Goal: Transaction & Acquisition: Purchase product/service

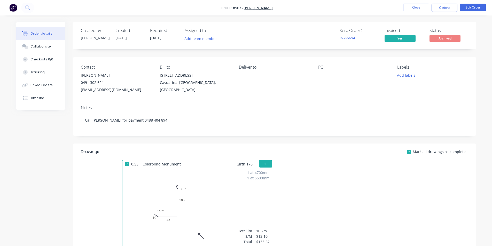
click at [430, 3] on nav "Order #907 - [PERSON_NAME] Close Options Edit Order" at bounding box center [246, 8] width 492 height 16
click at [427, 4] on nav "Order #907 - [PERSON_NAME] Close Options Edit Order" at bounding box center [246, 8] width 492 height 16
click at [426, 8] on button "Close" at bounding box center [416, 8] width 26 height 8
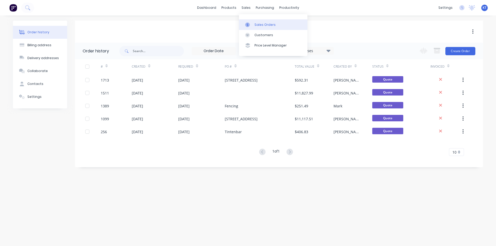
click at [270, 25] on div "Sales Orders" at bounding box center [265, 24] width 21 height 5
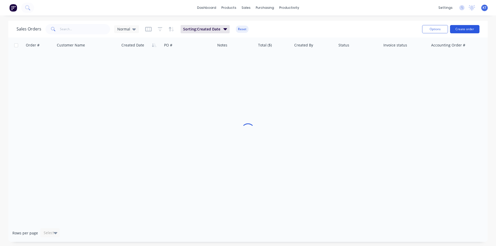
click at [460, 29] on button "Create order" at bounding box center [464, 29] width 29 height 8
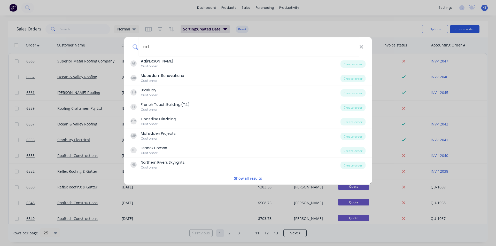
type input "a"
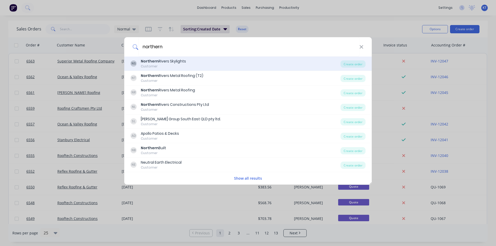
type input "northern"
click at [370, 63] on div "NS Northern Rivers Skylights Customer Create order" at bounding box center [248, 64] width 248 height 14
click at [363, 62] on div "Create order" at bounding box center [353, 63] width 25 height 7
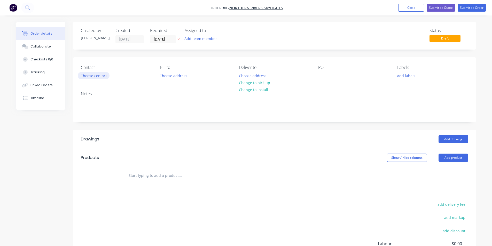
click at [101, 78] on button "Choose contact" at bounding box center [94, 75] width 32 height 7
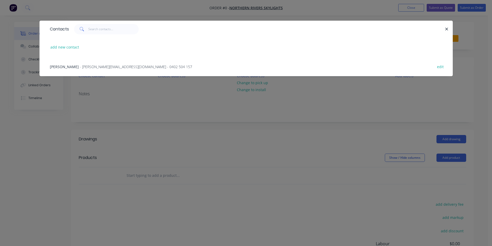
click at [101, 69] on span "- chad@northernriversskylights.com.au - 0402 504 157" at bounding box center [136, 66] width 112 height 5
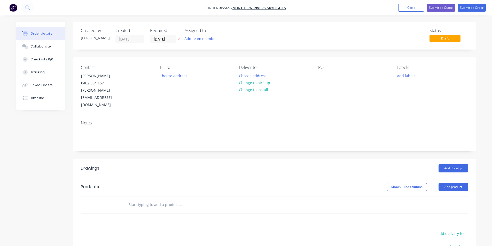
click at [465, 183] on button "Add product" at bounding box center [454, 187] width 30 height 8
click at [457, 196] on div "Product catalogue" at bounding box center [444, 199] width 40 height 7
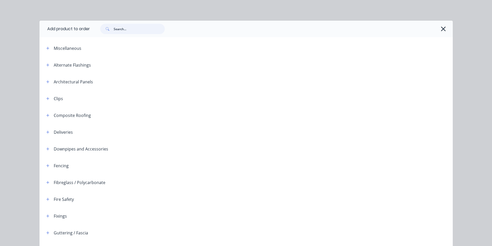
click at [135, 27] on input "text" at bounding box center [139, 29] width 51 height 10
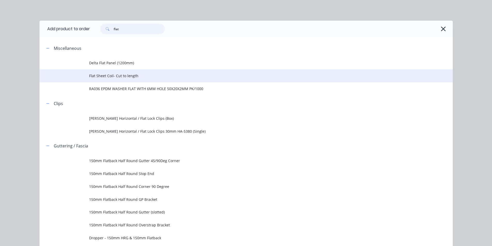
type input "flat"
click at [106, 74] on span "Flat Sheet Coil- Cut to length" at bounding box center [234, 75] width 291 height 5
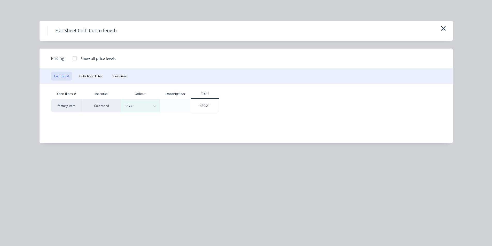
click at [137, 110] on div "Select" at bounding box center [140, 105] width 39 height 13
click at [147, 106] on div at bounding box center [136, 106] width 23 height 6
click at [146, 106] on div at bounding box center [136, 106] width 23 height 6
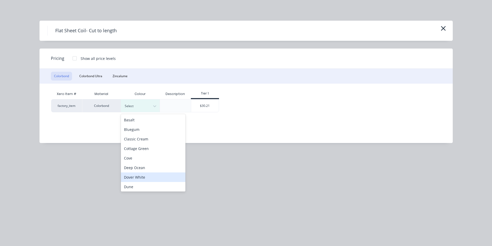
click at [148, 178] on div "Dover White" at bounding box center [153, 178] width 65 height 10
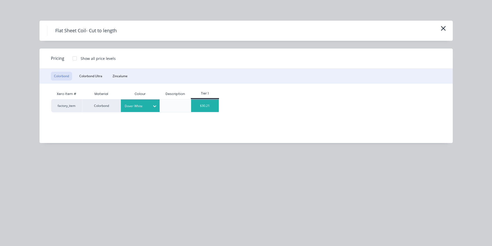
click at [207, 109] on div "$30.21" at bounding box center [205, 105] width 28 height 13
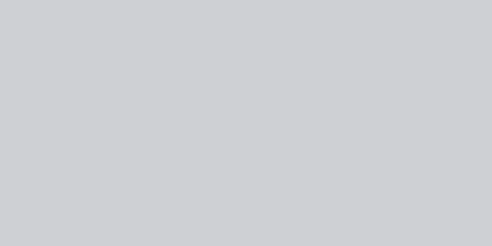
type input "$30.21"
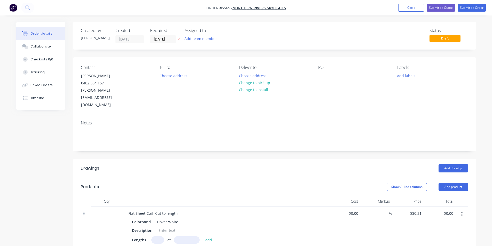
click at [156, 236] on input "text" at bounding box center [157, 239] width 13 height 7
type input "1"
type input "1635"
click at [203, 236] on button "add" at bounding box center [209, 239] width 12 height 7
type input "$49.39"
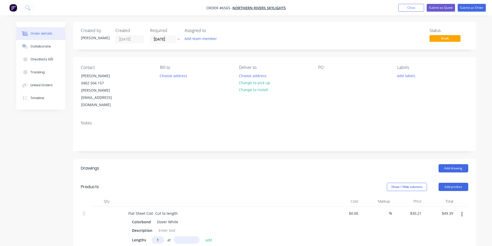
type input "1"
type input "1230"
click at [203, 236] on button "add" at bounding box center [209, 239] width 12 height 7
type input "$86.55"
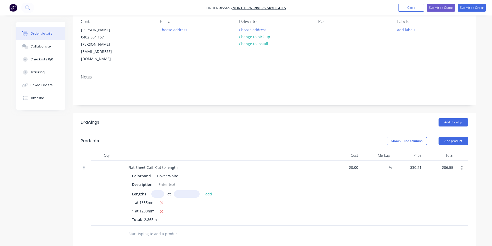
scroll to position [52, 0]
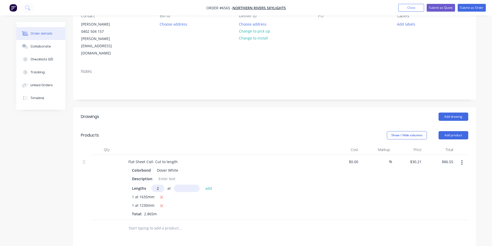
type input "2"
type input "135"
click at [203, 185] on button "add" at bounding box center [209, 188] width 12 height 7
type input "$146.97"
type input "1"
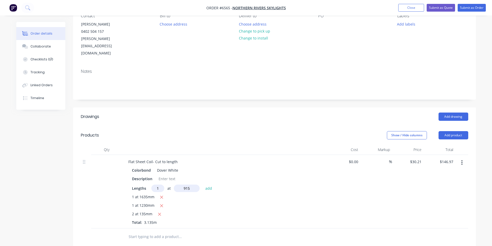
type input "915"
click at [203, 185] on button "add" at bounding box center [209, 188] width 12 height 7
type input "$177.18"
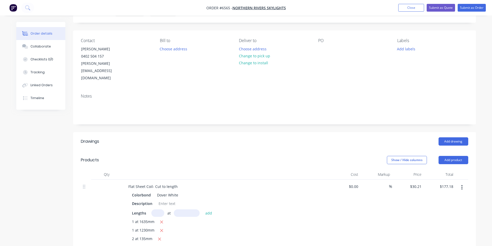
scroll to position [0, 0]
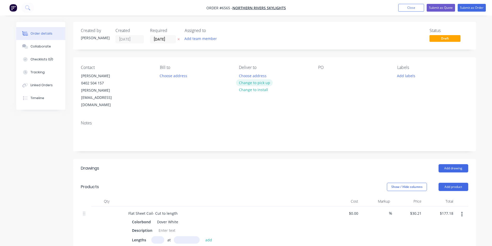
click at [259, 82] on button "Change to pick up" at bounding box center [254, 82] width 37 height 7
drag, startPoint x: 325, startPoint y: 72, endPoint x: 324, endPoint y: 74, distance: 2.7
click at [324, 74] on div "PO" at bounding box center [353, 87] width 71 height 44
click at [325, 74] on div at bounding box center [322, 75] width 8 height 7
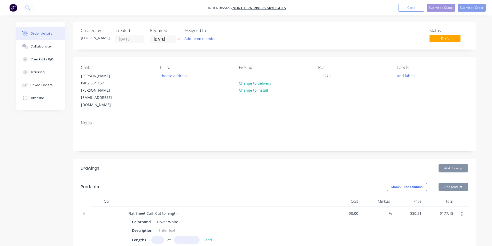
click at [472, 77] on div "Contact Chad White 0402 504 157 chad@northernriversskylights.com.au Bill to Cho…" at bounding box center [274, 86] width 403 height 59
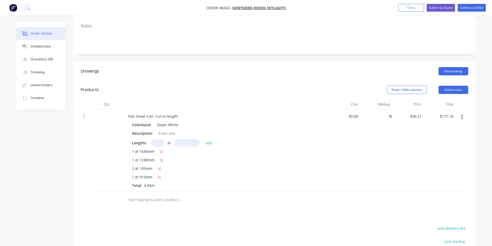
scroll to position [103, 0]
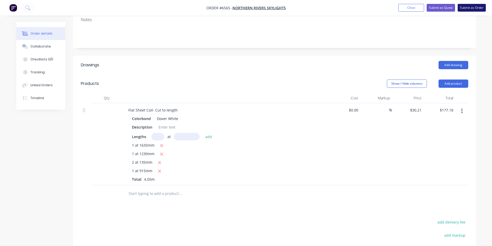
click at [463, 7] on button "Submit as Order" at bounding box center [472, 8] width 28 height 8
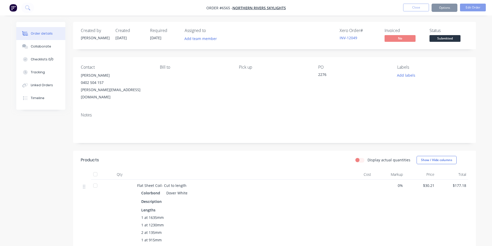
click at [446, 40] on span "Submitted" at bounding box center [445, 38] width 31 height 6
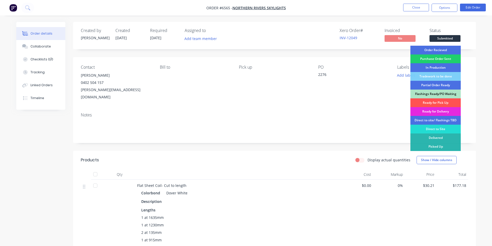
click at [444, 41] on span "Submitted" at bounding box center [445, 38] width 31 height 6
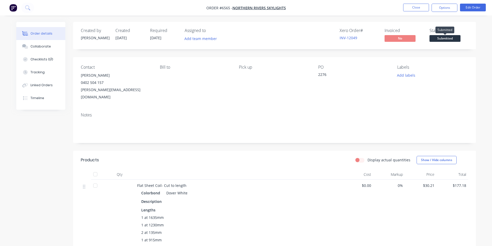
click at [444, 39] on span "Submitted" at bounding box center [445, 38] width 31 height 6
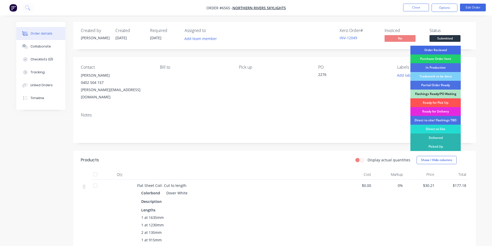
click at [444, 48] on div "Order Recieved" at bounding box center [436, 50] width 50 height 9
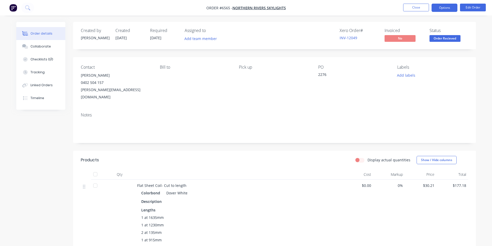
click at [443, 10] on button "Options" at bounding box center [445, 8] width 26 height 8
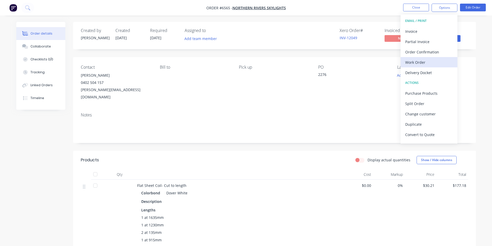
click at [429, 58] on button "Work Order" at bounding box center [429, 62] width 57 height 10
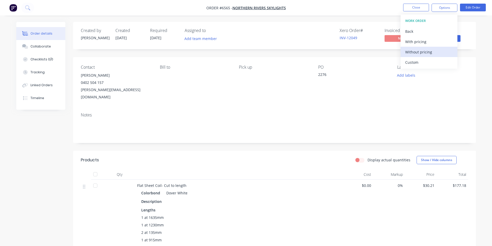
click at [423, 54] on div "Without pricing" at bounding box center [429, 51] width 48 height 7
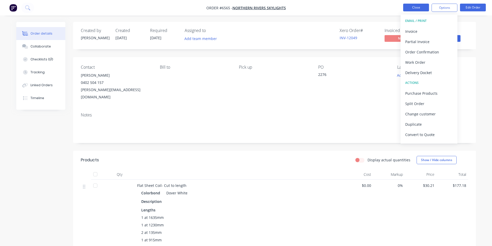
click at [424, 6] on button "Close" at bounding box center [416, 8] width 26 height 8
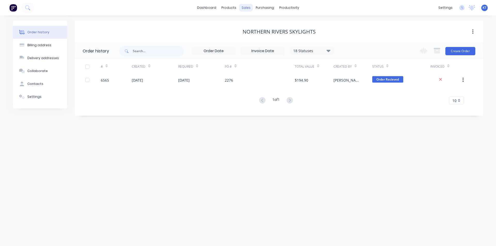
click at [250, 10] on div "sales" at bounding box center [246, 8] width 14 height 8
click at [252, 25] on div at bounding box center [249, 24] width 8 height 5
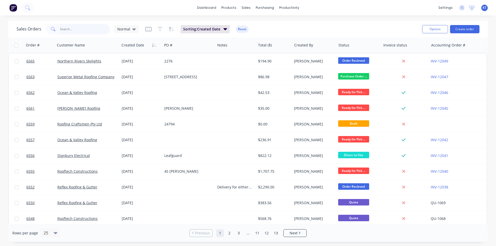
click at [72, 31] on input "text" at bounding box center [85, 29] width 50 height 10
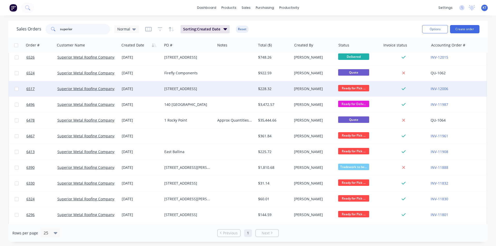
scroll to position [26, 0]
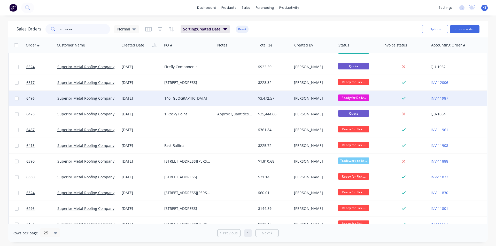
type input "superior"
click at [208, 105] on div "140 [GEOGRAPHIC_DATA]" at bounding box center [188, 99] width 53 height 16
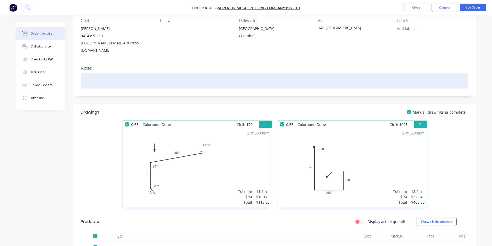
scroll to position [47, 0]
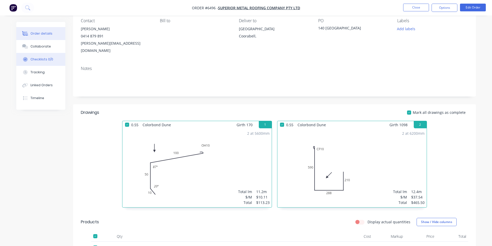
drag, startPoint x: 45, startPoint y: 51, endPoint x: 49, endPoint y: 54, distance: 5.5
click at [45, 50] on button "Collaborate" at bounding box center [40, 46] width 49 height 13
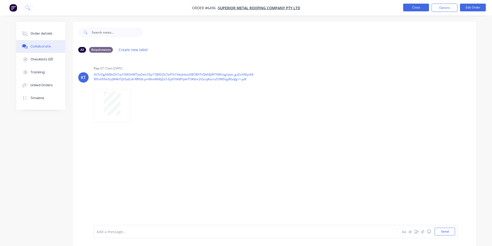
click at [423, 8] on button "Close" at bounding box center [416, 8] width 26 height 8
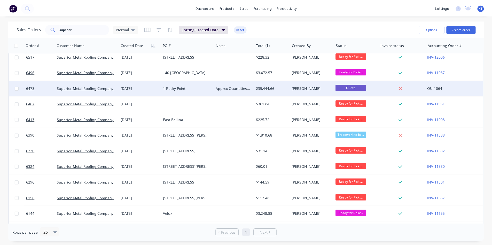
scroll to position [26, 0]
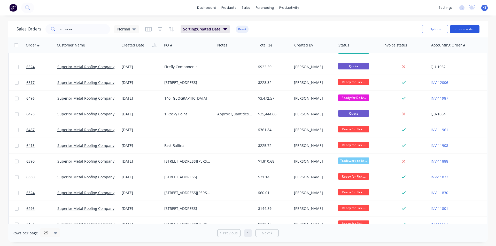
click at [473, 30] on button "Create order" at bounding box center [464, 29] width 29 height 8
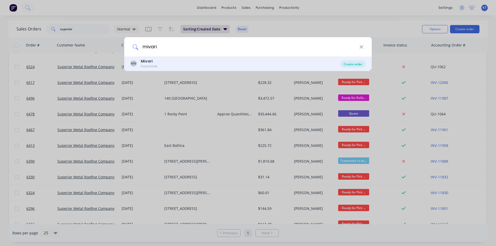
type input "mivari"
click at [360, 61] on div "Create order" at bounding box center [353, 63] width 25 height 7
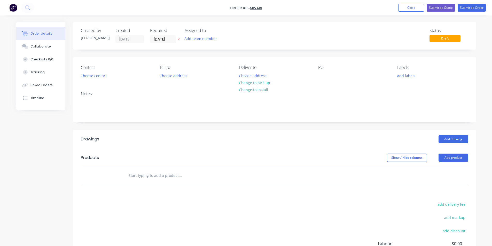
click at [78, 80] on div "Contact Choose contact Bill to Choose address Deliver to Choose address Change …" at bounding box center [274, 72] width 403 height 30
click at [90, 78] on button "Choose contact" at bounding box center [94, 75] width 32 height 7
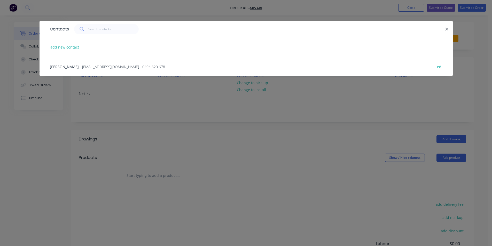
click at [101, 68] on span "- info@mivari.com.au - 0404 620 678" at bounding box center [122, 66] width 85 height 5
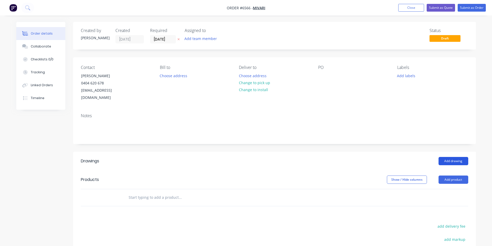
click at [451, 157] on button "Add drawing" at bounding box center [454, 161] width 30 height 8
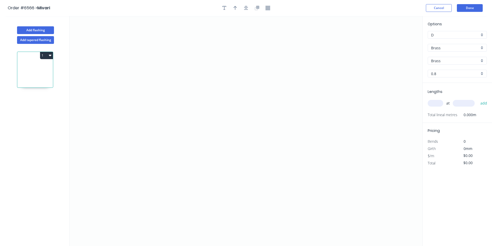
click at [463, 48] on input "Brass" at bounding box center [455, 47] width 48 height 5
click at [464, 67] on div "Colorbond" at bounding box center [457, 66] width 59 height 9
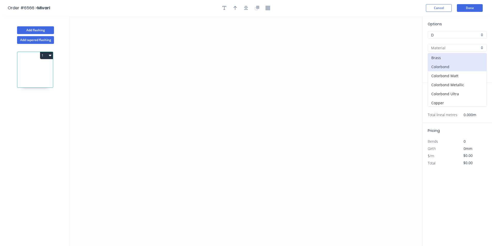
type input "Colorbond"
type input "Basalt"
type input "0.55"
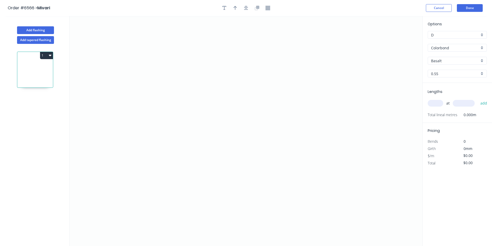
click at [484, 62] on div "Basalt" at bounding box center [457, 61] width 59 height 8
click at [470, 105] on div "Monument" at bounding box center [457, 101] width 59 height 9
type input "Monument"
click at [200, 162] on icon "0" at bounding box center [246, 131] width 353 height 230
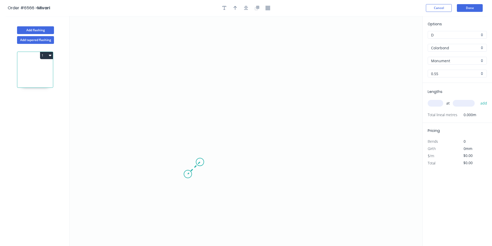
click at [188, 173] on icon "0" at bounding box center [246, 131] width 353 height 230
click at [190, 85] on icon "0 ?" at bounding box center [246, 131] width 353 height 230
click at [288, 84] on icon "0 ? ?" at bounding box center [246, 131] width 353 height 230
click at [293, 95] on icon "0 ? ? ?" at bounding box center [246, 131] width 353 height 230
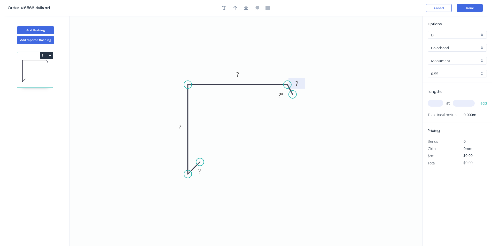
click at [299, 81] on rect at bounding box center [297, 83] width 10 height 7
type input "$20.19"
click at [283, 98] on rect at bounding box center [281, 95] width 10 height 7
click at [246, 7] on icon "button" at bounding box center [246, 8] width 4 height 5
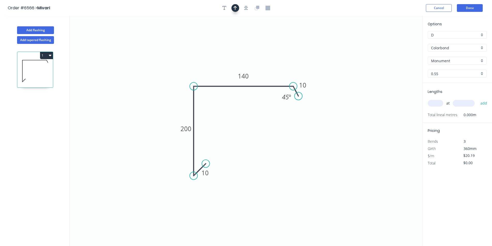
click at [236, 7] on icon "button" at bounding box center [236, 8] width 4 height 5
drag, startPoint x: 396, startPoint y: 41, endPoint x: 258, endPoint y: 65, distance: 140.6
click at [258, 65] on icon at bounding box center [258, 59] width 5 height 17
click at [438, 105] on input "text" at bounding box center [436, 103] width 16 height 7
type input "1"
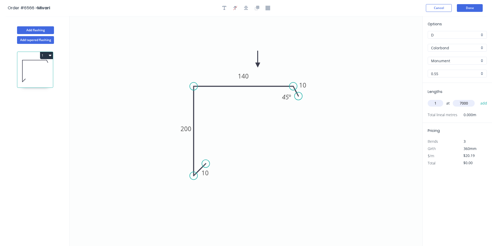
type input "7000"
click at [478, 99] on button "add" at bounding box center [484, 103] width 12 height 9
type input "$141.33"
click at [47, 28] on button "Add flashing" at bounding box center [35, 30] width 37 height 8
type input "$0.00"
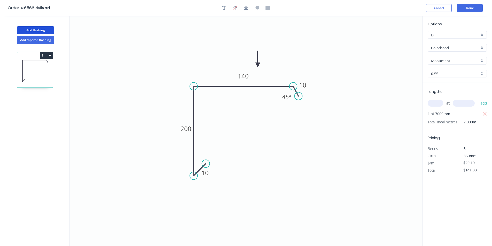
type input "$0.00"
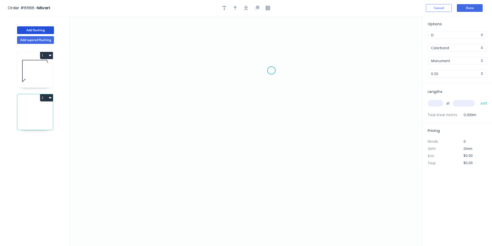
click at [272, 71] on icon "0" at bounding box center [246, 131] width 353 height 230
click at [233, 97] on icon "0" at bounding box center [246, 131] width 353 height 230
click at [235, 174] on icon "0 ?" at bounding box center [246, 131] width 353 height 230
click at [243, 169] on icon at bounding box center [238, 170] width 10 height 5
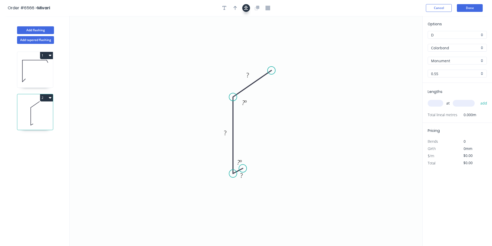
click at [249, 9] on button "button" at bounding box center [246, 8] width 8 height 8
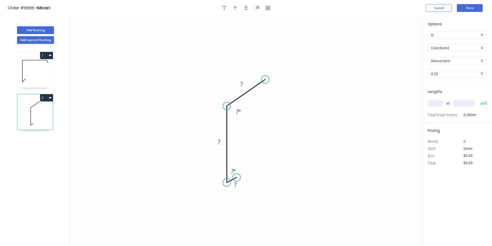
click at [238, 5] on div at bounding box center [246, 8] width 54 height 8
click at [235, 7] on icon "button" at bounding box center [236, 8] width 4 height 4
drag, startPoint x: 397, startPoint y: 41, endPoint x: 220, endPoint y: 71, distance: 179.7
click at [220, 71] on icon at bounding box center [220, 65] width 5 height 17
click at [238, 85] on rect at bounding box center [241, 84] width 10 height 7
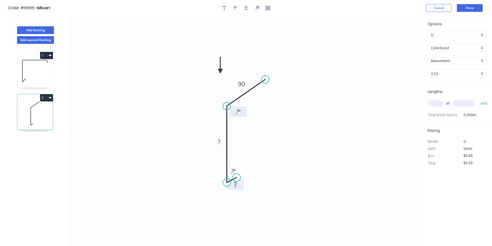
click at [237, 113] on tspan "?" at bounding box center [237, 111] width 3 height 9
drag, startPoint x: 232, startPoint y: 112, endPoint x: 220, endPoint y: 93, distance: 22.6
click at [220, 93] on rect at bounding box center [226, 92] width 17 height 11
click at [222, 144] on rect at bounding box center [219, 142] width 10 height 7
type input "$15.56"
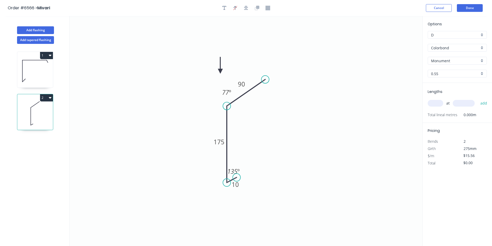
click at [435, 105] on input "text" at bounding box center [436, 103] width 16 height 7
type input "3"
type input "3500"
click at [478, 99] on button "add" at bounding box center [484, 103] width 12 height 9
type input "$163.38"
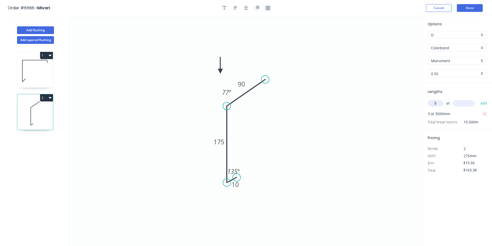
type input "5"
type input "4600"
click at [478, 99] on button "add" at bounding box center [484, 103] width 12 height 9
type input "$521.26"
type input "3"
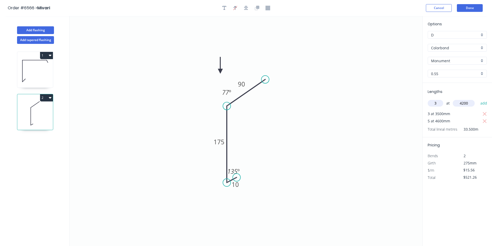
type input "4200"
click at [478, 99] on button "add" at bounding box center [484, 103] width 12 height 9
type input "$717.32"
click at [36, 27] on button "Add flashing" at bounding box center [35, 30] width 37 height 8
type input "$0.00"
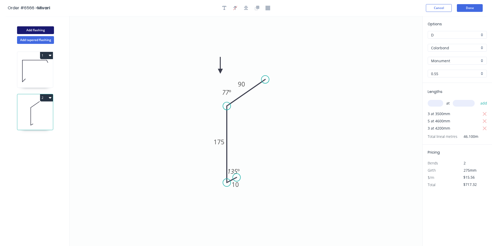
type input "$0.00"
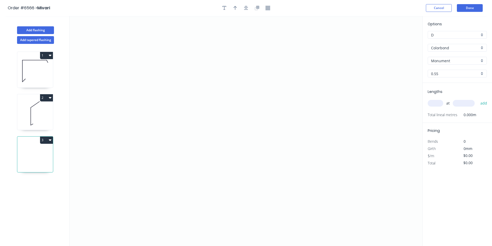
click at [456, 60] on input "Monument" at bounding box center [455, 60] width 48 height 5
click at [481, 48] on div "Colorbond" at bounding box center [457, 48] width 59 height 8
type input "Monument"
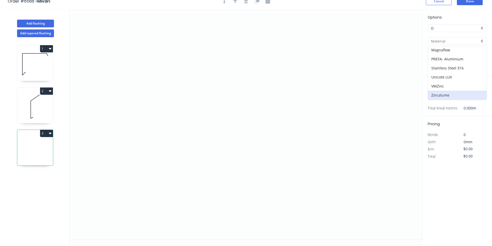
scroll to position [10, 0]
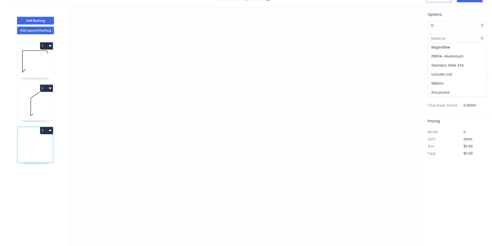
click at [451, 88] on div "Zincalume" at bounding box center [457, 92] width 59 height 9
type input "Zincalume"
click at [172, 98] on icon "0" at bounding box center [246, 121] width 353 height 230
drag, startPoint x: 170, startPoint y: 138, endPoint x: 181, endPoint y: 138, distance: 11.1
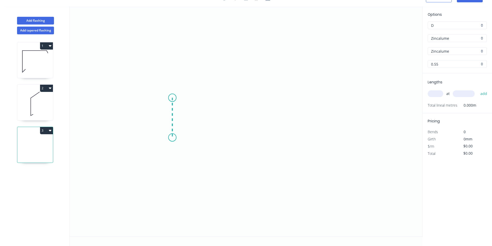
click at [170, 138] on icon "0" at bounding box center [246, 121] width 353 height 230
click at [293, 149] on icon "0 ?" at bounding box center [246, 121] width 353 height 230
click at [300, 164] on icon "0 ? ? ? º" at bounding box center [246, 121] width 353 height 230
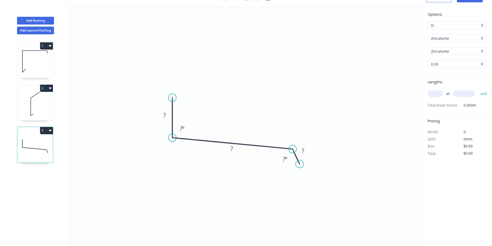
scroll to position [0, 0]
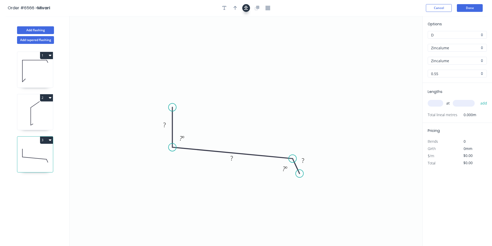
click at [248, 7] on icon "button" at bounding box center [246, 8] width 4 height 5
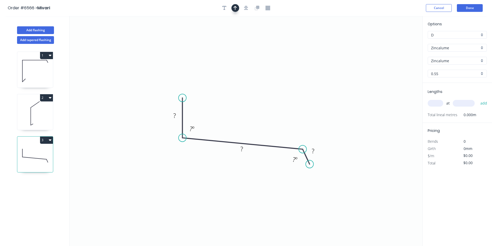
click at [239, 10] on div at bounding box center [246, 8] width 54 height 8
drag, startPoint x: 232, startPoint y: 11, endPoint x: 330, endPoint y: 36, distance: 101.4
click at [236, 13] on header "Order #6566 > Mivari Cancel Done" at bounding box center [246, 8] width 492 height 16
click at [237, 7] on button "button" at bounding box center [236, 8] width 8 height 8
drag, startPoint x: 396, startPoint y: 40, endPoint x: 242, endPoint y: 90, distance: 162.3
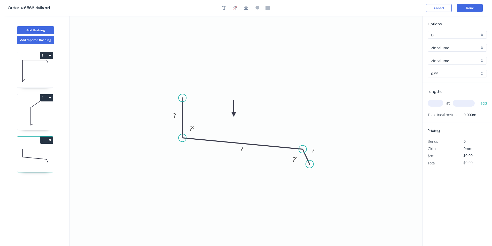
click at [234, 114] on icon at bounding box center [234, 108] width 5 height 17
click at [174, 114] on tspan "?" at bounding box center [174, 115] width 3 height 9
drag, startPoint x: 188, startPoint y: 134, endPoint x: 172, endPoint y: 153, distance: 25.0
click at [172, 153] on rect at bounding box center [176, 148] width 17 height 11
click at [241, 148] on g "?" at bounding box center [242, 149] width 10 height 9
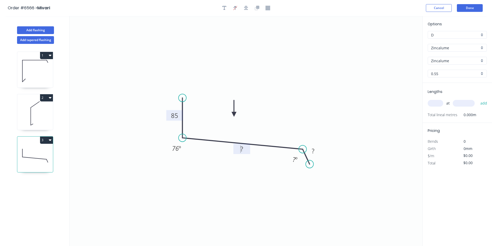
click at [244, 150] on rect at bounding box center [242, 149] width 10 height 7
type input "$17.50"
drag, startPoint x: 433, startPoint y: 97, endPoint x: 437, endPoint y: 102, distance: 6.3
click at [435, 99] on div "at add" at bounding box center [458, 103] width 60 height 14
click at [437, 103] on input "text" at bounding box center [436, 103] width 16 height 7
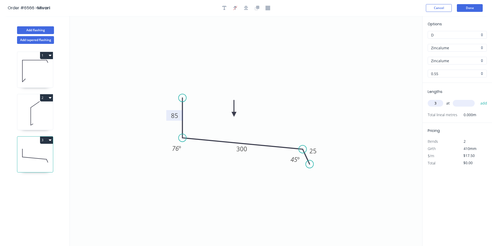
type input "3"
type input "4200"
click at [478, 99] on button "add" at bounding box center [484, 103] width 12 height 9
type input "$220.50"
type input "2"
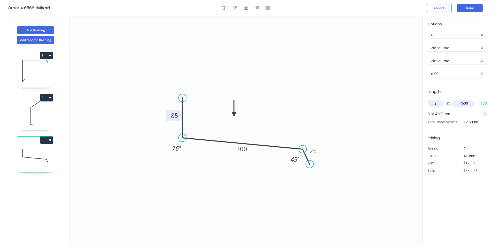
type input "4600"
click at [478, 99] on button "add" at bounding box center [484, 103] width 12 height 9
type input "$381.50"
type input "1"
type input "2"
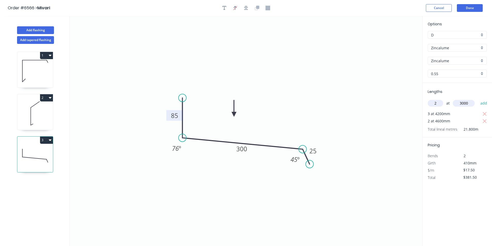
type input "3000"
click at [478, 99] on button "add" at bounding box center [484, 103] width 12 height 9
type input "$486.50"
click at [471, 6] on button "Done" at bounding box center [470, 8] width 26 height 8
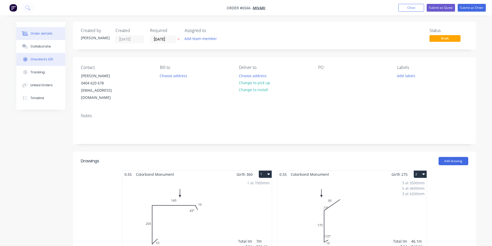
drag, startPoint x: 44, startPoint y: 47, endPoint x: 50, endPoint y: 65, distance: 19.3
click at [44, 47] on div "Collaborate" at bounding box center [40, 46] width 20 height 5
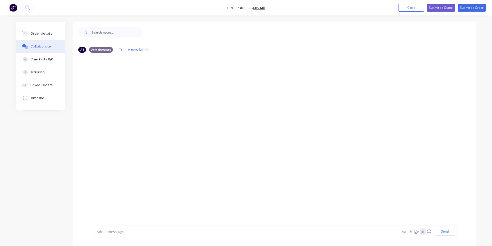
click at [488, 242] on div at bounding box center [488, 242] width 0 height 0
click at [478, 225] on div "Order details Collaborate Checklists 0/0 Tracking Linked Orders Timeline Order …" at bounding box center [246, 138] width 470 height 232
click at [424, 232] on icon "button" at bounding box center [422, 232] width 3 height 4
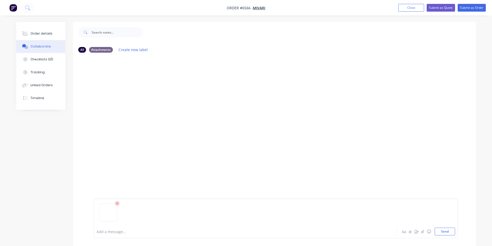
click at [456, 235] on div "Add a message... Aa @ ☺ Send" at bounding box center [276, 219] width 364 height 40
click at [443, 232] on button "Send" at bounding box center [445, 232] width 20 height 8
click at [47, 34] on div "Order details" at bounding box center [41, 33] width 22 height 5
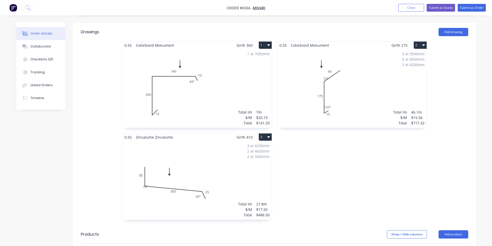
click at [201, 168] on div "3 at 4200mm 2 at 4600mm 2 at 3000mm Total lm $/M Total 27.8m $17.50 $486.50" at bounding box center [196, 180] width 149 height 79
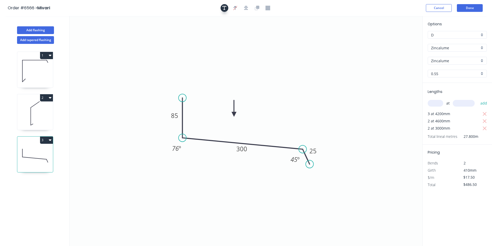
click at [226, 6] on icon "button" at bounding box center [224, 8] width 4 height 5
drag, startPoint x: 130, startPoint y: 33, endPoint x: 106, endPoint y: 34, distance: 24.6
click at [124, 35] on icon "85 300 25 76 º 45 º" at bounding box center [246, 131] width 353 height 230
drag, startPoint x: 105, startPoint y: 34, endPoint x: 236, endPoint y: 81, distance: 139.9
click at [236, 81] on textarea at bounding box center [235, 83] width 42 height 19
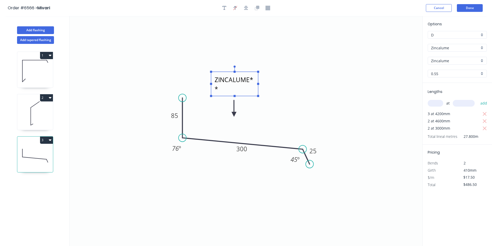
click at [215, 78] on textarea "ZINCALUME**" at bounding box center [235, 83] width 42 height 19
drag, startPoint x: 258, startPoint y: 83, endPoint x: 290, endPoint y: 87, distance: 32.0
click at [290, 87] on icon "**ZINCALUME** 85 300 25 76 º 45 º" at bounding box center [246, 131] width 353 height 230
type textarea "**ZINCALUME**"
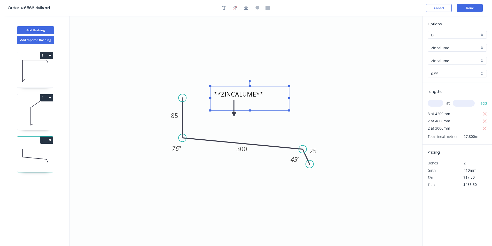
drag, startPoint x: 245, startPoint y: 79, endPoint x: 244, endPoint y: 94, distance: 15.5
click at [244, 94] on textarea "**ZINCALUME**" at bounding box center [250, 98] width 74 height 19
click at [345, 97] on icon "**ZINCALUME** 85 300 25 76 º 45 º" at bounding box center [246, 131] width 353 height 230
click at [465, 7] on button "Done" at bounding box center [470, 8] width 26 height 8
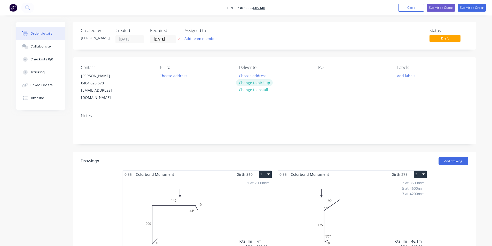
click at [259, 82] on button "Change to pick up" at bounding box center [254, 82] width 37 height 7
drag, startPoint x: 459, startPoint y: 4, endPoint x: 462, endPoint y: 4, distance: 3.1
click at [459, 4] on button "Submit as Order" at bounding box center [472, 8] width 28 height 8
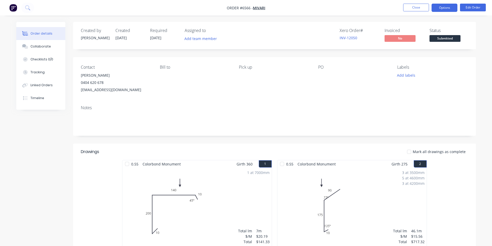
click at [449, 9] on button "Options" at bounding box center [445, 8] width 26 height 8
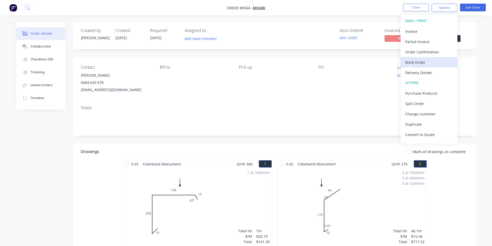
click at [430, 64] on div "Work Order" at bounding box center [429, 62] width 48 height 7
click at [430, 64] on div "Custom" at bounding box center [429, 62] width 48 height 7
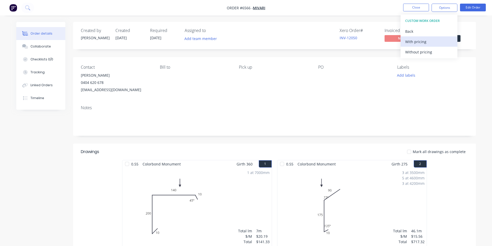
drag, startPoint x: 417, startPoint y: 33, endPoint x: 417, endPoint y: 46, distance: 12.9
click at [417, 34] on div "Back" at bounding box center [429, 31] width 48 height 7
click at [419, 50] on div "Without pricing" at bounding box center [429, 51] width 48 height 7
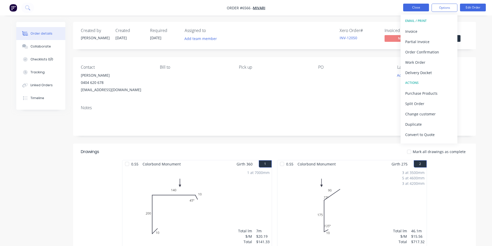
click at [409, 5] on button "Close" at bounding box center [416, 8] width 26 height 8
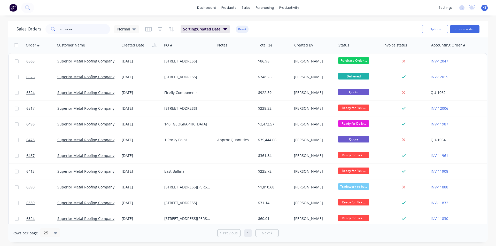
click at [90, 34] on input "superior" at bounding box center [85, 29] width 50 height 10
click at [89, 30] on input "superior" at bounding box center [85, 29] width 50 height 10
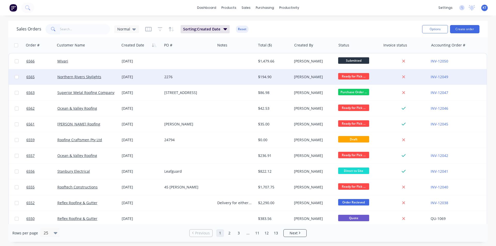
click at [102, 78] on div "Northern Rivers Skylights" at bounding box center [85, 76] width 57 height 5
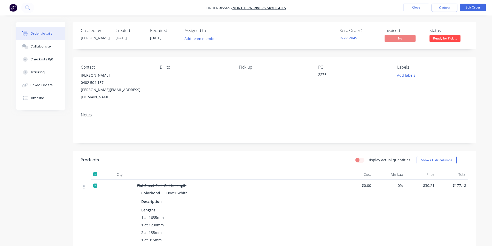
click at [450, 11] on button "Options" at bounding box center [445, 8] width 26 height 8
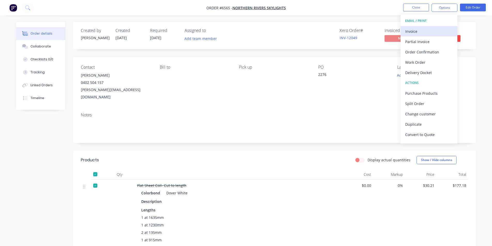
click at [437, 33] on div "Invoice" at bounding box center [429, 31] width 48 height 7
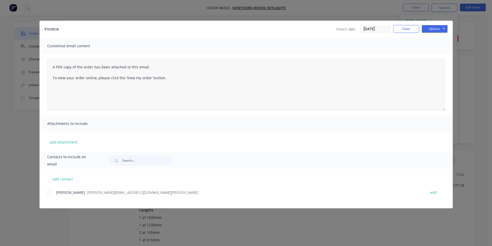
click at [50, 193] on div at bounding box center [49, 193] width 10 height 10
click at [431, 26] on button "Options" at bounding box center [435, 29] width 26 height 8
click at [432, 57] on button "Email" at bounding box center [438, 55] width 33 height 9
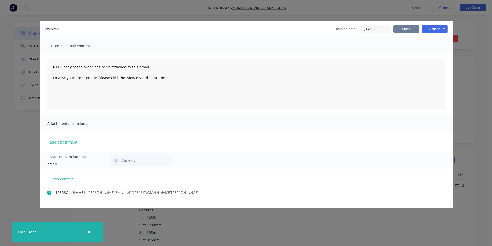
click at [397, 28] on button "Close" at bounding box center [407, 29] width 26 height 8
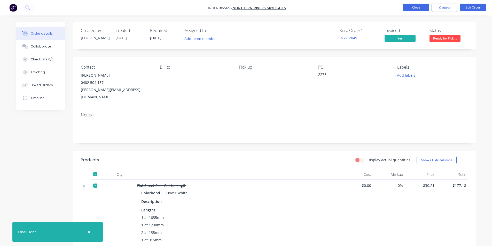
click at [420, 7] on button "Close" at bounding box center [416, 8] width 26 height 8
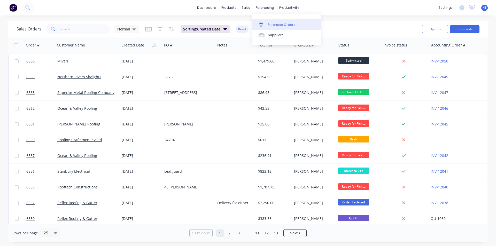
click at [287, 28] on link "Purchase Orders" at bounding box center [286, 24] width 68 height 10
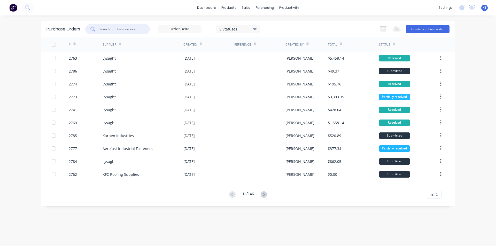
click at [135, 29] on input "text" at bounding box center [120, 29] width 43 height 5
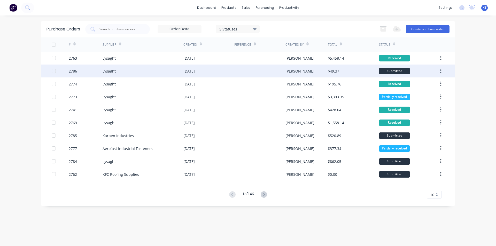
click at [213, 75] on div "[DATE]" at bounding box center [208, 71] width 51 height 13
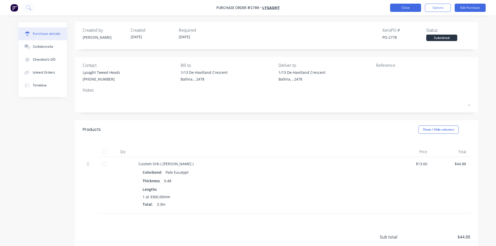
click at [410, 4] on button "Close" at bounding box center [405, 8] width 31 height 8
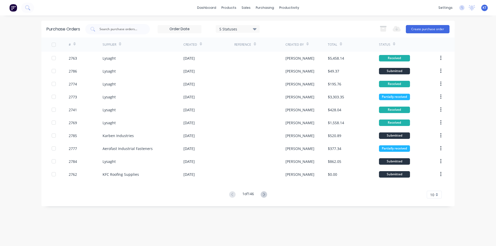
click at [264, 194] on icon at bounding box center [264, 194] width 6 height 6
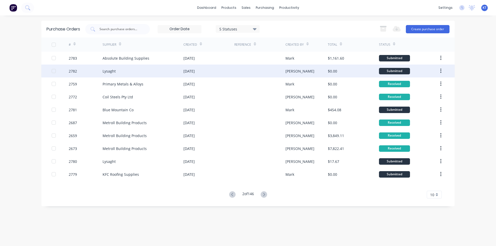
click at [114, 72] on div "Lysaght" at bounding box center [109, 70] width 13 height 5
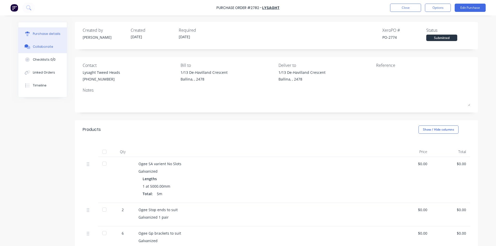
click at [55, 50] on button "Collaborate" at bounding box center [42, 46] width 49 height 13
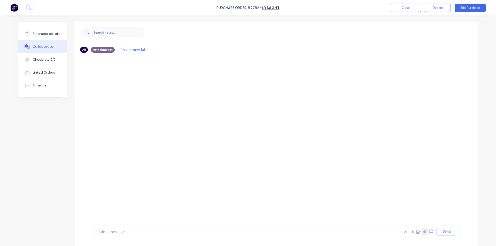
click at [423, 232] on icon "button" at bounding box center [424, 232] width 3 height 4
click at [451, 232] on button "Send" at bounding box center [447, 232] width 20 height 8
click at [413, 8] on button "Close" at bounding box center [405, 8] width 31 height 8
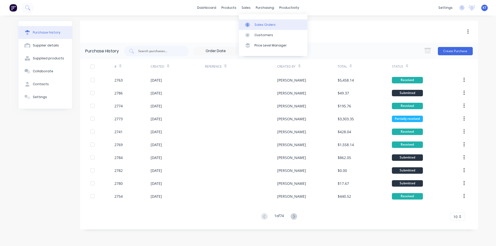
click at [262, 25] on div "Sales Orders" at bounding box center [265, 24] width 21 height 5
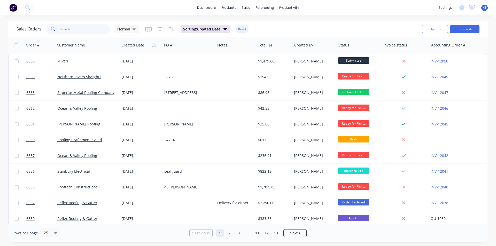
click at [101, 33] on input "text" at bounding box center [85, 29] width 50 height 10
type input "inspired"
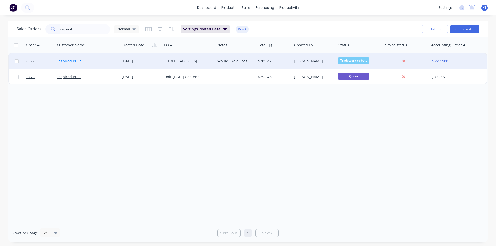
click at [79, 59] on link "Inspired Built" at bounding box center [69, 61] width 24 height 5
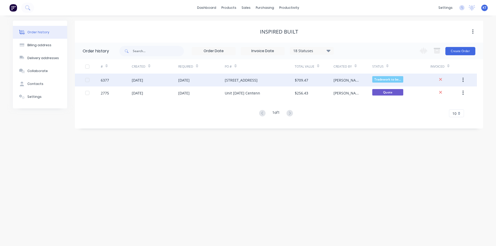
click at [279, 80] on div "8/231 Fowlers Lane" at bounding box center [260, 80] width 70 height 13
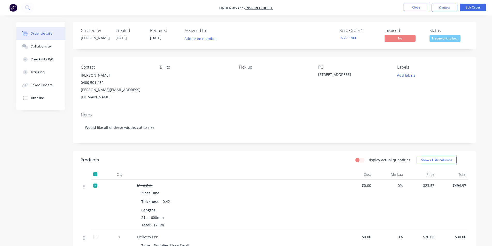
scroll to position [127, 0]
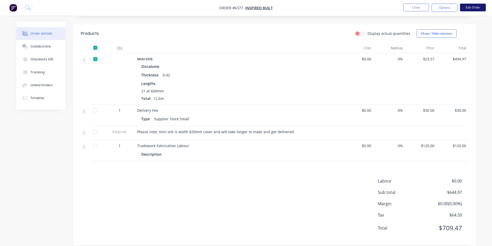
click at [477, 9] on button "Edit Order" at bounding box center [473, 8] width 26 height 8
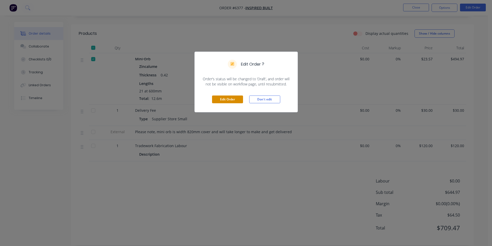
click at [241, 101] on button "Edit Order" at bounding box center [227, 100] width 31 height 8
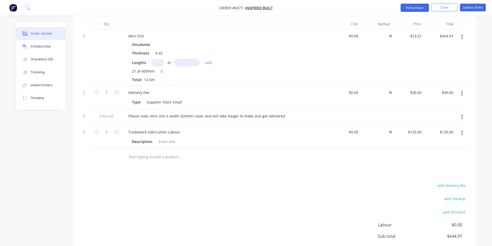
scroll to position [181, 0]
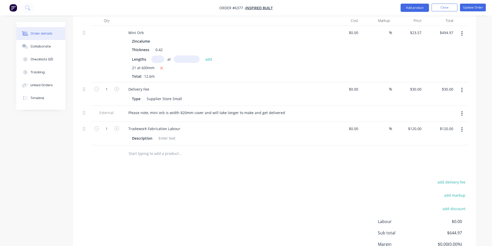
click at [460, 125] on button "button" at bounding box center [462, 129] width 12 height 9
click at [443, 171] on div "Delete" at bounding box center [444, 174] width 40 height 7
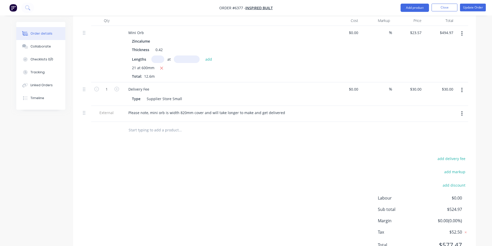
click at [463, 111] on icon "button" at bounding box center [462, 114] width 1 height 6
click at [452, 129] on div "Duplicate Delete" at bounding box center [443, 132] width 49 height 23
click at [452, 134] on div "Delete" at bounding box center [444, 137] width 40 height 7
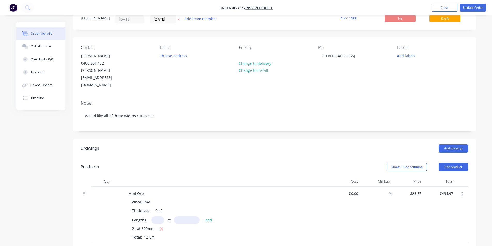
scroll to position [0, 0]
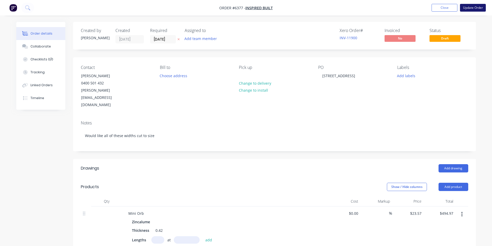
click at [472, 9] on button "Update Order" at bounding box center [473, 8] width 26 height 8
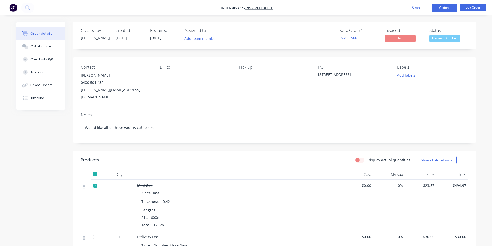
click at [443, 10] on button "Options" at bounding box center [445, 8] width 26 height 8
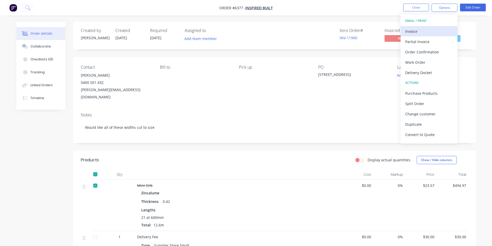
click at [416, 34] on div "Invoice" at bounding box center [429, 31] width 48 height 7
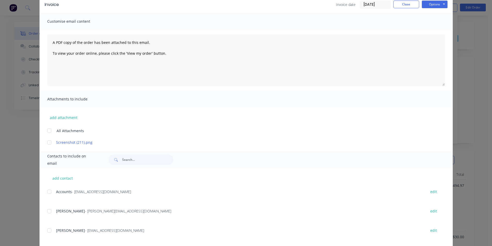
scroll to position [78, 0]
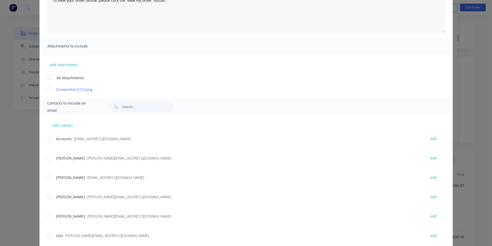
drag, startPoint x: 45, startPoint y: 139, endPoint x: 202, endPoint y: 114, distance: 158.8
click at [45, 139] on div at bounding box center [49, 139] width 10 height 10
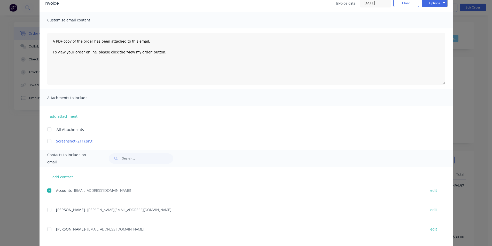
scroll to position [0, 0]
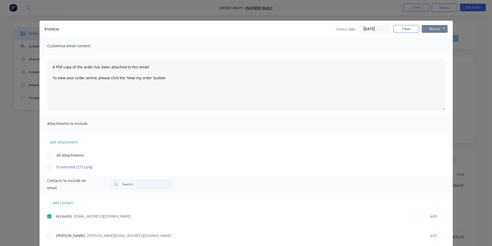
click at [433, 32] on button "Options" at bounding box center [435, 29] width 26 height 8
click at [436, 54] on button "Email" at bounding box center [438, 55] width 33 height 9
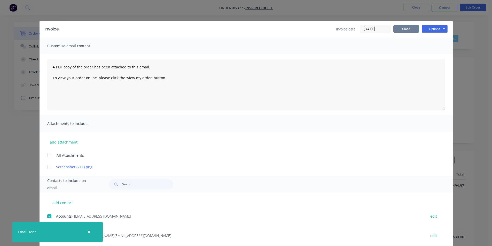
click at [407, 30] on button "Close" at bounding box center [407, 29] width 26 height 8
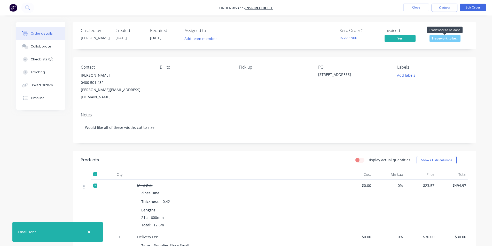
click at [441, 38] on span "Tradework to be..." at bounding box center [445, 38] width 31 height 6
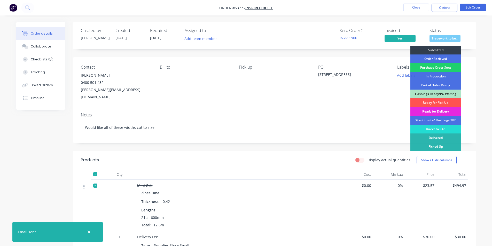
click at [441, 102] on div "Ready for Pick Up" at bounding box center [436, 102] width 50 height 9
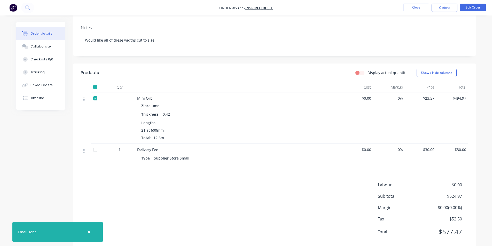
scroll to position [91, 0]
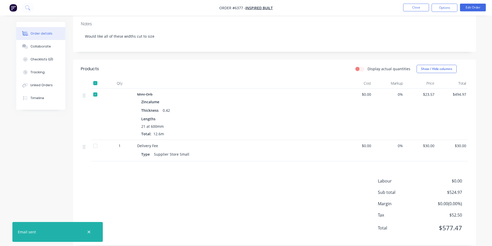
click at [416, 1] on nav "Order #6377 - Inspired Built Close Options Edit Order" at bounding box center [246, 8] width 492 height 16
click at [415, 8] on button "Close" at bounding box center [416, 8] width 26 height 8
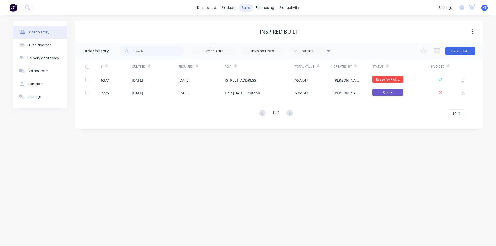
click at [249, 8] on div "sales" at bounding box center [246, 8] width 14 height 8
click at [256, 25] on div "Sales Orders" at bounding box center [265, 24] width 21 height 5
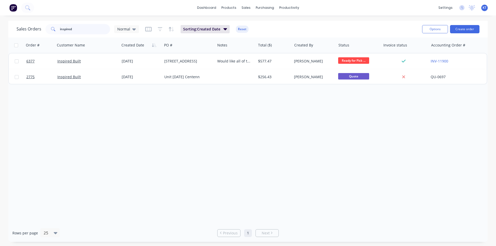
click at [79, 29] on input "inspired" at bounding box center [85, 29] width 50 height 10
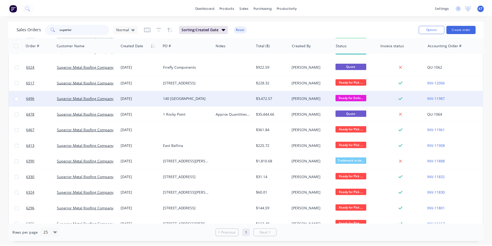
scroll to position [52, 0]
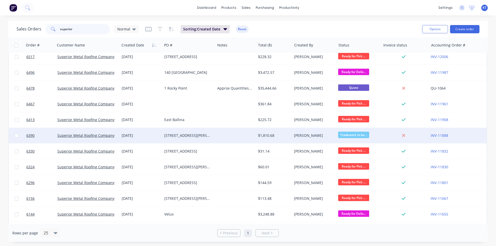
type input "superior"
click at [92, 138] on div "Superior Metal Roofing Company Pty Ltd" at bounding box center [85, 135] width 57 height 5
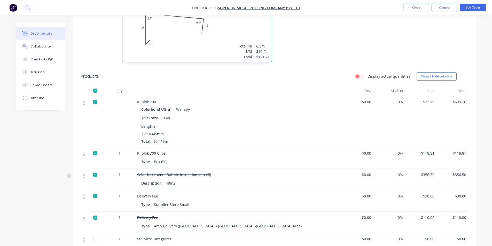
scroll to position [310, 0]
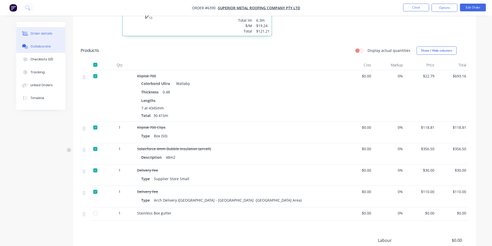
click at [34, 48] on div "Collaborate" at bounding box center [40, 46] width 20 height 5
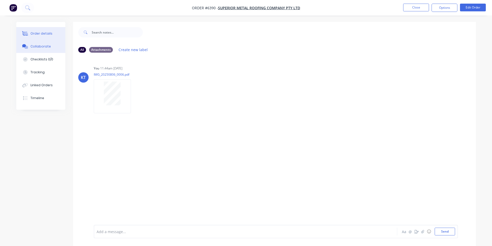
click at [53, 28] on button "Order details" at bounding box center [40, 33] width 49 height 13
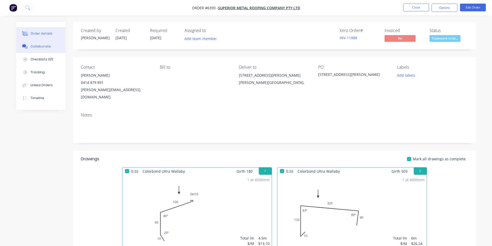
drag, startPoint x: 45, startPoint y: 41, endPoint x: 49, endPoint y: 42, distance: 4.4
click at [44, 41] on button "Collaborate" at bounding box center [40, 46] width 49 height 13
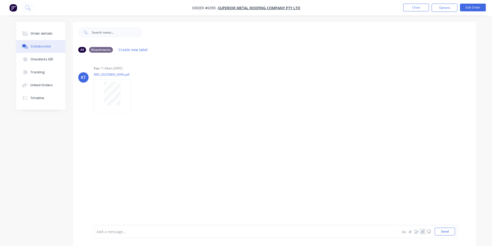
click at [422, 233] on icon "button" at bounding box center [422, 232] width 3 height 4
click at [424, 233] on icon "button" at bounding box center [422, 232] width 3 height 4
click at [442, 231] on button "Send" at bounding box center [445, 232] width 20 height 8
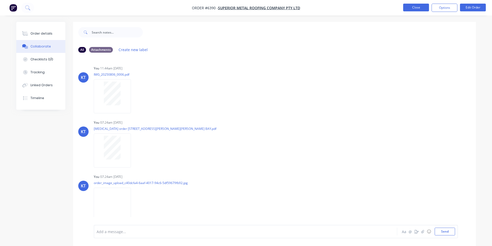
click at [414, 5] on button "Close" at bounding box center [416, 8] width 26 height 8
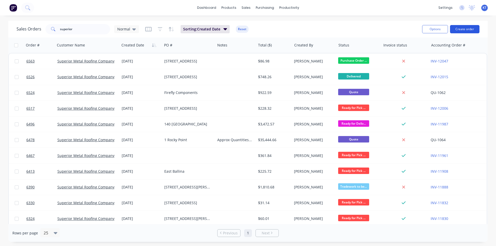
click at [464, 27] on button "Create order" at bounding box center [464, 29] width 29 height 8
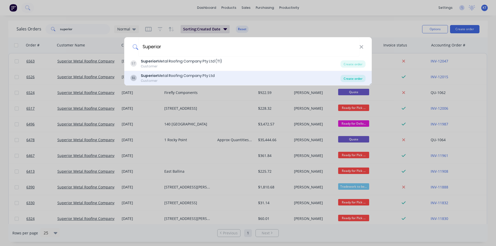
type input "Superior"
click at [352, 78] on div "Create order" at bounding box center [353, 78] width 25 height 7
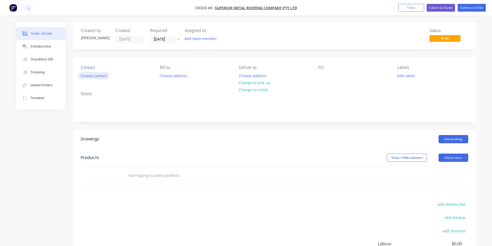
click at [89, 75] on button "Choose contact" at bounding box center [94, 75] width 32 height 7
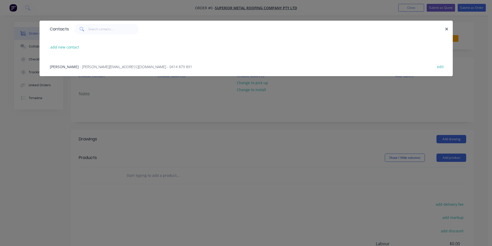
click at [120, 66] on span "- mitch@superiormetalroofing.co - 0414 879 891" at bounding box center [136, 66] width 112 height 5
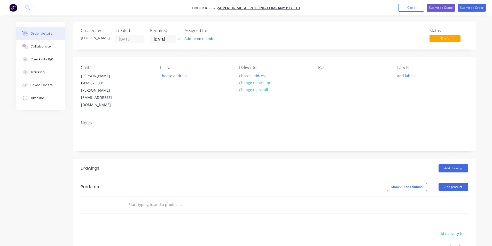
click at [399, 3] on nav "Order #6567 - Superior Metal Roofing Company Pty Ltd Add product Close Submit a…" at bounding box center [246, 8] width 492 height 16
click at [401, 9] on button "Close" at bounding box center [411, 8] width 26 height 8
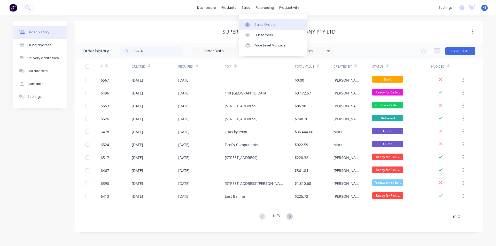
click at [263, 28] on link "Sales Orders" at bounding box center [273, 24] width 68 height 10
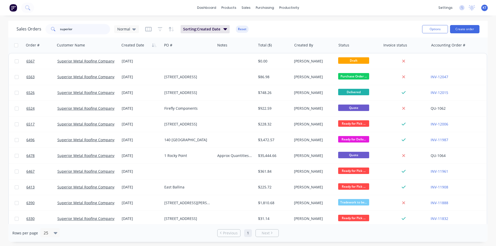
click at [80, 32] on input "superior" at bounding box center [85, 29] width 50 height 10
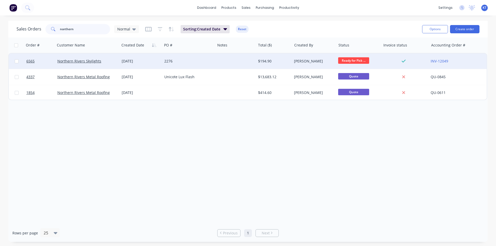
type input "northern"
click at [96, 58] on div "Northern Rivers Skylights" at bounding box center [87, 61] width 64 height 16
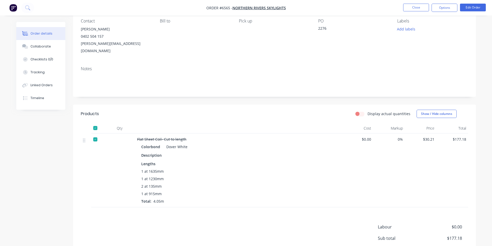
scroll to position [52, 0]
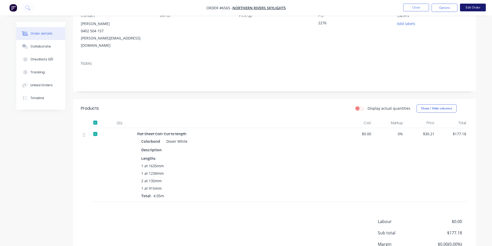
click at [465, 6] on button "Edit Order" at bounding box center [473, 8] width 26 height 8
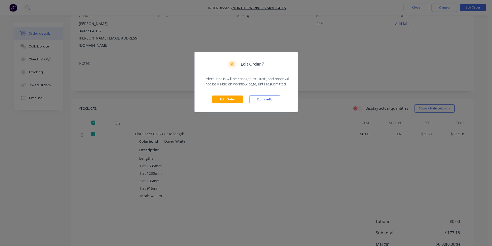
click at [231, 104] on div "Edit Order Don't edit" at bounding box center [246, 99] width 103 height 25
click at [230, 91] on div "Edit Order Don't edit" at bounding box center [246, 99] width 103 height 25
click at [229, 102] on button "Edit Order" at bounding box center [227, 100] width 31 height 8
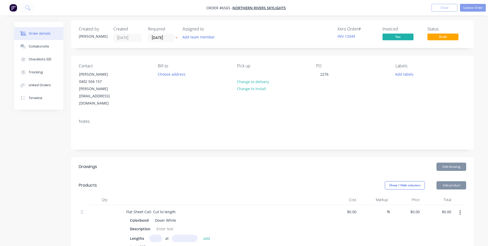
type input "$30.21"
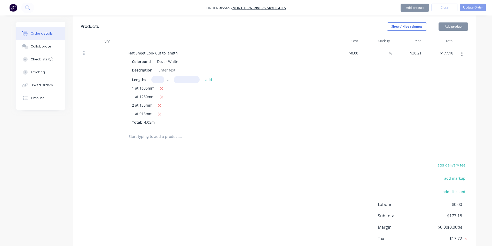
scroll to position [177, 0]
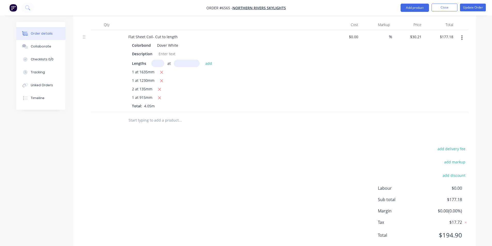
drag, startPoint x: 161, startPoint y: 73, endPoint x: 184, endPoint y: 210, distance: 139.3
click at [161, 86] on button "button" at bounding box center [160, 89] width 6 height 6
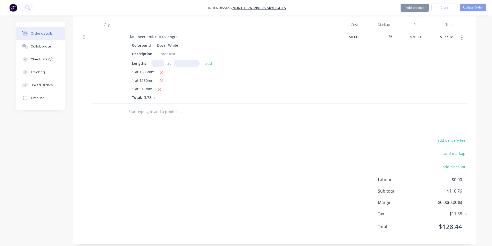
type input "$116.76"
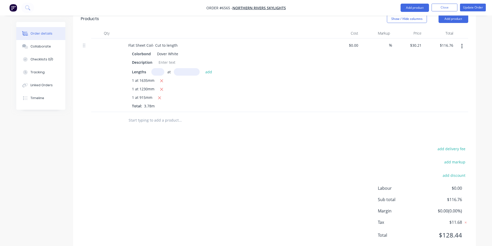
click at [153, 68] on input "text" at bounding box center [157, 71] width 13 height 7
type input "2"
type input "1345"
click at [203, 68] on button "add" at bounding box center [209, 71] width 12 height 7
type input "$198.03"
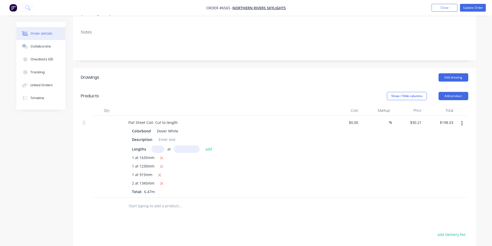
scroll to position [91, 0]
click at [476, 6] on button "Update Order" at bounding box center [473, 8] width 26 height 8
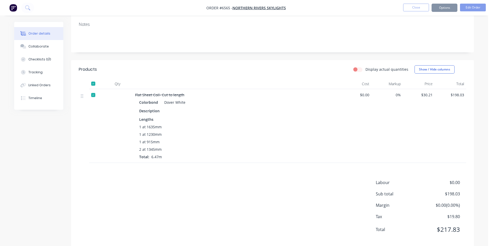
scroll to position [0, 0]
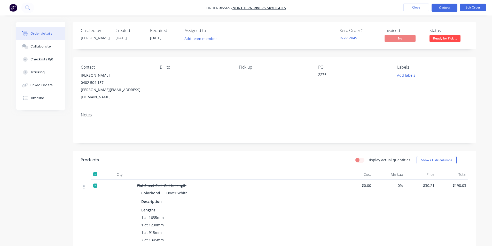
click at [453, 11] on button "Options" at bounding box center [445, 8] width 26 height 8
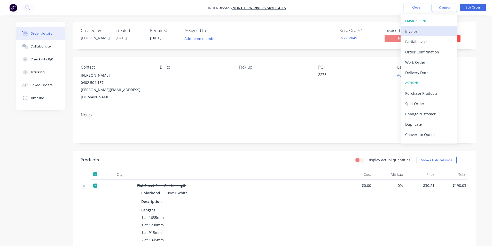
click at [429, 30] on div "Invoice" at bounding box center [429, 31] width 48 height 7
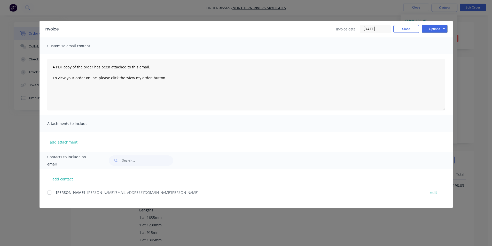
click at [48, 192] on div at bounding box center [49, 193] width 10 height 10
click at [443, 25] on button "Options" at bounding box center [435, 29] width 26 height 8
click at [442, 54] on button "Email" at bounding box center [438, 55] width 33 height 9
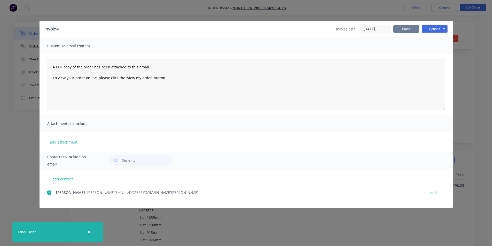
click at [405, 29] on button "Close" at bounding box center [407, 29] width 26 height 8
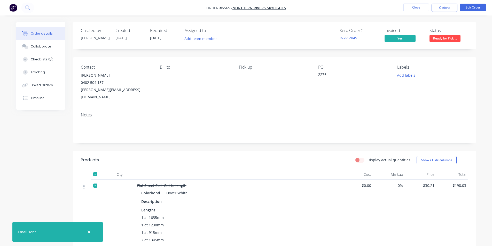
click at [459, 39] on span "Ready for Pick ..." at bounding box center [445, 38] width 31 height 6
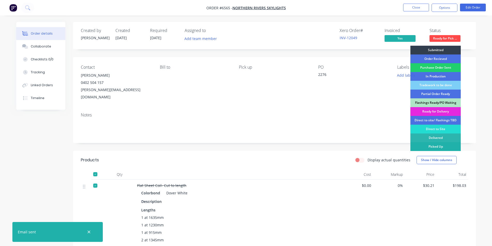
click at [448, 144] on div "Picked Up" at bounding box center [436, 146] width 50 height 9
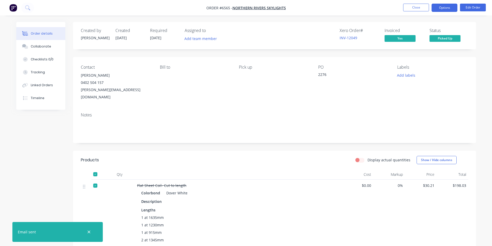
click at [446, 6] on button "Options" at bounding box center [445, 8] width 26 height 8
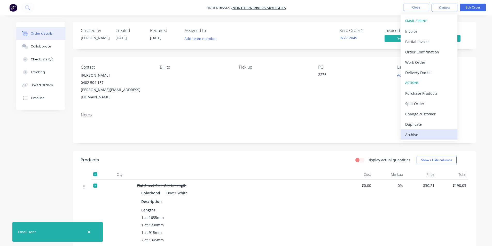
click at [421, 138] on div "Archive" at bounding box center [429, 134] width 48 height 7
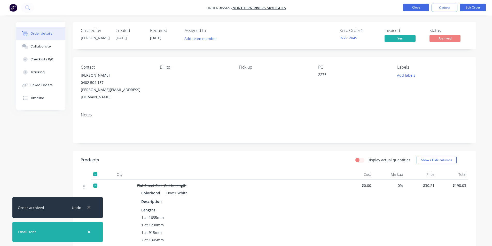
click at [422, 8] on button "Close" at bounding box center [416, 8] width 26 height 8
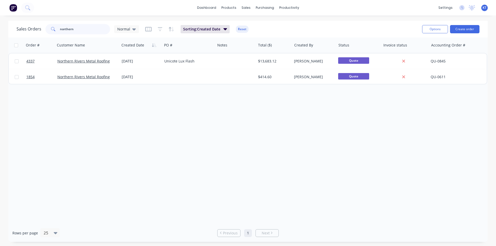
drag, startPoint x: 57, startPoint y: 29, endPoint x: 2, endPoint y: 22, distance: 55.5
click at [2, 22] on div "Sales Orders northern Normal Sorting: Created Date Reset Options Create order O…" at bounding box center [248, 131] width 496 height 221
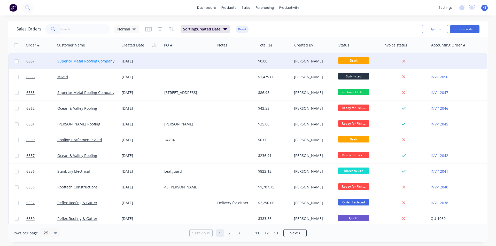
click at [88, 59] on link "Superior Metal Roofing Company Pty Ltd" at bounding box center [92, 61] width 70 height 5
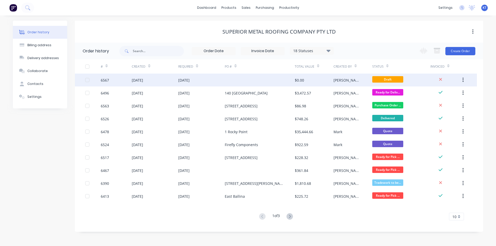
click at [217, 81] on div "[DATE]" at bounding box center [201, 80] width 47 height 13
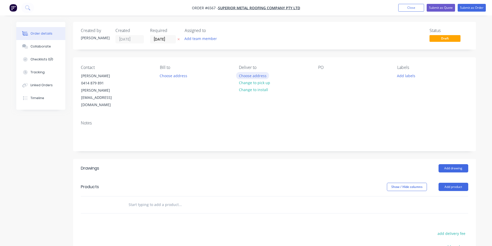
click at [260, 76] on button "Choose address" at bounding box center [252, 75] width 33 height 7
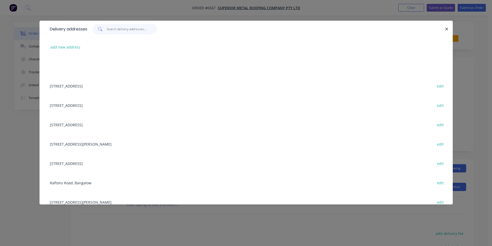
click at [131, 30] on input "text" at bounding box center [132, 29] width 50 height 10
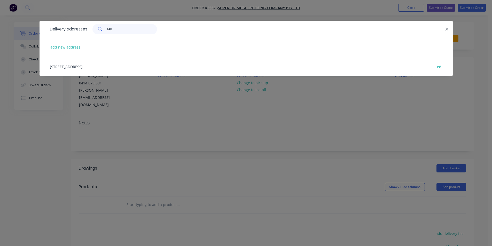
type input "140"
click at [105, 66] on div "Lot 9, 140 Crystal Creek Circuit, Coorabell edit" at bounding box center [246, 66] width 398 height 19
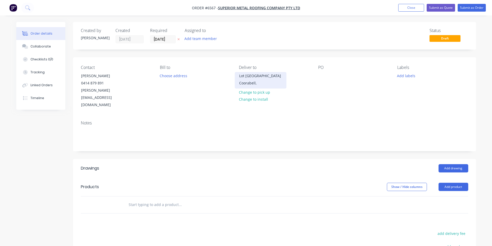
click at [246, 79] on div "Lot 9 140 Crystal Creek Circuit" at bounding box center [260, 75] width 43 height 7
click at [268, 78] on div "Lot 2, 25 Sandbreak Cres" at bounding box center [260, 75] width 43 height 7
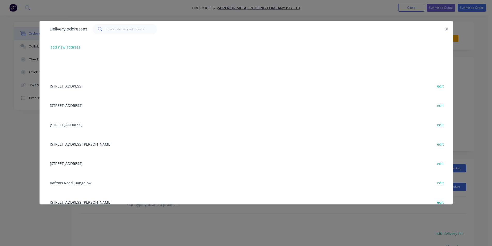
click at [72, 51] on div "add new address" at bounding box center [246, 46] width 398 height 19
click at [75, 48] on button "add new address" at bounding box center [65, 47] width 35 height 7
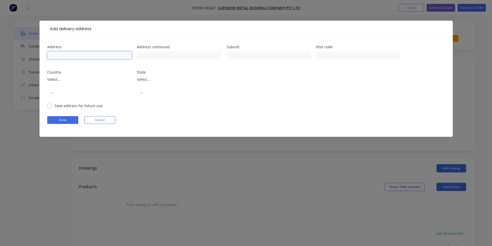
click at [121, 54] on input "text" at bounding box center [89, 55] width 84 height 8
type input "140 [GEOGRAPHIC_DATA]"
click at [290, 54] on input "text" at bounding box center [269, 55] width 84 height 8
type input "Coorabell"
click at [55, 103] on label "Save address for future use" at bounding box center [79, 105] width 48 height 5
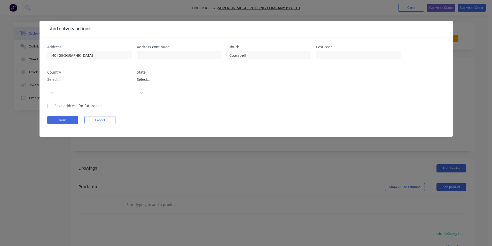
click at [50, 103] on input "Save address for future use" at bounding box center [49, 105] width 4 height 5
checkbox input "true"
click at [55, 116] on button "Done" at bounding box center [62, 120] width 31 height 8
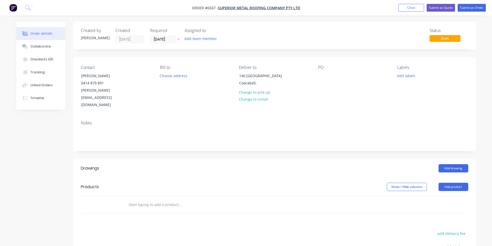
click at [317, 73] on div "Contact Mitchell Gyde 0414 879 891 mitch@superiormetalroofing.co Bill to Choose…" at bounding box center [274, 86] width 403 height 59
click at [323, 76] on div at bounding box center [322, 75] width 8 height 7
click at [448, 164] on button "Add drawing" at bounding box center [454, 168] width 30 height 8
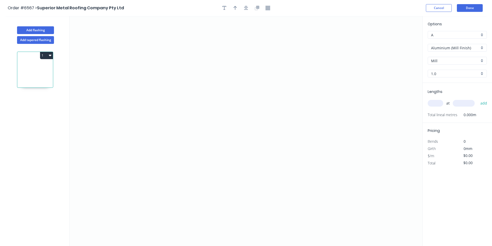
click at [462, 46] on input "Aluminium (Mill Finish)" at bounding box center [455, 47] width 48 height 5
click at [462, 69] on div "Brass" at bounding box center [457, 66] width 59 height 9
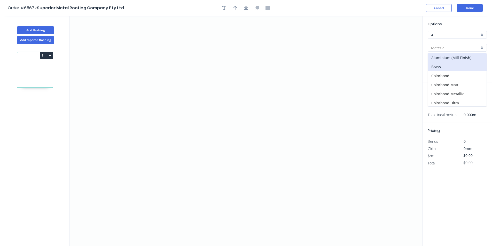
type input "Brass"
type input "0.8"
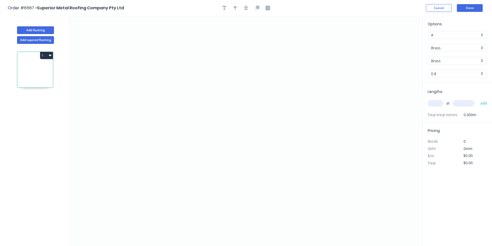
click at [469, 48] on input "Brass" at bounding box center [455, 47] width 48 height 5
drag, startPoint x: 462, startPoint y: 71, endPoint x: 461, endPoint y: 76, distance: 5.2
click at [462, 72] on div "Aluminium (Mill Finish) Brass Colorbond Colorbond Matt Colorbond Metallic Color…" at bounding box center [457, 80] width 59 height 54
click at [461, 76] on div "Colorbond" at bounding box center [457, 75] width 59 height 9
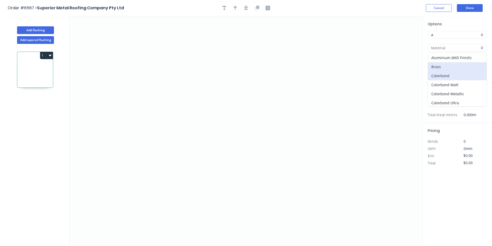
type input "Colorbond"
type input "Basalt"
type input "0.55"
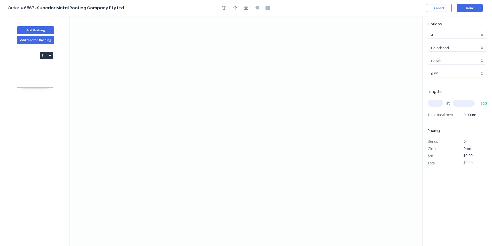
click at [465, 61] on input "Basalt" at bounding box center [455, 60] width 48 height 5
click at [448, 86] on div "Dune" at bounding box center [457, 82] width 59 height 9
type input "Dune"
click at [193, 64] on icon "0" at bounding box center [246, 131] width 353 height 230
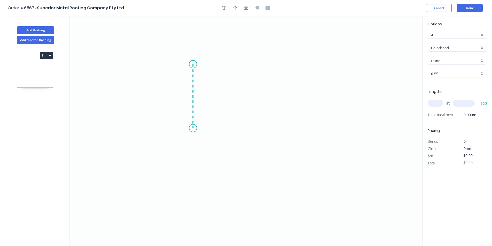
click at [188, 128] on icon "0" at bounding box center [246, 131] width 353 height 230
click at [202, 141] on icon "0 ?" at bounding box center [246, 131] width 353 height 230
click at [246, 7] on icon "button" at bounding box center [246, 8] width 4 height 4
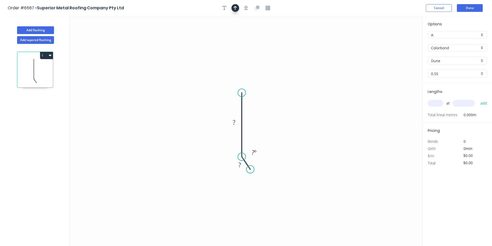
click at [236, 7] on icon "button" at bounding box center [236, 8] width 4 height 4
click at [397, 39] on icon "0 ? ? ? º" at bounding box center [246, 131] width 353 height 230
click at [397, 41] on icon at bounding box center [396, 36] width 5 height 17
drag, startPoint x: 397, startPoint y: 41, endPoint x: 256, endPoint y: 125, distance: 164.5
click at [257, 122] on icon at bounding box center [264, 114] width 15 height 15
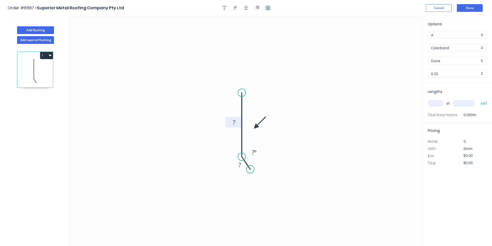
click at [240, 118] on rect at bounding box center [234, 122] width 17 height 11
click at [236, 121] on rect at bounding box center [234, 122] width 10 height 7
type input "$5.40"
click at [438, 101] on input "text" at bounding box center [436, 103] width 16 height 7
type input "1"
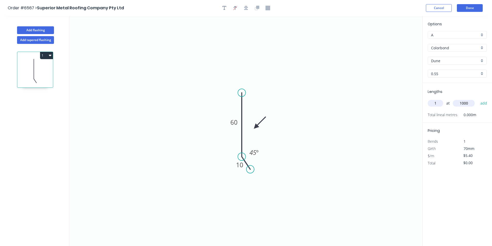
type input "1000"
click at [478, 99] on button "add" at bounding box center [484, 103] width 12 height 9
type input "$5.40"
click at [37, 29] on button "Add flashing" at bounding box center [35, 30] width 37 height 8
type input "$0.00"
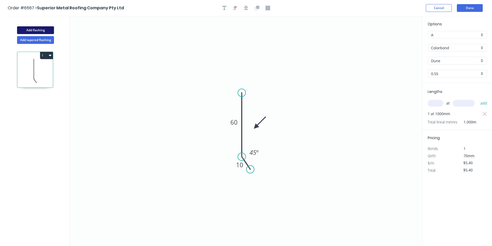
type input "$0.00"
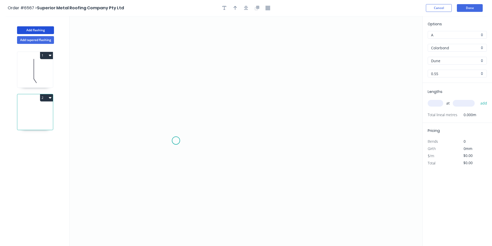
click at [176, 141] on icon "0" at bounding box center [246, 131] width 353 height 230
click at [162, 163] on icon "0" at bounding box center [246, 131] width 353 height 230
click at [167, 77] on icon "0 ?" at bounding box center [246, 131] width 353 height 230
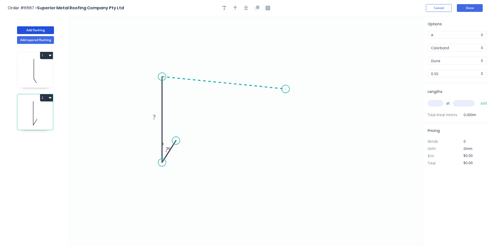
click at [286, 89] on icon "0 ? ? ? º" at bounding box center [246, 131] width 353 height 230
click at [280, 142] on icon "0 ? ? ? ? º ? º" at bounding box center [246, 131] width 353 height 230
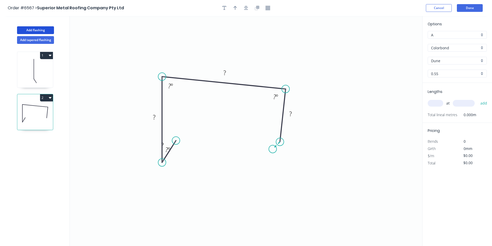
click at [273, 150] on icon "0 ? ? ? ? ? º ? º ? º" at bounding box center [246, 131] width 353 height 230
drag, startPoint x: 173, startPoint y: 150, endPoint x: 175, endPoint y: 153, distance: 3.5
click at [175, 153] on icon "0 ? ? ? ? ? ? º ? º ? º ? º" at bounding box center [246, 131] width 353 height 230
drag, startPoint x: 176, startPoint y: 161, endPoint x: 358, endPoint y: 171, distance: 182.2
click at [177, 161] on rect at bounding box center [173, 161] width 10 height 7
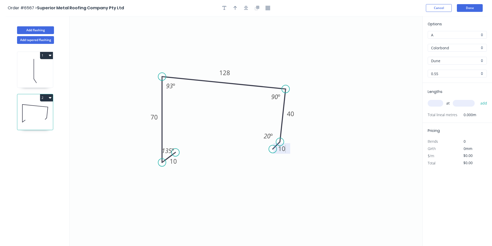
type input "$12.79"
click at [248, 6] on icon "button" at bounding box center [246, 8] width 4 height 5
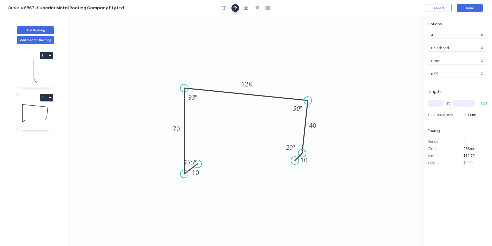
click at [235, 6] on icon "button" at bounding box center [236, 8] width 4 height 5
drag, startPoint x: 387, startPoint y: 45, endPoint x: 269, endPoint y: 74, distance: 121.9
click at [269, 74] on icon at bounding box center [269, 68] width 5 height 17
click at [434, 104] on input "text" at bounding box center [436, 103] width 16 height 7
type input "2"
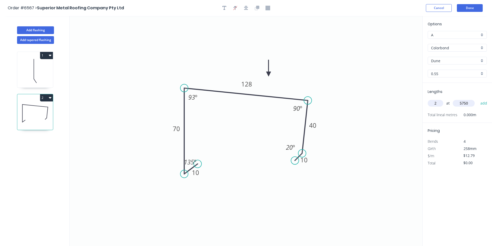
type input "5750"
click at [478, 99] on button "add" at bounding box center [484, 103] width 12 height 9
type input "$147.09"
click at [41, 28] on button "Add flashing" at bounding box center [35, 30] width 37 height 8
type input "$0.00"
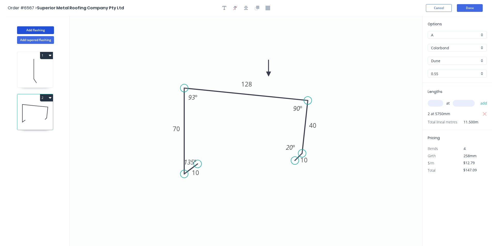
type input "$0.00"
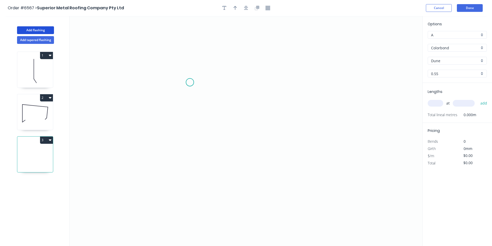
click at [190, 82] on icon "0" at bounding box center [246, 131] width 353 height 230
click at [192, 141] on icon "0" at bounding box center [246, 131] width 353 height 230
click at [300, 159] on icon "0 ?" at bounding box center [246, 131] width 353 height 230
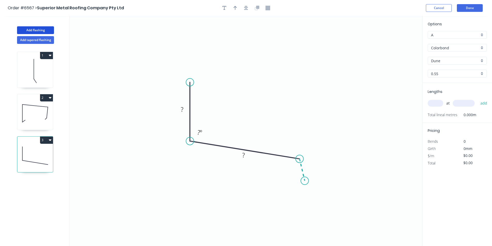
click at [305, 181] on icon "0 ? ? ? º" at bounding box center [246, 131] width 353 height 230
click at [244, 9] on icon "button" at bounding box center [246, 8] width 4 height 5
click at [241, 9] on div at bounding box center [246, 8] width 54 height 8
drag, startPoint x: 239, startPoint y: 9, endPoint x: 293, endPoint y: 25, distance: 56.8
click at [239, 9] on button "button" at bounding box center [236, 8] width 8 height 8
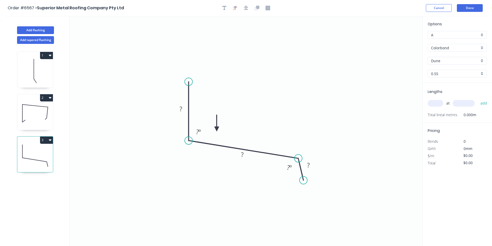
drag, startPoint x: 393, startPoint y: 41, endPoint x: 217, endPoint y: 129, distance: 197.0
click at [217, 129] on icon at bounding box center [216, 123] width 5 height 17
click at [182, 108] on tspan "?" at bounding box center [181, 109] width 3 height 9
type input "$14.19"
click at [440, 106] on input "text" at bounding box center [436, 103] width 16 height 7
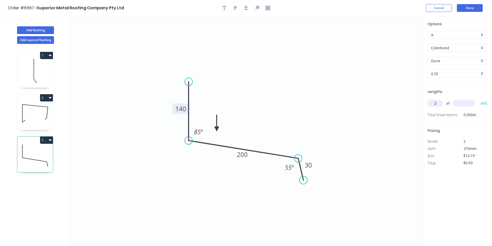
type input "2"
type input "5700"
click at [478, 99] on button "add" at bounding box center [484, 103] width 12 height 9
type input "$161.77"
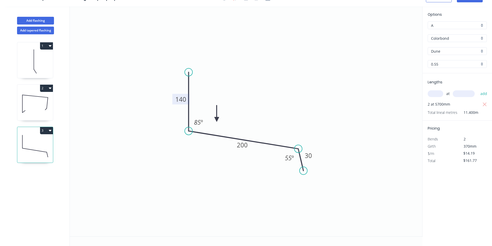
scroll to position [0, 0]
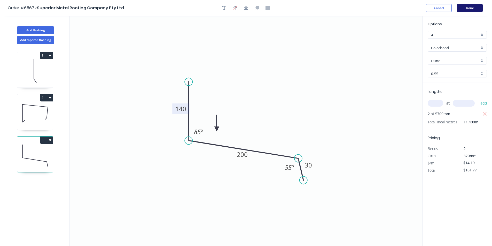
click at [483, 6] on button "Done" at bounding box center [470, 8] width 26 height 8
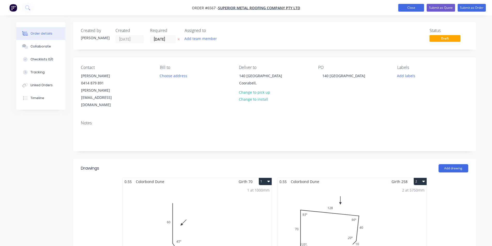
click at [404, 10] on button "Close" at bounding box center [411, 8] width 26 height 8
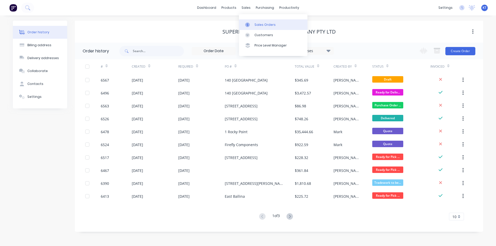
click at [257, 28] on link "Sales Orders" at bounding box center [273, 24] width 68 height 10
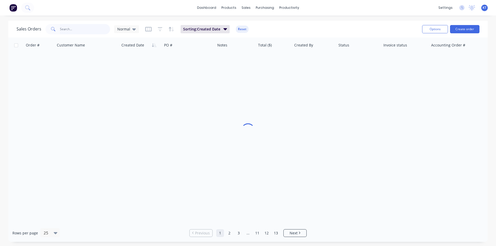
click at [71, 25] on input "text" at bounding box center [85, 29] width 50 height 10
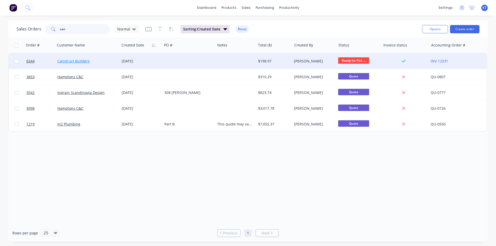
type input "can"
click at [75, 60] on link "Canstruct Builders" at bounding box center [73, 61] width 32 height 5
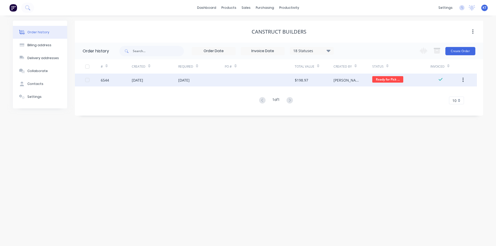
click at [295, 84] on div "$198.97" at bounding box center [314, 80] width 39 height 13
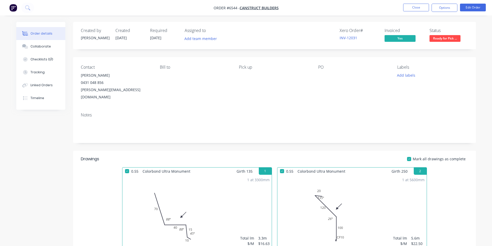
click at [445, 40] on span "Ready for Pick ..." at bounding box center [445, 38] width 31 height 6
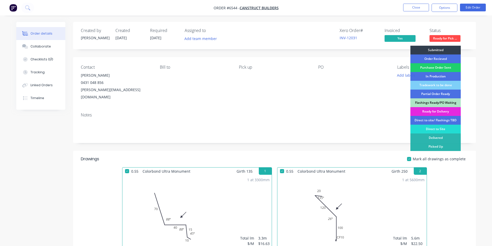
click at [452, 153] on div "Submitted Order Recieved Purchase Order Sent In Production Tradework to be done…" at bounding box center [436, 107] width 50 height 123
click at [453, 149] on div "Picked Up" at bounding box center [436, 146] width 50 height 9
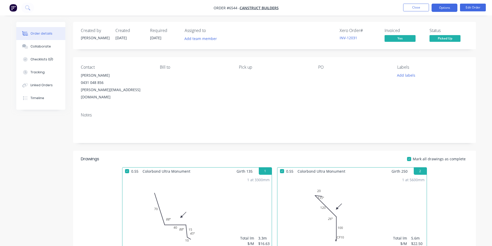
click at [439, 8] on button "Options" at bounding box center [445, 8] width 26 height 8
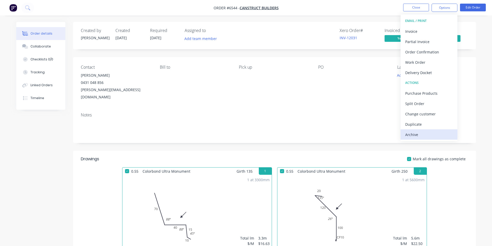
click at [430, 139] on button "Archive" at bounding box center [429, 134] width 57 height 10
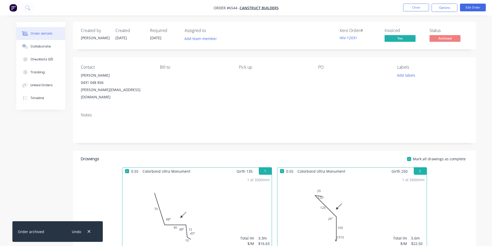
click at [398, 5] on ul "Close Options Edit Order" at bounding box center [444, 8] width 95 height 8
click at [419, 10] on button "Close" at bounding box center [416, 8] width 26 height 8
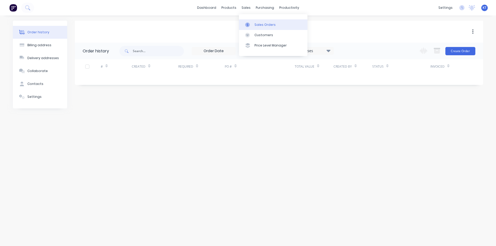
click at [251, 27] on link "Sales Orders" at bounding box center [273, 24] width 68 height 10
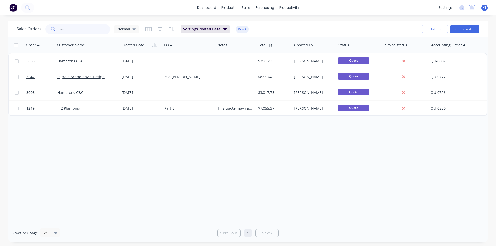
drag, startPoint x: 70, startPoint y: 27, endPoint x: 7, endPoint y: 18, distance: 63.3
click at [0, 27] on div "Sales Orders can Normal Sorting: Created Date Reset Options Create order Order …" at bounding box center [248, 131] width 496 height 221
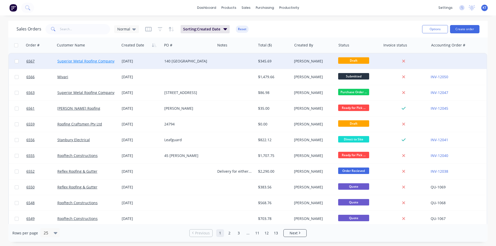
click at [89, 61] on link "Superior Metal Roofing Company Pty Ltd" at bounding box center [92, 61] width 70 height 5
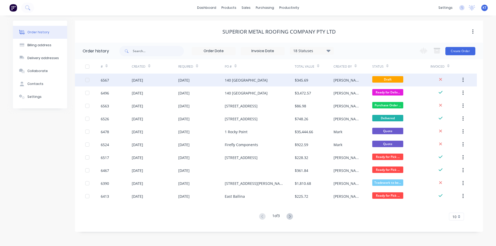
click at [265, 83] on div "140 [GEOGRAPHIC_DATA]" at bounding box center [260, 80] width 70 height 13
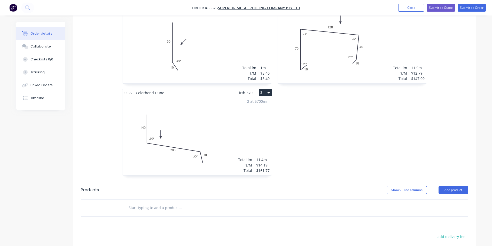
click at [194, 127] on div "2 at 5700mm Total lm $/M Total 11.4m $14.19 $161.77" at bounding box center [196, 136] width 149 height 79
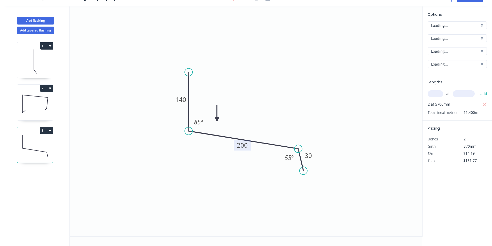
scroll to position [10, 0]
click at [28, 21] on button "Add flashing" at bounding box center [35, 21] width 37 height 8
type input "$0.00"
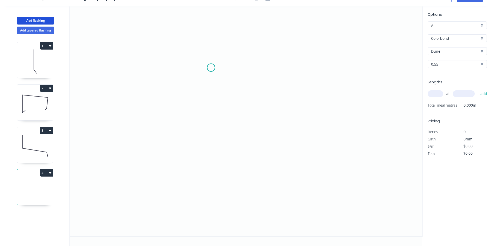
click at [211, 68] on icon "0" at bounding box center [246, 121] width 353 height 230
click at [211, 161] on icon "0" at bounding box center [246, 121] width 353 height 230
click at [285, 164] on icon "0 ?" at bounding box center [246, 121] width 353 height 230
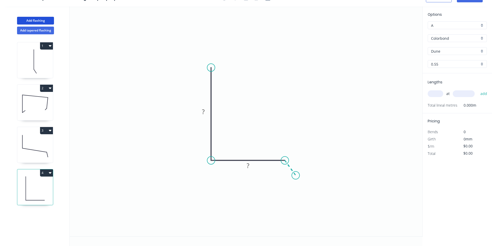
click at [296, 176] on icon "0 ? ?" at bounding box center [246, 121] width 353 height 230
click at [211, 113] on rect at bounding box center [203, 111] width 17 height 11
click at [209, 113] on rect at bounding box center [203, 111] width 17 height 11
click at [207, 113] on rect at bounding box center [203, 112] width 10 height 7
type input "$25.08"
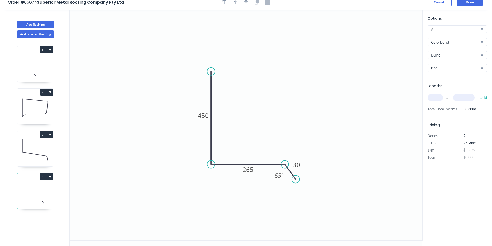
scroll to position [0, 0]
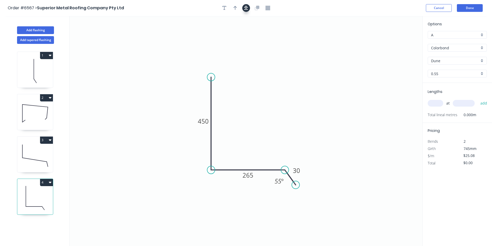
click at [245, 10] on icon "button" at bounding box center [246, 8] width 4 height 4
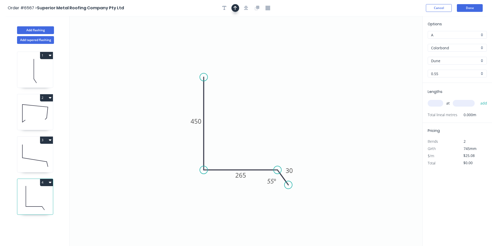
click at [232, 6] on button "button" at bounding box center [236, 8] width 8 height 8
click at [397, 41] on icon at bounding box center [396, 36] width 5 height 17
drag, startPoint x: 397, startPoint y: 41, endPoint x: 244, endPoint y: 149, distance: 187.0
click at [244, 149] on icon at bounding box center [247, 144] width 15 height 15
click at [434, 102] on input "text" at bounding box center [436, 103] width 16 height 7
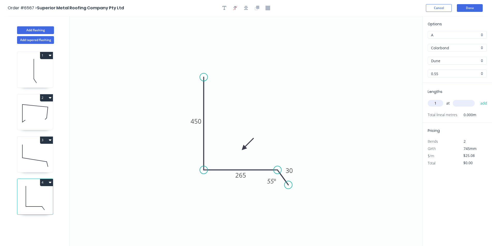
type input "1"
type input "7100"
click at [478, 99] on button "add" at bounding box center [484, 103] width 12 height 9
type input "$178.07"
click at [49, 27] on button "Add flashing" at bounding box center [35, 30] width 37 height 8
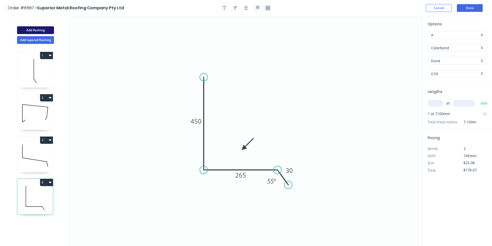
type input "$0.00"
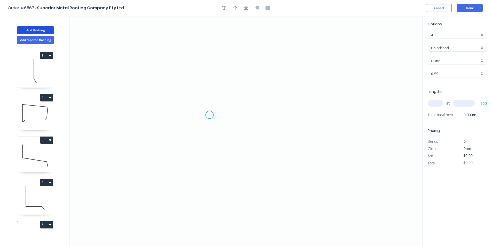
click at [208, 115] on icon "0" at bounding box center [246, 131] width 353 height 230
click at [202, 121] on icon "0" at bounding box center [246, 131] width 353 height 230
click at [200, 86] on icon "0 ?" at bounding box center [246, 131] width 353 height 230
click at [262, 84] on icon "0 ? ? ? º" at bounding box center [246, 131] width 353 height 230
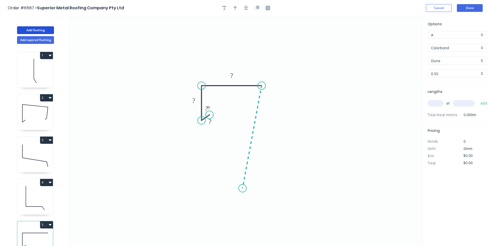
click at [243, 189] on icon "0 ? ? ? ? º" at bounding box center [246, 131] width 353 height 230
click at [230, 197] on icon "0 ? ? ? ? ? º ? º" at bounding box center [246, 131] width 353 height 230
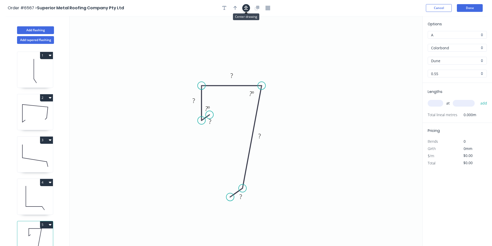
click at [246, 8] on icon "button" at bounding box center [246, 8] width 4 height 5
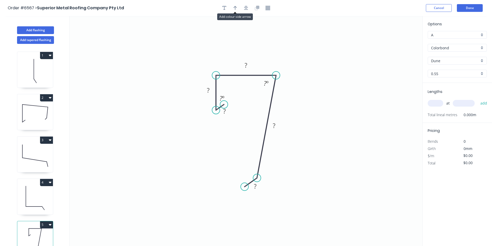
drag, startPoint x: 237, startPoint y: 7, endPoint x: 287, endPoint y: 16, distance: 50.0
click at [241, 8] on div at bounding box center [246, 8] width 54 height 8
click at [237, 6] on button "button" at bounding box center [236, 8] width 8 height 8
click at [396, 42] on icon at bounding box center [396, 36] width 5 height 17
drag, startPoint x: 397, startPoint y: 42, endPoint x: 274, endPoint y: 68, distance: 125.8
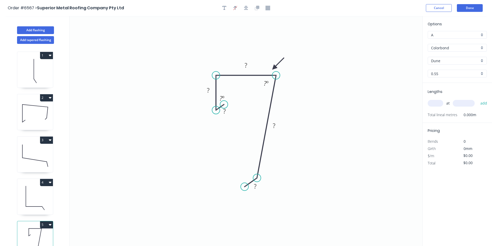
click at [274, 68] on icon at bounding box center [278, 63] width 15 height 15
click at [228, 113] on rect at bounding box center [224, 111] width 10 height 7
type input "$26.41"
click at [268, 194] on div "Show angle" at bounding box center [284, 196] width 52 height 11
click at [248, 172] on tspan "º" at bounding box center [247, 170] width 2 height 9
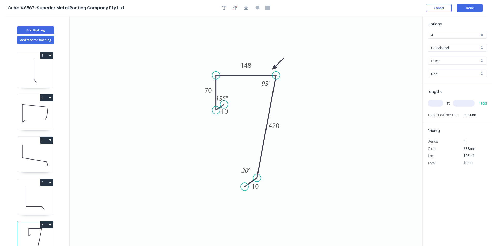
click at [435, 107] on div "at add" at bounding box center [458, 103] width 60 height 9
click at [437, 104] on input "text" at bounding box center [436, 103] width 16 height 7
type input "2"
type input "5750"
click at [478, 99] on button "add" at bounding box center [484, 103] width 12 height 9
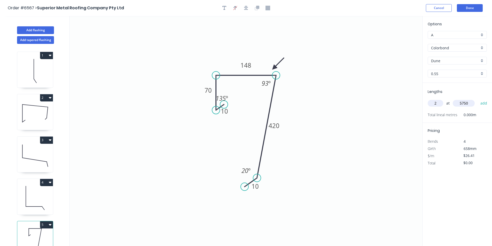
type input "$303.72"
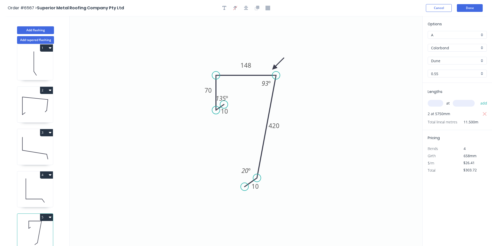
scroll to position [12, 0]
click at [51, 174] on icon "button" at bounding box center [50, 175] width 3 height 2
click at [42, 184] on div "Duplicate" at bounding box center [29, 187] width 40 height 7
type input "$25.08"
type input "$0.00"
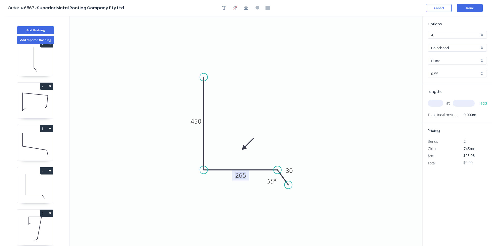
click at [244, 175] on tspan "265" at bounding box center [240, 175] width 11 height 9
click at [434, 103] on input "text" at bounding box center [436, 103] width 16 height 7
type input "1"
type input "7100"
click at [478, 99] on button "add" at bounding box center [484, 103] width 12 height 9
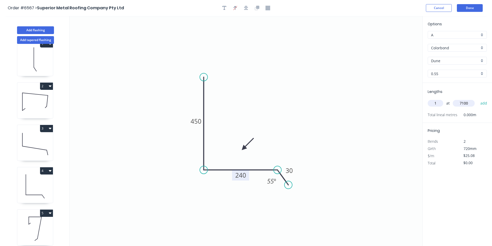
type input "$178.07"
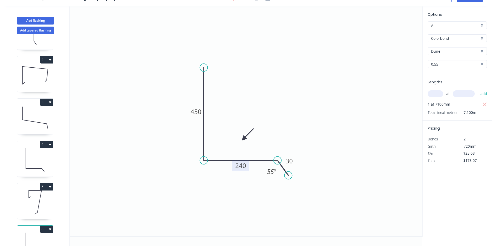
scroll to position [37, 0]
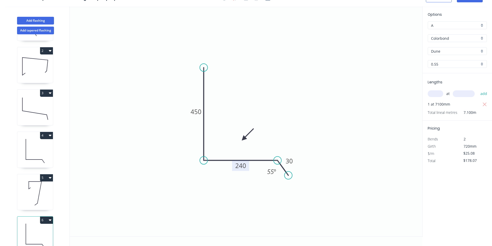
click at [46, 175] on button "5" at bounding box center [46, 177] width 13 height 7
click at [37, 186] on div "Duplicate Delete" at bounding box center [28, 195] width 49 height 23
click at [36, 190] on div "Duplicate" at bounding box center [29, 190] width 40 height 7
type input "$26.41"
type input "$0.00"
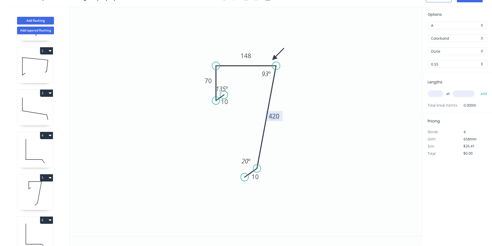
click at [275, 116] on tspan "420" at bounding box center [274, 116] width 11 height 9
type input "$20.93"
click at [245, 53] on tspan "148" at bounding box center [246, 55] width 11 height 9
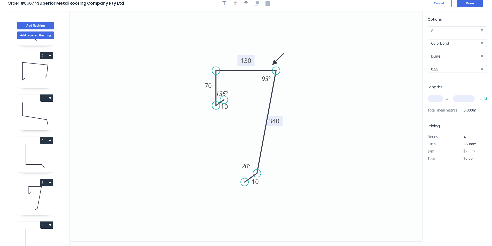
scroll to position [0, 0]
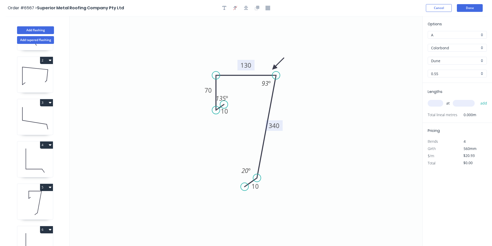
click at [432, 101] on input "text" at bounding box center [436, 103] width 16 height 7
type input "2"
type input "7500"
click at [478, 99] on button "add" at bounding box center [484, 103] width 12 height 9
type input "$313.95"
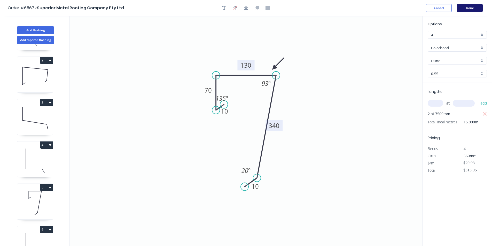
click at [475, 10] on button "Done" at bounding box center [470, 8] width 26 height 8
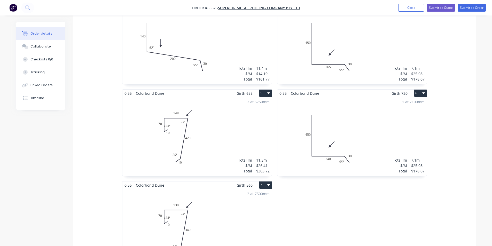
scroll to position [349, 0]
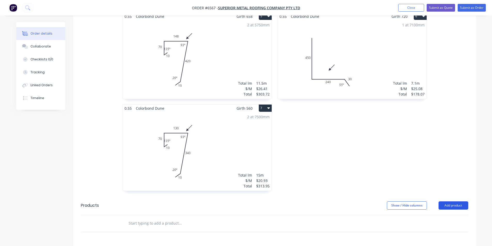
click at [456, 202] on button "Add product" at bounding box center [454, 206] width 30 height 8
click at [442, 215] on div "Product catalogue" at bounding box center [444, 218] width 40 height 7
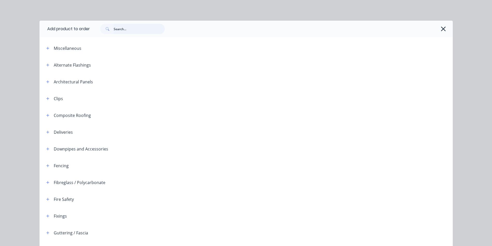
click at [116, 28] on input "text" at bounding box center [139, 29] width 51 height 10
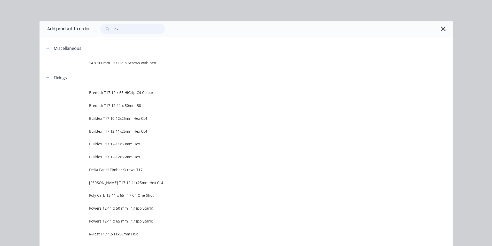
scroll to position [324, 0]
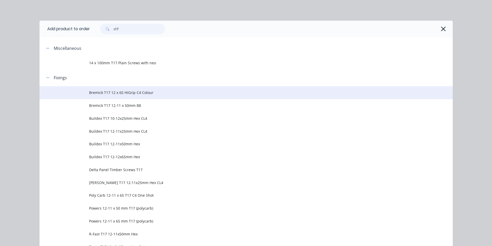
type input "t17"
click at [119, 97] on td "Bremick T17 12 x 65 HiGrip C4 Colour" at bounding box center [271, 92] width 364 height 13
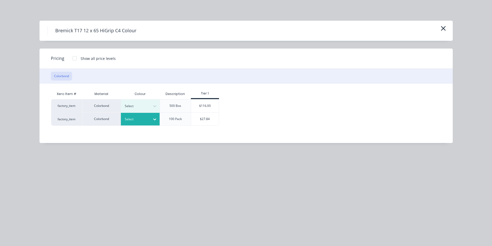
click at [153, 118] on icon at bounding box center [154, 119] width 5 height 5
click at [207, 125] on div "$27.84" at bounding box center [205, 119] width 28 height 13
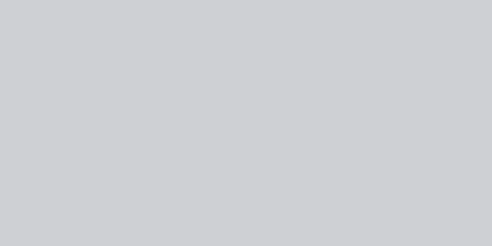
type input "$27.84"
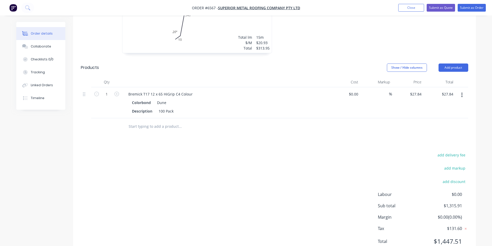
scroll to position [494, 0]
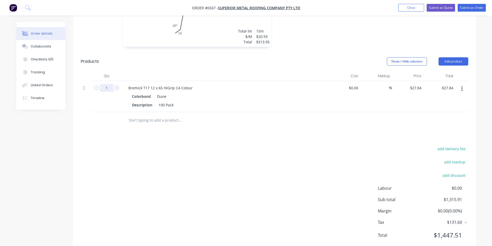
click at [107, 84] on input "1" at bounding box center [106, 88] width 13 height 8
type input "1.5"
type input "$41.76"
drag, startPoint x: 235, startPoint y: 112, endPoint x: 201, endPoint y: 119, distance: 34.9
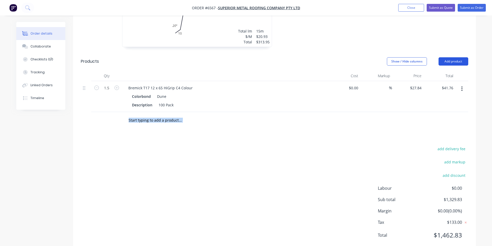
click at [454, 57] on button "Add product" at bounding box center [454, 61] width 30 height 8
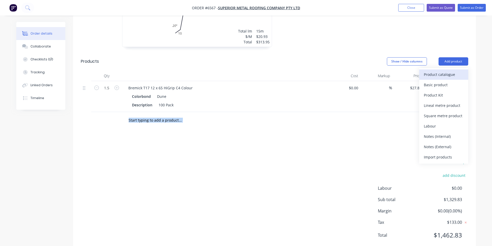
click at [448, 71] on div "Product catalogue" at bounding box center [444, 74] width 40 height 7
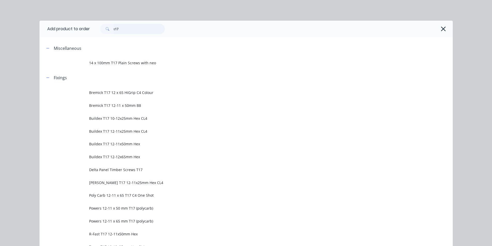
click at [141, 30] on input "t17" at bounding box center [139, 29] width 51 height 10
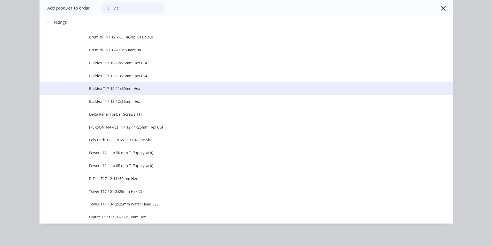
scroll to position [56, 0]
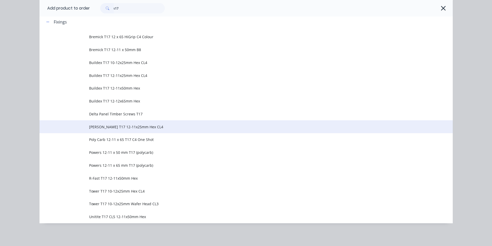
click at [117, 129] on span "[PERSON_NAME] T17 12-11x25mm Hex CL4" at bounding box center [234, 126] width 291 height 5
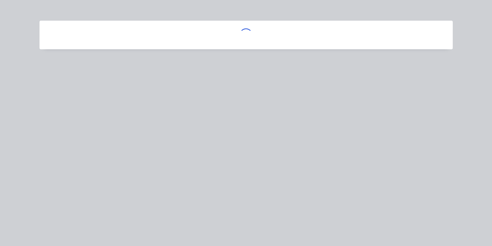
scroll to position [0, 0]
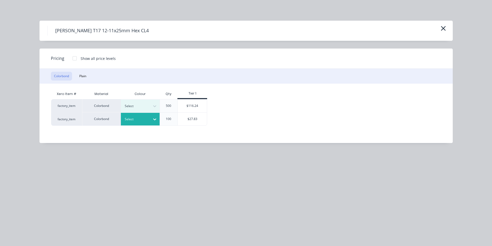
click at [144, 120] on div at bounding box center [136, 120] width 23 height 6
click at [198, 122] on div "$27.83" at bounding box center [192, 119] width 29 height 13
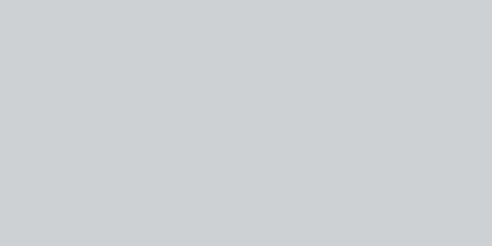
type input "$27.83"
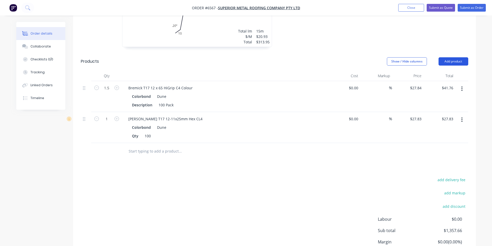
click at [454, 57] on button "Add product" at bounding box center [454, 61] width 30 height 8
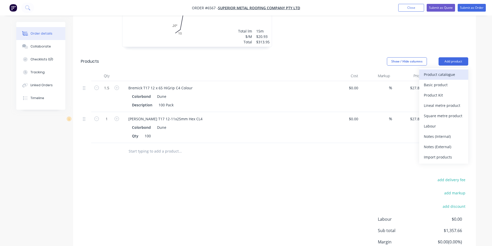
click at [447, 71] on div "Product catalogue" at bounding box center [444, 74] width 40 height 7
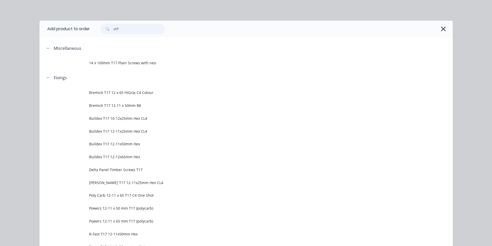
click at [139, 33] on input "t17" at bounding box center [139, 29] width 51 height 10
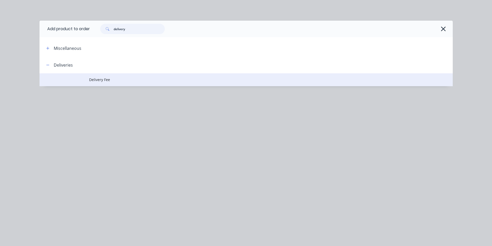
type input "delivery"
click at [117, 79] on span "Delivery Fee" at bounding box center [234, 79] width 291 height 5
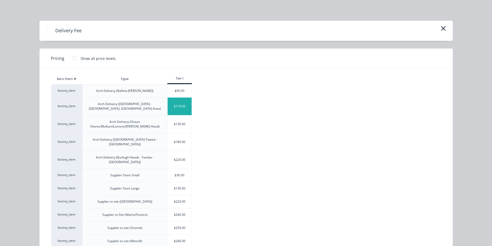
click at [185, 105] on div "$110.00" at bounding box center [180, 107] width 24 height 18
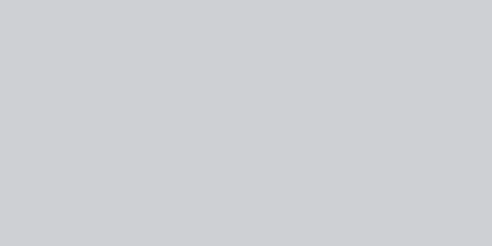
type input "$110.00"
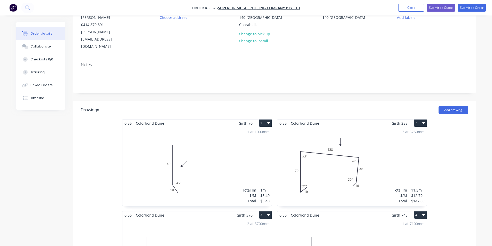
scroll to position [0, 0]
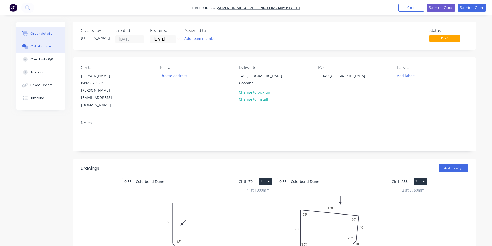
click at [40, 50] on button "Collaborate" at bounding box center [40, 46] width 49 height 13
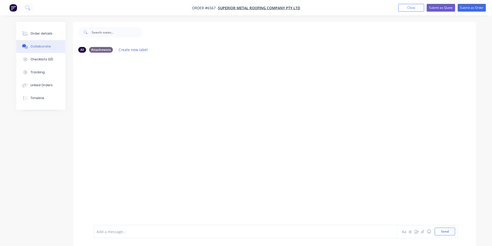
click at [488, 242] on div at bounding box center [488, 242] width 0 height 0
click at [425, 231] on button "button" at bounding box center [423, 232] width 6 height 6
click at [452, 234] on button "Send" at bounding box center [445, 232] width 20 height 8
click at [33, 30] on button "Order details" at bounding box center [40, 33] width 49 height 13
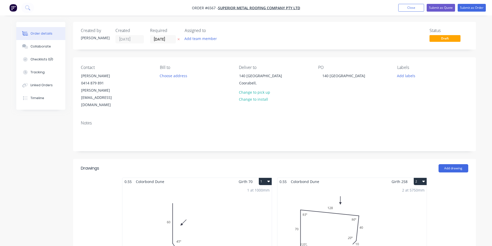
type input "$27.84"
type input "$41.76"
type input "$27.83"
type input "$110.00"
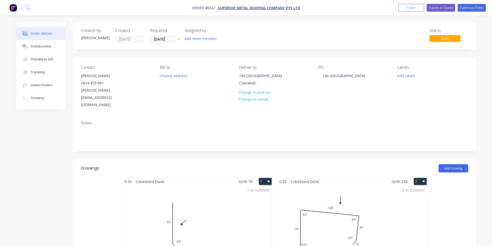
type input "$110.00"
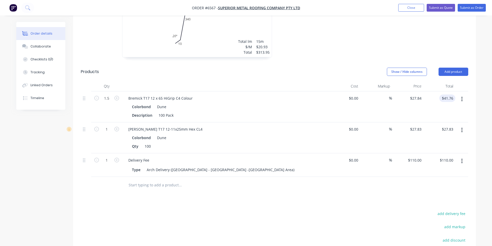
scroll to position [419, 0]
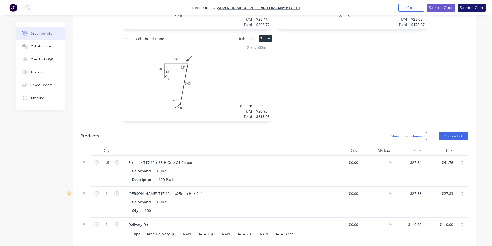
click at [475, 7] on button "Submit as Order" at bounding box center [472, 8] width 28 height 8
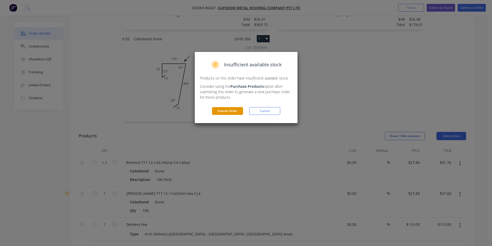
click at [236, 114] on button "Submit Order" at bounding box center [227, 111] width 31 height 8
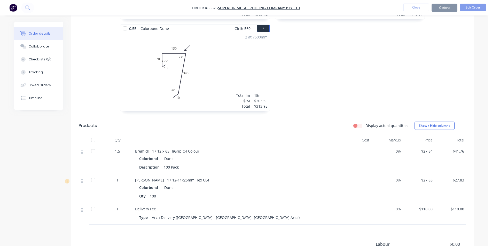
scroll to position [416, 0]
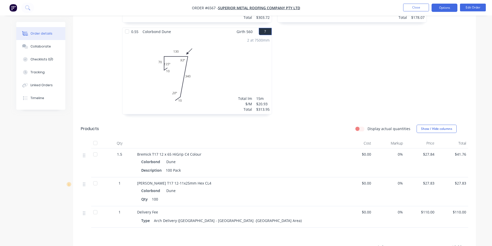
click at [439, 4] on button "Options" at bounding box center [445, 8] width 26 height 8
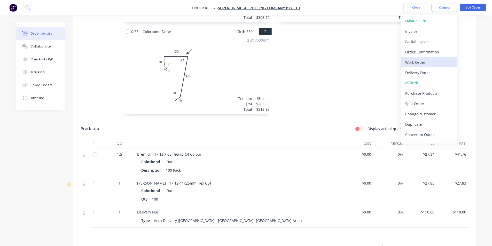
click at [433, 63] on div "Work Order" at bounding box center [429, 62] width 48 height 7
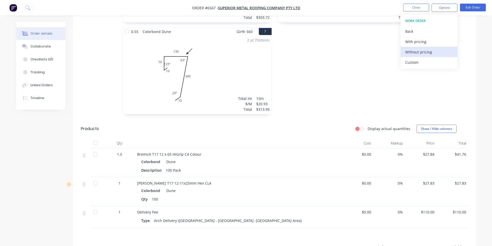
drag, startPoint x: 432, startPoint y: 56, endPoint x: 445, endPoint y: 55, distance: 13.2
click at [432, 56] on div "Without pricing" at bounding box center [429, 51] width 48 height 7
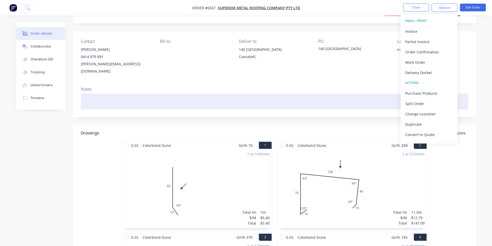
click at [350, 94] on div at bounding box center [275, 102] width 388 height 16
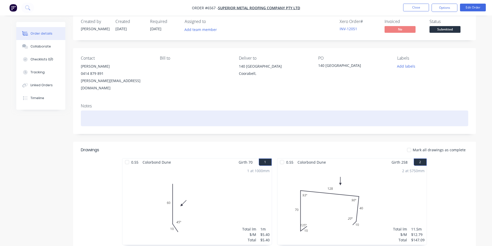
scroll to position [0, 0]
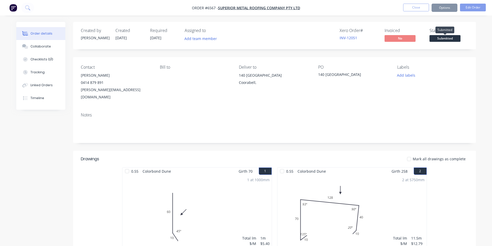
click at [447, 39] on span "Submitted" at bounding box center [445, 38] width 31 height 6
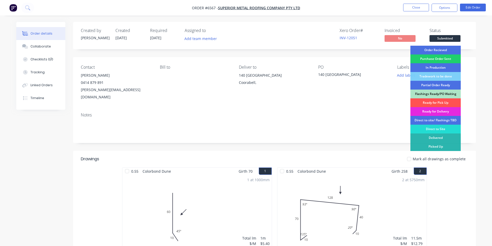
drag, startPoint x: 443, startPoint y: 48, endPoint x: 445, endPoint y: 45, distance: 3.5
click at [443, 47] on div "Order Recieved" at bounding box center [436, 50] width 50 height 9
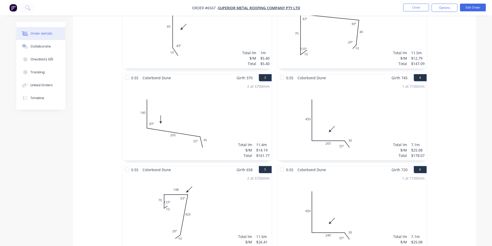
scroll to position [129, 0]
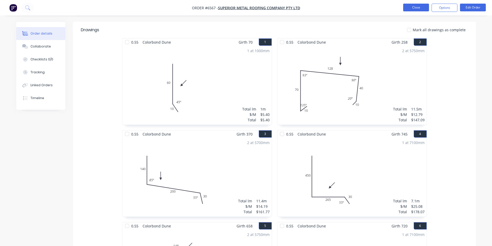
click at [416, 7] on button "Close" at bounding box center [416, 8] width 26 height 8
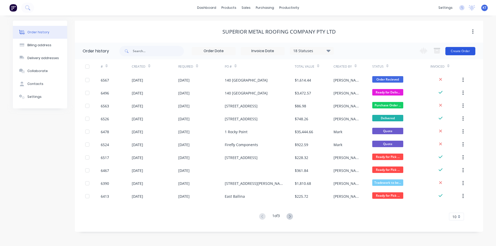
click at [468, 53] on button "Create Order" at bounding box center [460, 51] width 30 height 8
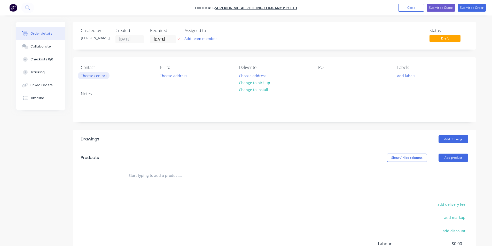
click at [95, 76] on button "Choose contact" at bounding box center [94, 75] width 32 height 7
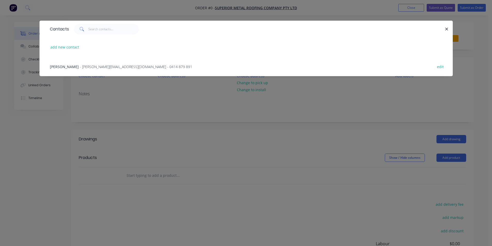
click at [95, 65] on span "- mitch@superiormetalroofing.co - 0414 879 891" at bounding box center [136, 66] width 112 height 5
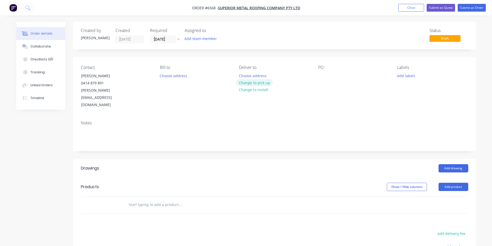
click at [248, 81] on button "Change to pick up" at bounding box center [254, 82] width 37 height 7
click at [259, 82] on button "Change to delivery" at bounding box center [255, 83] width 38 height 7
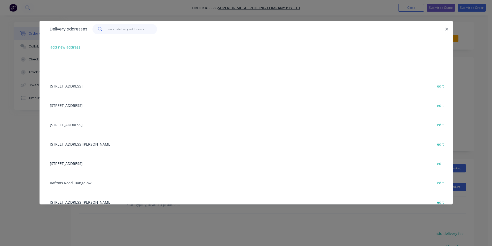
click at [137, 28] on input "text" at bounding box center [132, 29] width 50 height 10
click at [138, 29] on input "text" at bounding box center [132, 29] width 50 height 10
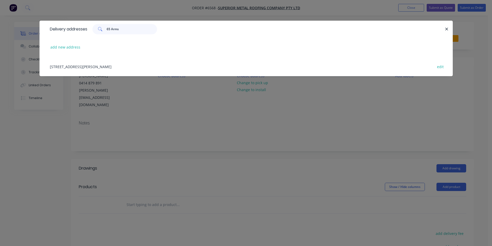
type input "65 Arms"
click at [104, 61] on div "65 Armstrong ST, Suffolk Park edit" at bounding box center [246, 66] width 398 height 19
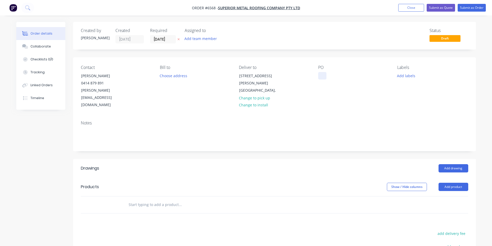
drag, startPoint x: 325, startPoint y: 71, endPoint x: 327, endPoint y: 77, distance: 6.5
click at [325, 72] on div "PO" at bounding box center [353, 87] width 71 height 44
click at [325, 75] on div at bounding box center [322, 75] width 8 height 7
click at [451, 164] on button "Add drawing" at bounding box center [454, 168] width 30 height 8
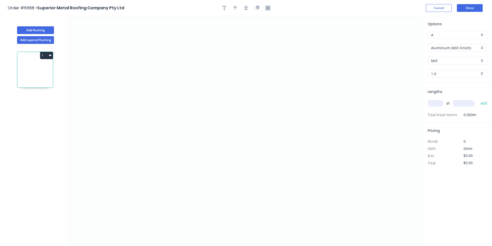
click at [477, 48] on input "Aluminium (Mill Finish)" at bounding box center [455, 47] width 48 height 5
click at [461, 76] on div "Colorbond" at bounding box center [457, 75] width 59 height 9
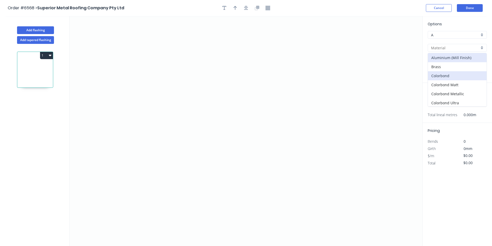
type input "Colorbond"
type input "Basalt"
type input "0.55"
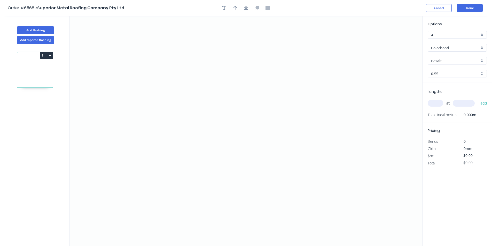
click at [475, 59] on input "Basalt" at bounding box center [455, 60] width 48 height 5
click at [448, 76] on div "Monument" at bounding box center [457, 75] width 59 height 9
type input "Monument"
click at [196, 170] on icon "0" at bounding box center [246, 131] width 353 height 230
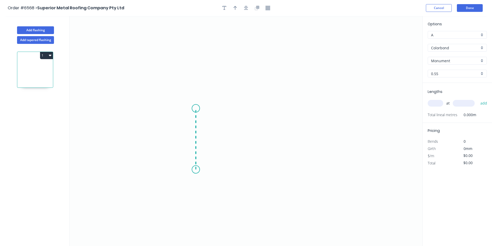
click at [198, 109] on icon "0" at bounding box center [246, 131] width 353 height 230
click at [332, 128] on icon "0 ?" at bounding box center [246, 131] width 353 height 230
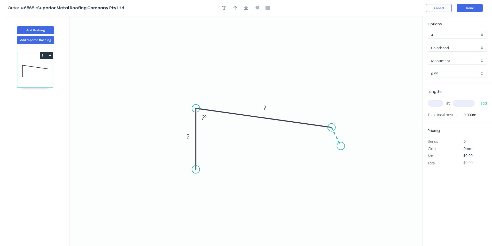
click at [341, 146] on icon "0 ? ? ? º" at bounding box center [246, 131] width 353 height 230
click at [213, 186] on div "Crush & Fold" at bounding box center [220, 187] width 52 height 11
click at [189, 138] on tspan "?" at bounding box center [188, 136] width 3 height 9
type input "$12.79"
drag, startPoint x: 248, startPoint y: 9, endPoint x: 245, endPoint y: 6, distance: 4.0
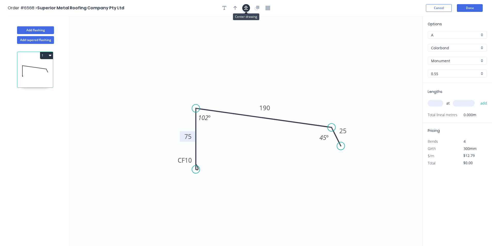
click at [248, 9] on button "button" at bounding box center [246, 8] width 8 height 8
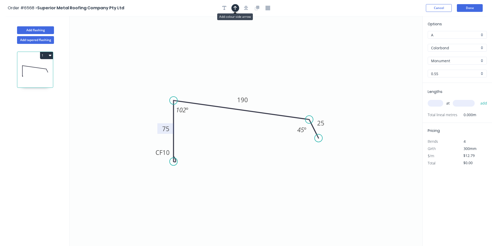
click at [234, 8] on icon "button" at bounding box center [236, 8] width 4 height 5
drag, startPoint x: 395, startPoint y: 43, endPoint x: 298, endPoint y: 78, distance: 102.6
click at [298, 78] on icon "0 CF 10 75 190 25 102 º 45 º" at bounding box center [246, 131] width 353 height 230
drag, startPoint x: 384, startPoint y: 49, endPoint x: 245, endPoint y: 85, distance: 143.6
click at [245, 85] on icon at bounding box center [244, 79] width 5 height 17
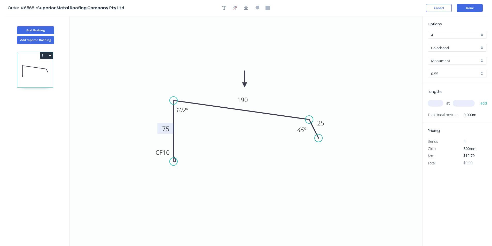
click at [433, 105] on input "text" at bounding box center [436, 103] width 16 height 7
type input "1"
type input "7900"
click at [478, 99] on button "add" at bounding box center [484, 103] width 12 height 9
type input "$101.04"
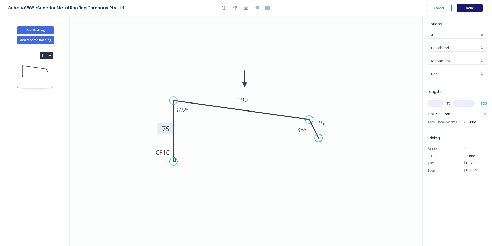
click at [467, 9] on button "Done" at bounding box center [470, 8] width 26 height 8
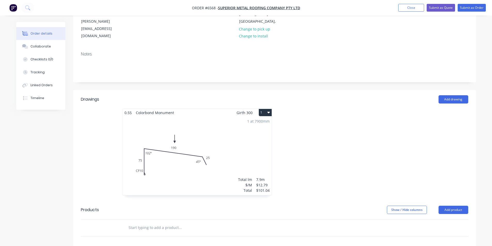
scroll to position [129, 0]
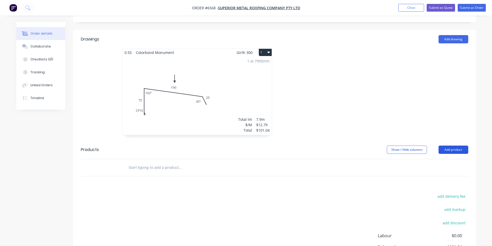
click at [450, 146] on button "Add product" at bounding box center [454, 150] width 30 height 8
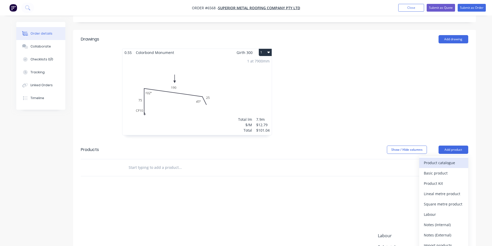
click at [441, 159] on div "Product catalogue" at bounding box center [444, 162] width 40 height 7
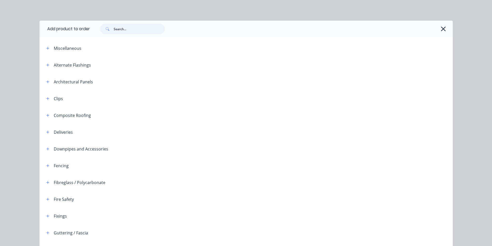
click at [114, 32] on input "text" at bounding box center [139, 29] width 51 height 10
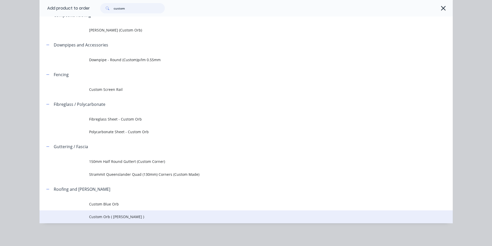
scroll to position [155, 0]
type input "custom"
click at [130, 218] on span "Custom Orb ( [PERSON_NAME] )" at bounding box center [234, 216] width 291 height 5
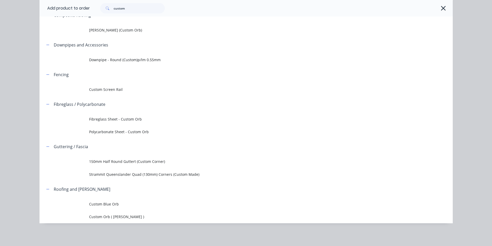
scroll to position [0, 0]
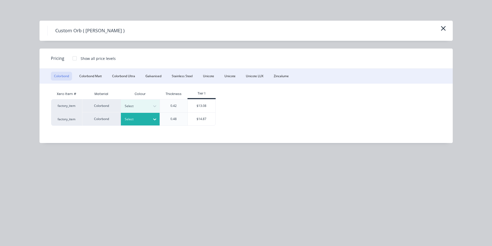
click at [153, 123] on div at bounding box center [154, 119] width 9 height 8
click at [65, 126] on div "Monument" at bounding box center [32, 121] width 65 height 10
click at [198, 119] on div "$14.87" at bounding box center [202, 119] width 28 height 13
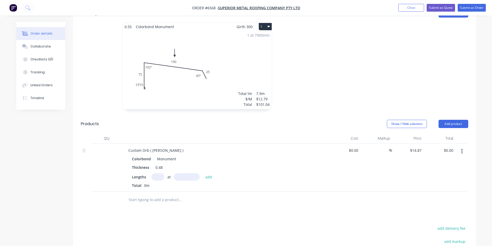
click at [164, 173] on div "at add" at bounding box center [183, 176] width 64 height 7
drag, startPoint x: 158, startPoint y: 164, endPoint x: 181, endPoint y: 155, distance: 24.2
click at [159, 173] on input "text" at bounding box center [157, 176] width 13 height 7
type input "10"
type input "4650"
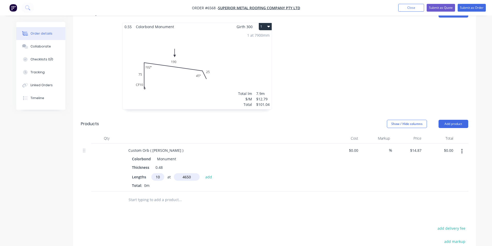
click at [203, 173] on button "add" at bounding box center [209, 176] width 12 height 7
type input "$691.46"
click at [456, 120] on button "Add product" at bounding box center [454, 124] width 30 height 8
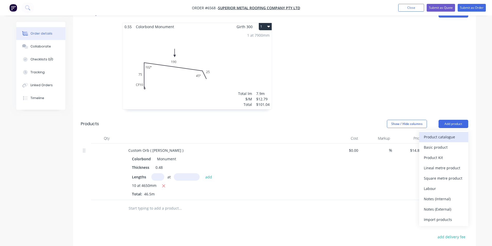
click at [443, 133] on div "Product catalogue" at bounding box center [444, 136] width 40 height 7
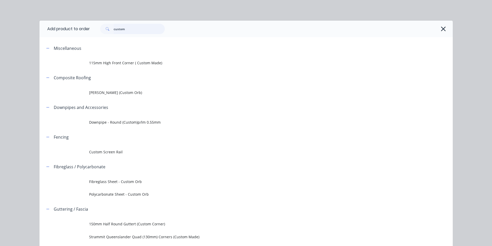
click at [137, 28] on input "custom" at bounding box center [139, 29] width 51 height 10
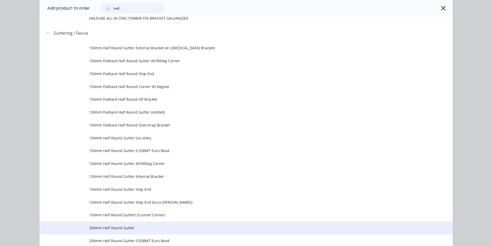
scroll to position [52, 0]
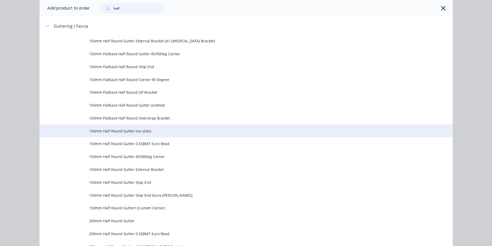
type input "half"
click at [142, 130] on span "150mm Half Round Gutter (no slots)" at bounding box center [234, 130] width 291 height 5
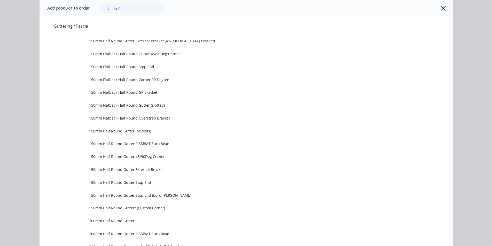
scroll to position [0, 0]
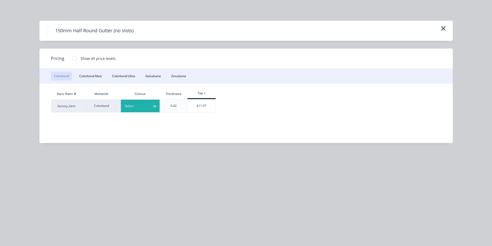
click at [145, 107] on div at bounding box center [136, 106] width 23 height 6
click at [65, 109] on div "Monument" at bounding box center [32, 104] width 65 height 10
click at [195, 107] on div "$11.97" at bounding box center [202, 105] width 28 height 13
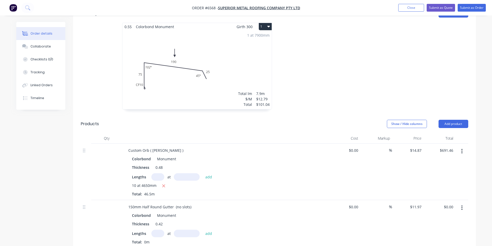
click at [153, 230] on input "text" at bounding box center [157, 233] width 13 height 7
type input "1"
type input "8000"
click at [203, 230] on button "add" at bounding box center [209, 233] width 12 height 7
type input "$95.76"
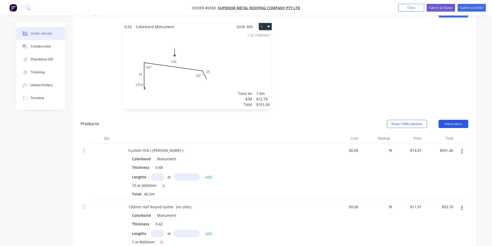
click at [466, 120] on button "Add product" at bounding box center [454, 124] width 30 height 8
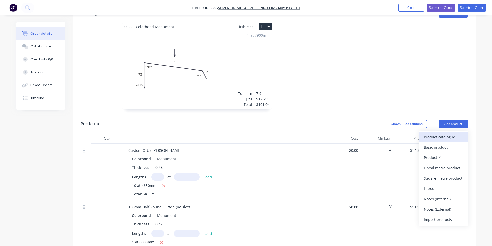
click at [430, 133] on div "Product catalogue" at bounding box center [444, 136] width 40 height 7
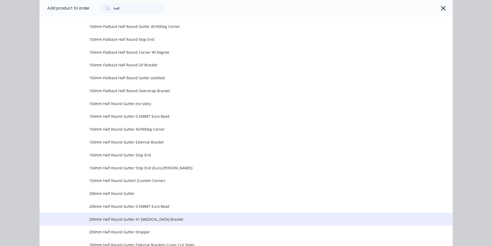
scroll to position [155, 0]
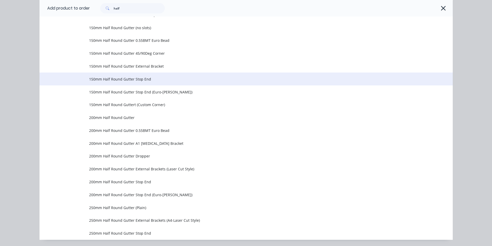
click at [174, 77] on span "150mm Half Round Gutter Stop End" at bounding box center [234, 78] width 291 height 5
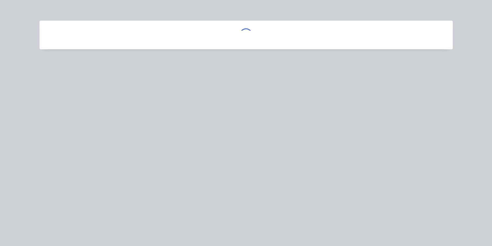
scroll to position [0, 0]
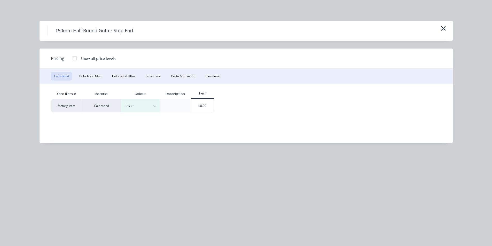
click at [155, 113] on div "Xero Item # Material Colour Description Tier 1 factory_item Colorbond Select $8…" at bounding box center [243, 110] width 406 height 52
click at [156, 109] on icon at bounding box center [154, 106] width 5 height 5
click at [65, 134] on div "Monument" at bounding box center [32, 130] width 65 height 10
click at [209, 107] on div "$8.00" at bounding box center [202, 105] width 22 height 13
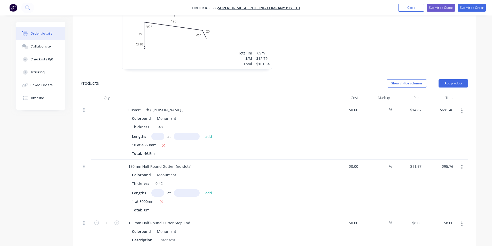
scroll to position [233, 0]
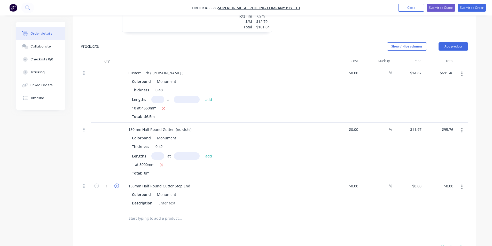
click at [115, 184] on icon "button" at bounding box center [116, 186] width 5 height 5
click at [167, 199] on div at bounding box center [167, 202] width 21 height 7
click at [444, 42] on button "Add product" at bounding box center [454, 46] width 30 height 8
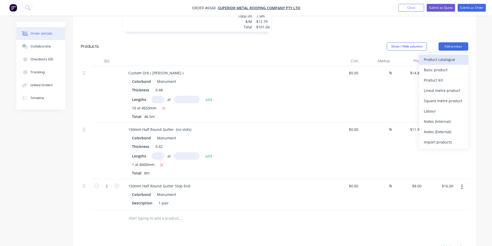
click at [443, 56] on div "Product catalogue" at bounding box center [444, 59] width 40 height 7
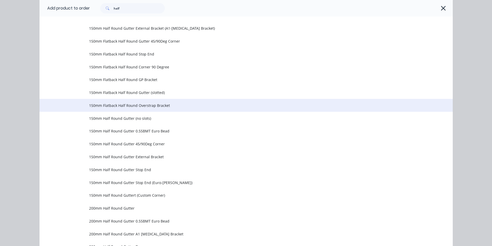
scroll to position [103, 0]
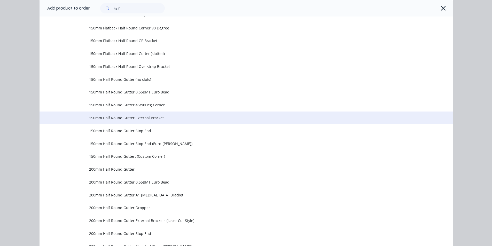
click at [159, 117] on span "150mm Half Round Gutter External Bracket" at bounding box center [234, 117] width 291 height 5
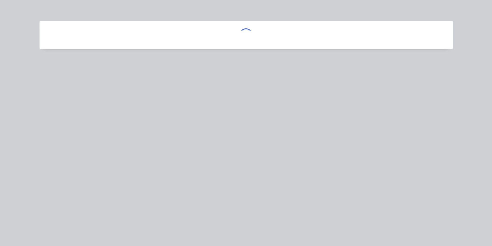
scroll to position [0, 0]
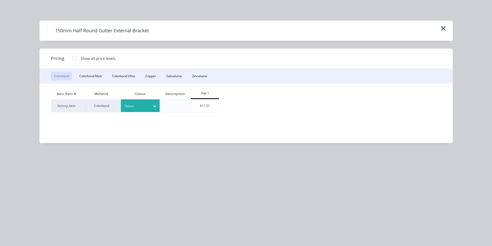
click at [153, 105] on icon at bounding box center [154, 106] width 5 height 5
drag, startPoint x: 142, startPoint y: 143, endPoint x: 166, endPoint y: 139, distance: 25.0
click at [214, 104] on div "$11.31" at bounding box center [205, 105] width 28 height 13
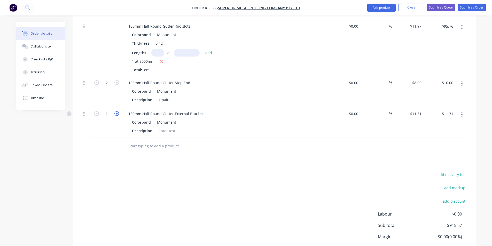
click at [118, 111] on icon "button" at bounding box center [116, 113] width 5 height 5
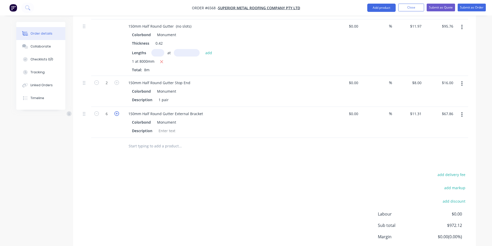
click at [118, 111] on icon "button" at bounding box center [116, 113] width 5 height 5
click at [167, 127] on div at bounding box center [167, 130] width 21 height 7
click at [372, 8] on button "Add product" at bounding box center [381, 8] width 28 height 8
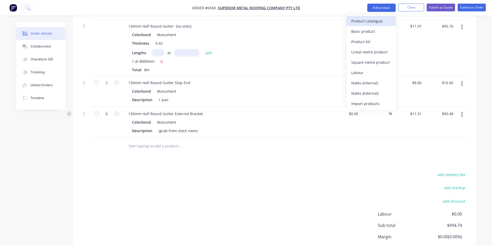
click at [368, 18] on div "Product catalogue" at bounding box center [371, 20] width 40 height 7
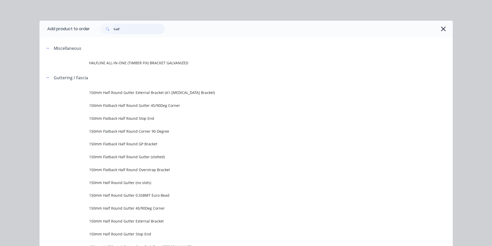
click at [133, 29] on input "half" at bounding box center [139, 29] width 51 height 10
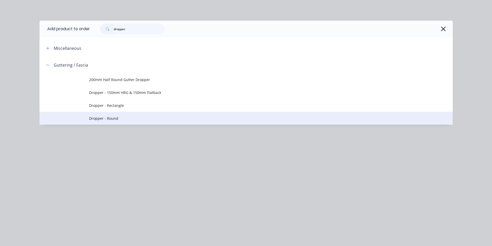
click at [131, 118] on span "Dropper - Round" at bounding box center [234, 118] width 291 height 5
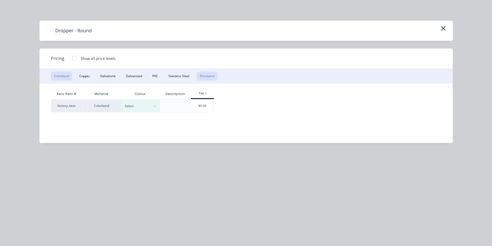
click at [202, 77] on button "Zincalume" at bounding box center [207, 76] width 21 height 9
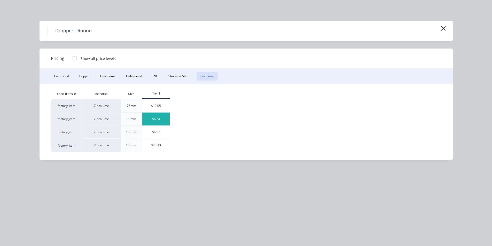
click at [159, 123] on div "$6.54" at bounding box center [156, 119] width 28 height 13
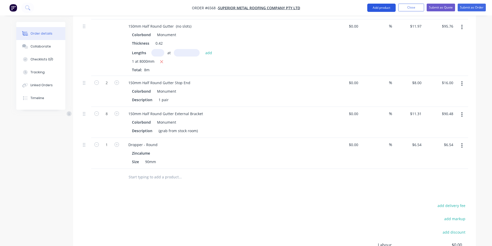
click at [380, 6] on button "Add product" at bounding box center [381, 8] width 28 height 8
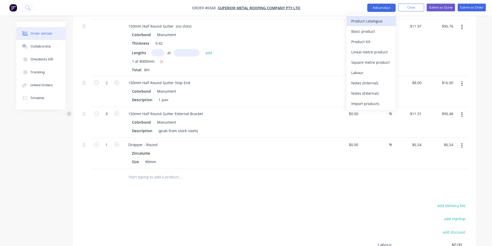
drag, startPoint x: 378, startPoint y: 17, endPoint x: 377, endPoint y: 20, distance: 3.3
click at [377, 20] on div "Product catalogue" at bounding box center [371, 20] width 40 height 7
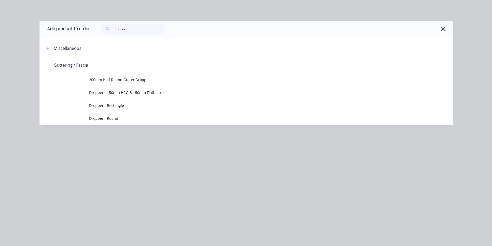
click at [143, 35] on div "dropper" at bounding box center [271, 29] width 363 height 17
click at [142, 29] on input "dropper" at bounding box center [139, 29] width 51 height 10
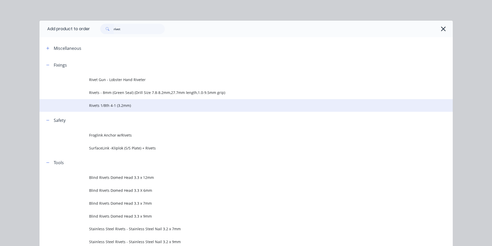
click at [116, 105] on span "Rivets 1/8th 4-1 (3.2mm)" at bounding box center [234, 105] width 291 height 5
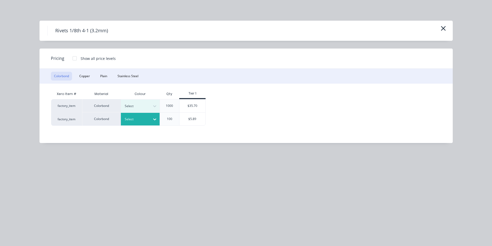
click at [149, 119] on div "Select" at bounding box center [135, 119] width 29 height 7
click at [65, 36] on div "Monument" at bounding box center [32, 31] width 65 height 10
click at [193, 120] on div "$5.89" at bounding box center [193, 119] width 26 height 13
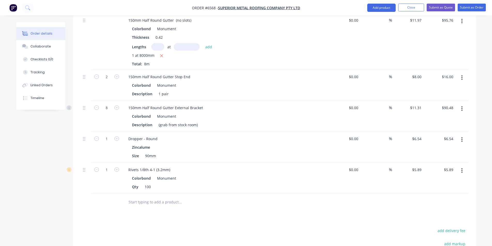
scroll to position [348, 0]
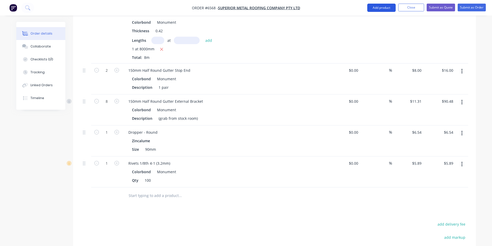
click at [378, 7] on button "Add product" at bounding box center [381, 8] width 28 height 8
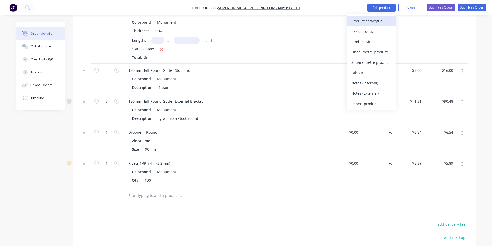
click at [385, 21] on div "Product catalogue" at bounding box center [371, 20] width 40 height 7
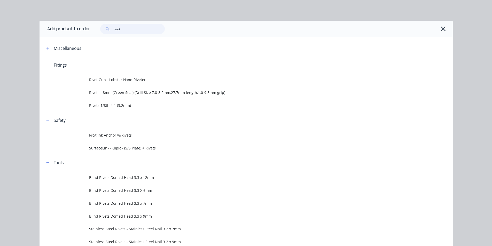
click at [131, 28] on input "rivet" at bounding box center [139, 29] width 51 height 10
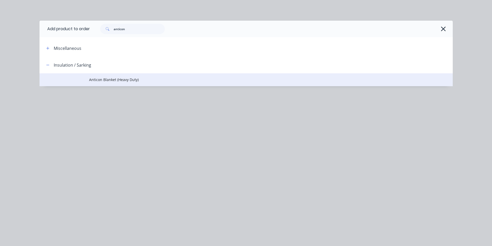
click at [137, 77] on span "Anticon Blanket (Heavy Duty)" at bounding box center [234, 79] width 291 height 5
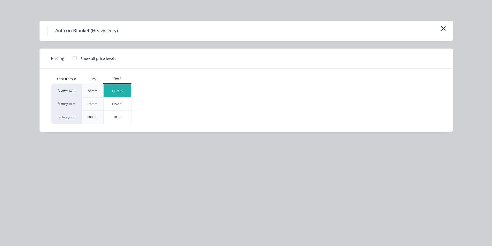
click at [118, 93] on div "$119.00" at bounding box center [118, 90] width 28 height 13
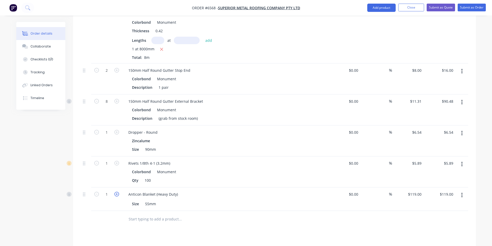
click at [117, 192] on icon "button" at bounding box center [116, 194] width 5 height 5
click at [389, 7] on button "Add product" at bounding box center [381, 8] width 28 height 8
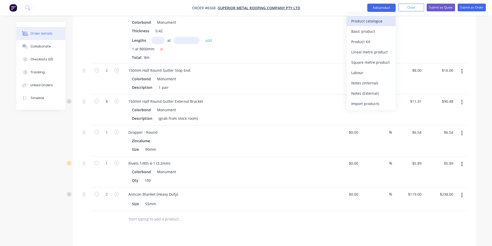
click at [386, 24] on div "Product catalogue" at bounding box center [371, 20] width 40 height 7
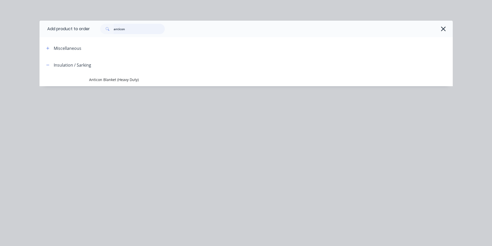
click at [151, 24] on input "anticon" at bounding box center [139, 29] width 51 height 10
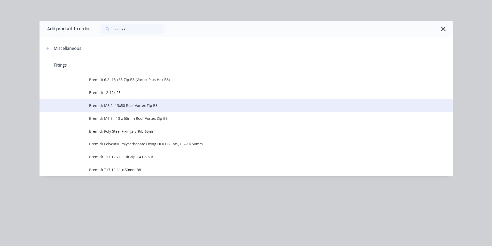
click at [153, 108] on td "Bremick M6.2 -13x50 Roof Vortex Zip B8" at bounding box center [271, 105] width 364 height 13
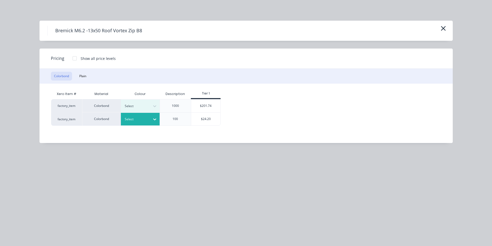
click at [145, 123] on div "Select" at bounding box center [140, 119] width 39 height 13
click at [210, 119] on div "$24.20" at bounding box center [205, 119] width 29 height 13
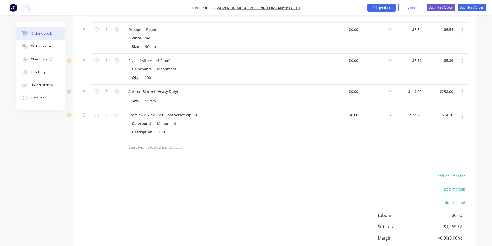
scroll to position [452, 0]
click at [118, 112] on icon "button" at bounding box center [116, 114] width 5 height 5
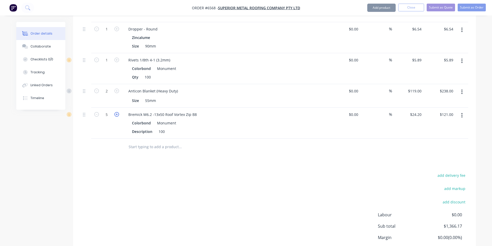
click at [118, 112] on icon "button" at bounding box center [116, 114] width 5 height 5
click at [382, 5] on button "Add product" at bounding box center [381, 8] width 28 height 8
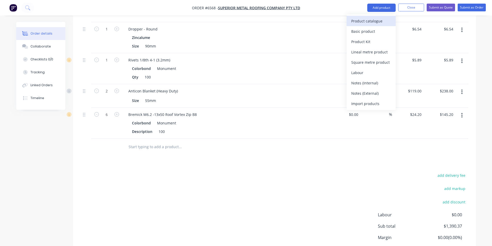
click at [374, 21] on div "Product catalogue" at bounding box center [371, 20] width 40 height 7
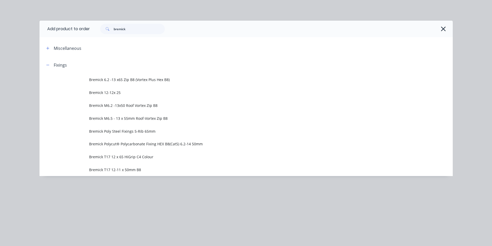
drag, startPoint x: 104, startPoint y: 27, endPoint x: 108, endPoint y: 27, distance: 3.4
click at [105, 27] on span at bounding box center [106, 29] width 13 height 10
click at [150, 28] on input "bremick" at bounding box center [139, 29] width 51 height 10
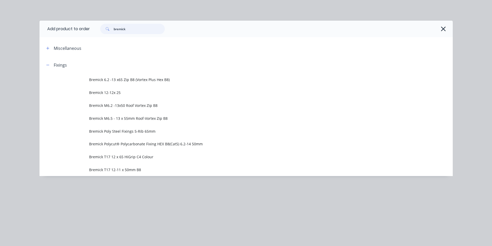
click at [150, 28] on input "bremick" at bounding box center [139, 29] width 51 height 10
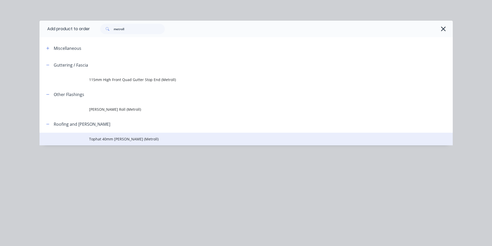
click at [107, 140] on span "Tophat 40mm [PERSON_NAME] (Metroll)" at bounding box center [234, 138] width 291 height 5
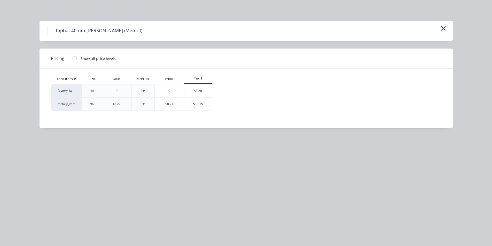
click at [201, 90] on div "$3.80" at bounding box center [198, 90] width 28 height 13
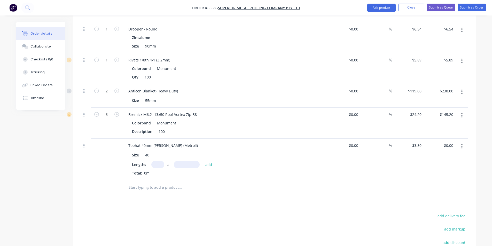
click at [156, 161] on input "text" at bounding box center [157, 164] width 13 height 7
click at [203, 161] on button "add" at bounding box center [209, 164] width 12 height 7
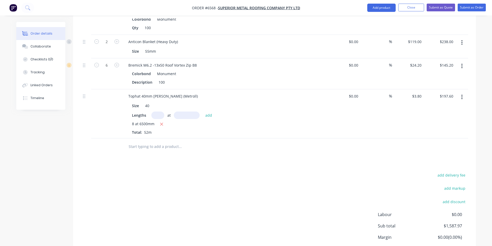
scroll to position [527, 0]
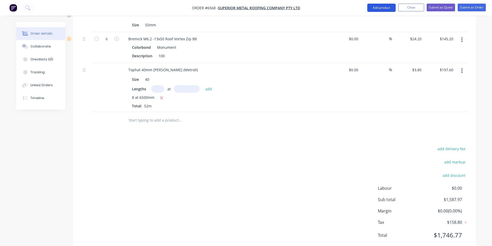
click at [382, 9] on button "Add product" at bounding box center [381, 8] width 28 height 8
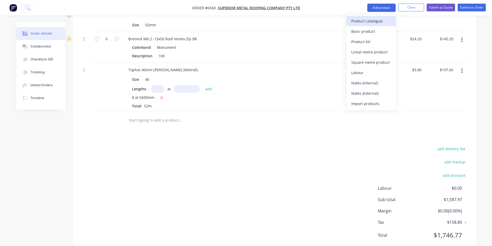
click at [385, 24] on div "Product catalogue" at bounding box center [371, 20] width 40 height 7
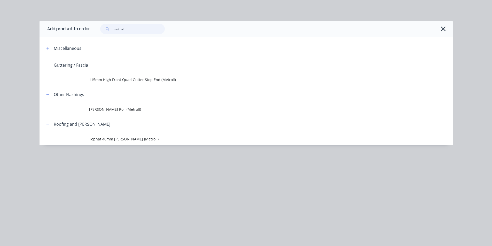
click at [136, 33] on input "metroll" at bounding box center [139, 29] width 51 height 10
click at [139, 30] on input "metroll" at bounding box center [139, 29] width 51 height 10
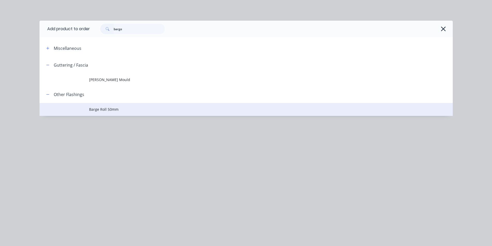
click at [130, 112] on span "Barge Roll 50mm" at bounding box center [234, 109] width 291 height 5
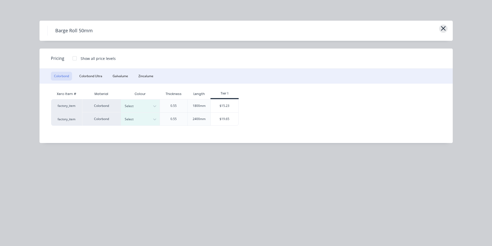
click at [441, 29] on icon "button" at bounding box center [443, 28] width 5 height 7
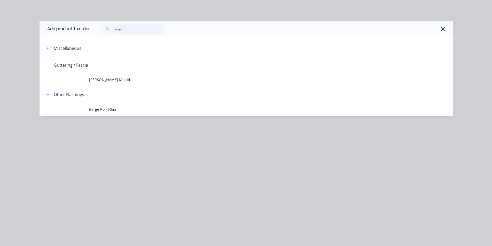
click at [135, 31] on input "barge" at bounding box center [139, 29] width 51 height 10
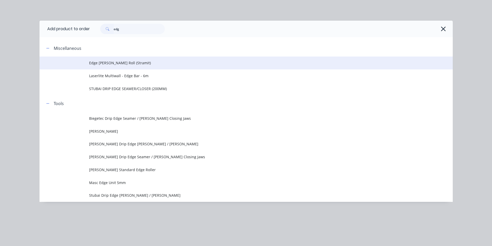
click at [142, 64] on span "Edge [PERSON_NAME] Roll (Stramit)" at bounding box center [234, 62] width 291 height 5
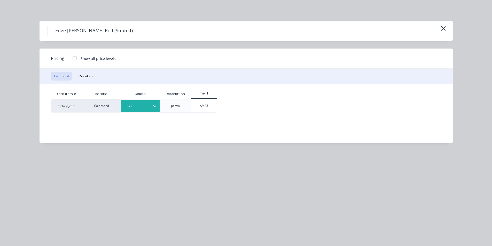
click at [157, 107] on div at bounding box center [154, 106] width 9 height 8
click at [218, 102] on div "factory_item Colorbond Monument per/m $9.23" at bounding box center [242, 105] width 382 height 13
click at [207, 103] on div "$9.23" at bounding box center [204, 105] width 26 height 13
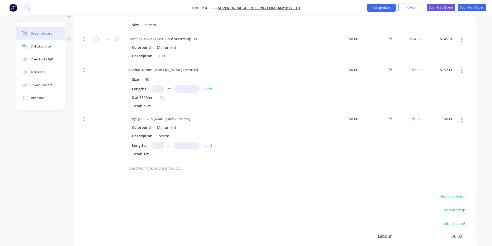
click at [155, 142] on input "text" at bounding box center [157, 145] width 13 height 7
click at [203, 142] on button "add" at bounding box center [209, 145] width 12 height 7
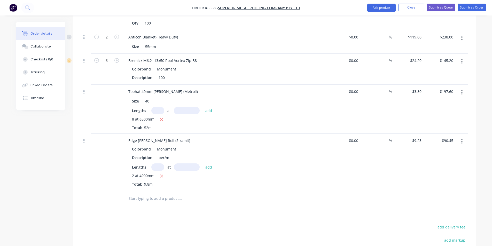
scroll to position [450, 0]
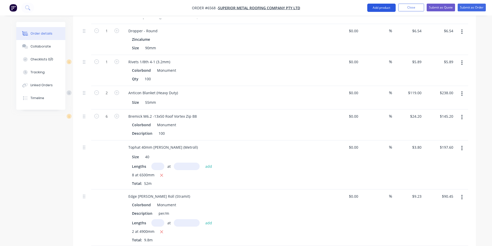
click at [385, 7] on button "Add product" at bounding box center [381, 8] width 28 height 8
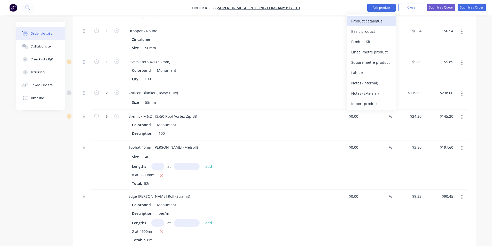
click at [381, 17] on button "Product catalogue" at bounding box center [371, 21] width 49 height 10
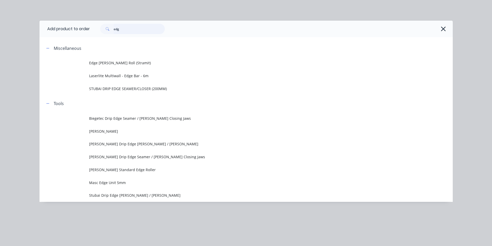
click at [137, 29] on input "edg" at bounding box center [139, 29] width 51 height 10
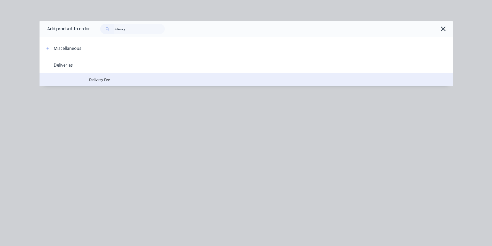
click at [114, 79] on span "Delivery Fee" at bounding box center [234, 79] width 291 height 5
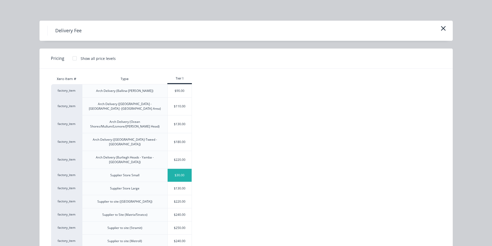
click at [181, 169] on div "$30.00" at bounding box center [180, 175] width 24 height 13
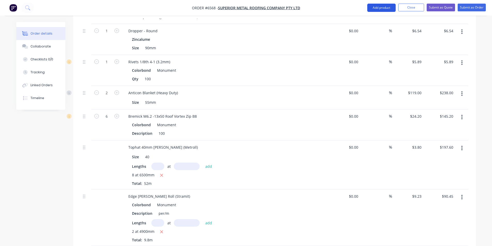
click at [383, 5] on button "Add product" at bounding box center [381, 8] width 28 height 8
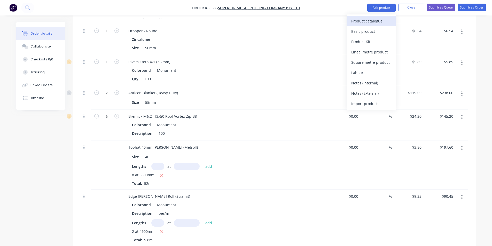
click at [384, 25] on div "Product catalogue" at bounding box center [371, 20] width 40 height 7
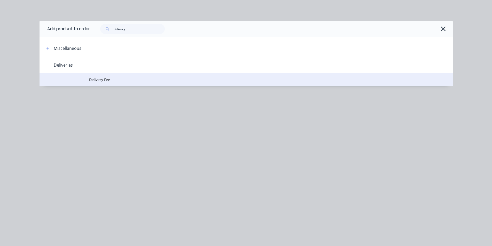
click at [116, 74] on td "Delivery Fee" at bounding box center [271, 79] width 364 height 13
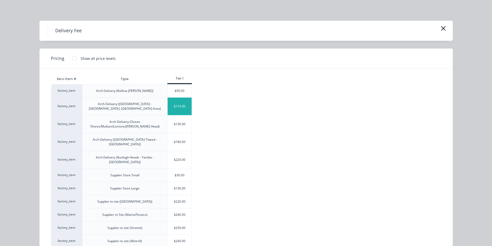
click at [175, 102] on div "$110.00" at bounding box center [180, 107] width 24 height 18
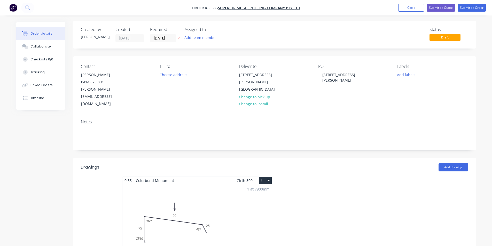
scroll to position [0, 0]
click at [466, 9] on button "Submit as Order" at bounding box center [472, 8] width 28 height 8
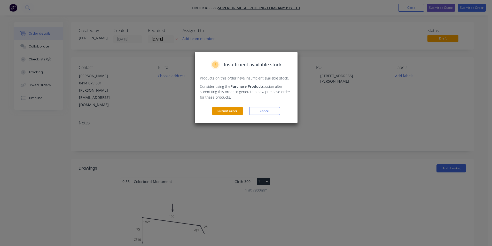
click at [214, 111] on button "Submit Order" at bounding box center [227, 111] width 31 height 8
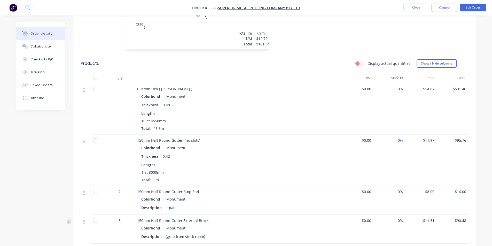
scroll to position [207, 0]
click at [479, 7] on button "Edit Order" at bounding box center [473, 8] width 26 height 8
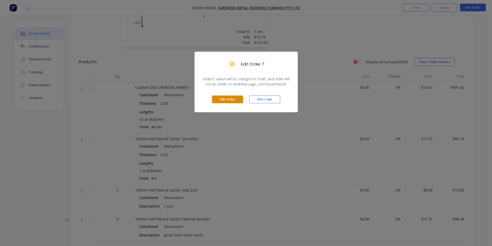
click at [229, 103] on button "Edit Order" at bounding box center [227, 100] width 31 height 8
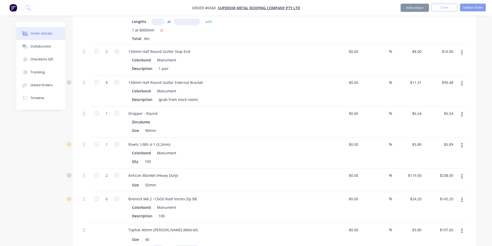
scroll to position [413, 0]
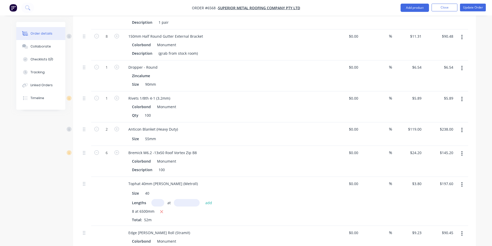
click at [464, 64] on button "button" at bounding box center [462, 68] width 12 height 9
click at [450, 109] on div "Delete" at bounding box center [444, 112] width 40 height 7
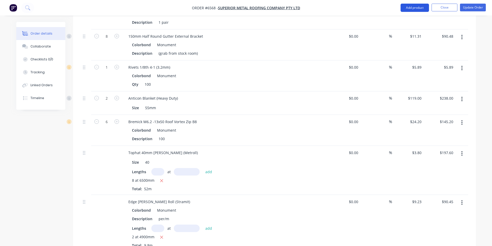
click at [420, 7] on button "Add product" at bounding box center [415, 8] width 28 height 8
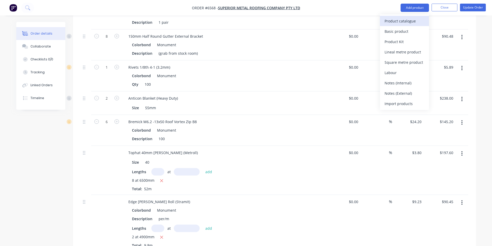
click at [400, 22] on div "Product catalogue" at bounding box center [405, 20] width 40 height 7
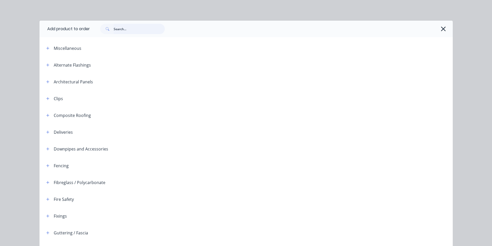
click at [120, 24] on input "text" at bounding box center [139, 29] width 51 height 10
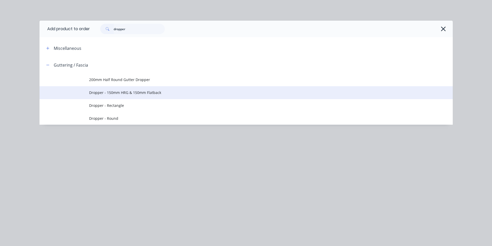
click at [139, 91] on span "Dropper - 150mm HRG & 150mm Flatback" at bounding box center [234, 92] width 291 height 5
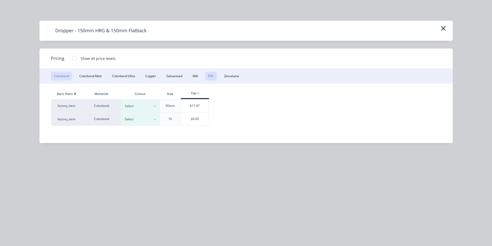
click at [216, 76] on button "PVC" at bounding box center [211, 76] width 12 height 9
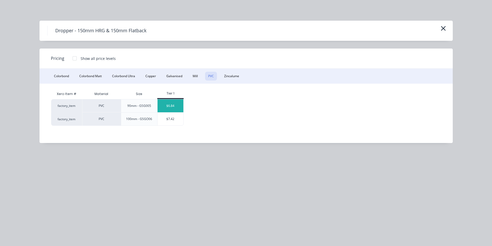
click at [175, 107] on div "$6.84" at bounding box center [171, 105] width 26 height 13
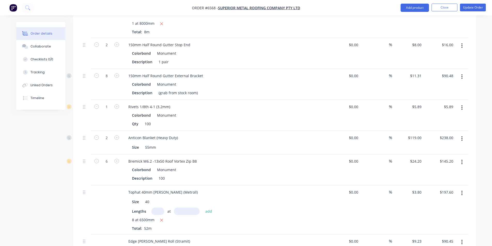
scroll to position [388, 0]
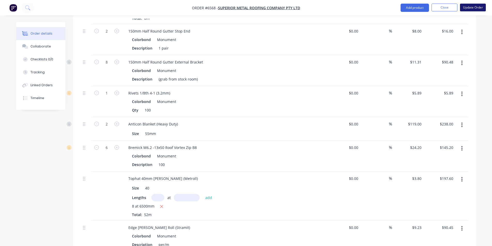
click at [474, 8] on button "Update Order" at bounding box center [473, 8] width 26 height 8
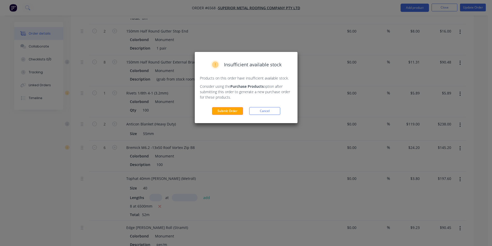
click at [234, 106] on div "Insufficient available stock Products on this order have insufficient available…" at bounding box center [246, 87] width 103 height 71
click at [233, 109] on button "Submit Order" at bounding box center [227, 111] width 31 height 8
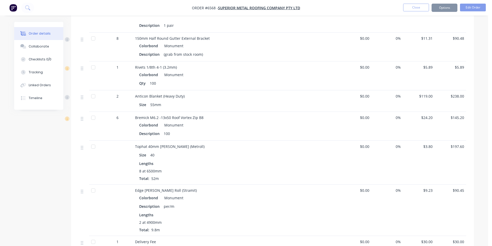
scroll to position [385, 0]
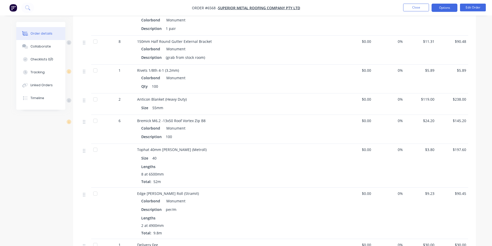
click at [450, 5] on button "Options" at bounding box center [445, 8] width 26 height 8
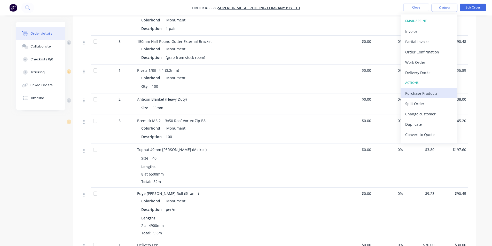
click at [423, 90] on div "Purchase Products" at bounding box center [429, 93] width 48 height 7
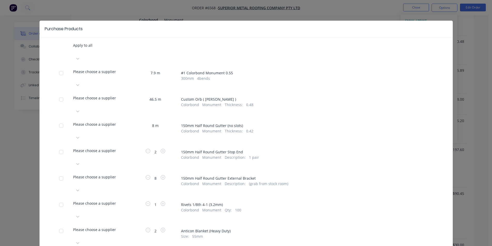
scroll to position [26, 0]
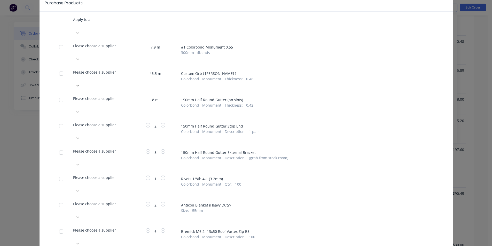
click at [80, 35] on icon at bounding box center [77, 32] width 5 height 5
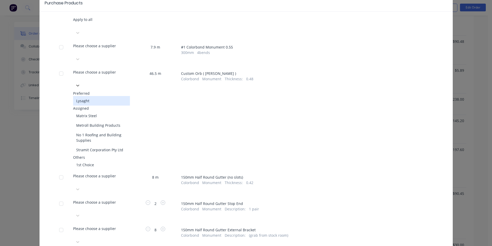
click at [119, 96] on div "Lysaght" at bounding box center [101, 101] width 57 height 10
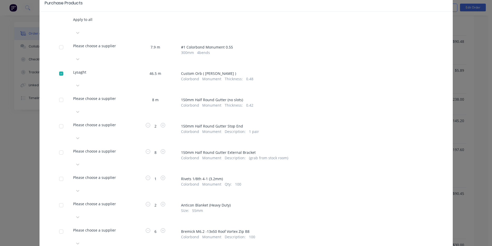
click at [113, 29] on div "Please choose a supplier" at bounding box center [101, 23] width 57 height 12
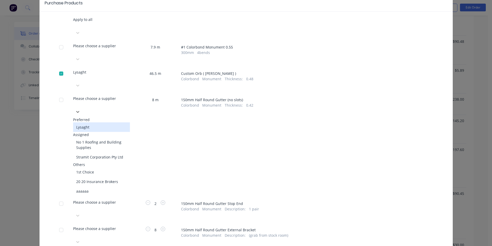
click at [103, 122] on div "Lysaght" at bounding box center [101, 127] width 57 height 10
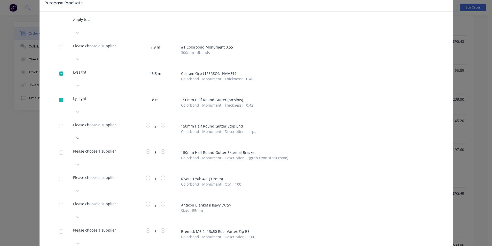
click at [130, 37] on div at bounding box center [101, 33] width 57 height 8
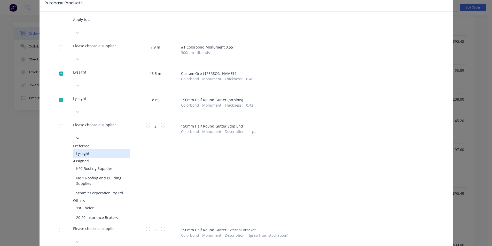
click at [113, 149] on div "Lysaght" at bounding box center [101, 154] width 57 height 10
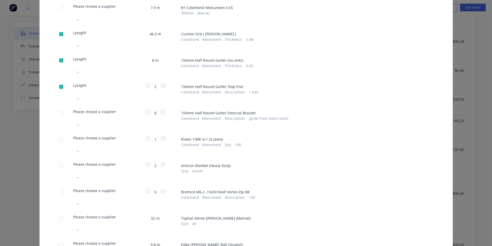
scroll to position [78, 0]
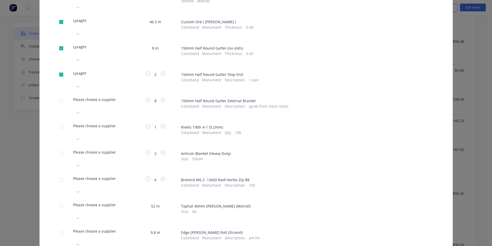
click at [74, 208] on div at bounding box center [73, 211] width 1 height 6
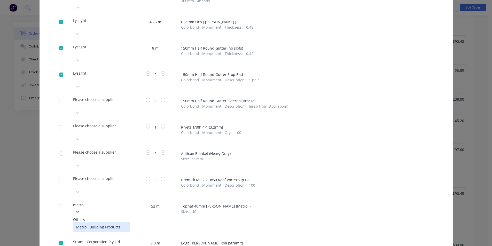
click at [107, 222] on div "Metroll Building Products" at bounding box center [101, 227] width 57 height 10
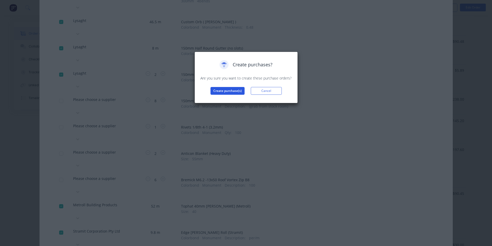
click at [221, 92] on button "Create purchase(s)" at bounding box center [228, 91] width 34 height 8
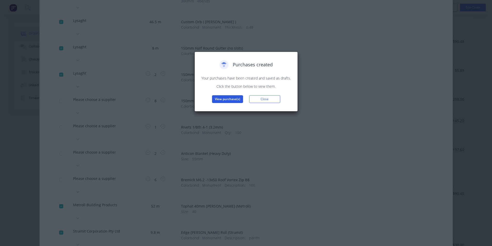
click at [232, 98] on button "View purchase(s)" at bounding box center [227, 99] width 31 height 8
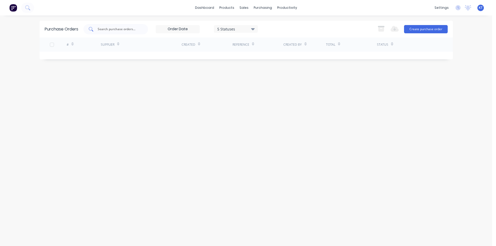
click at [119, 25] on div at bounding box center [115, 29] width 65 height 10
click at [271, 25] on div "Purchase Orders" at bounding box center [279, 24] width 27 height 5
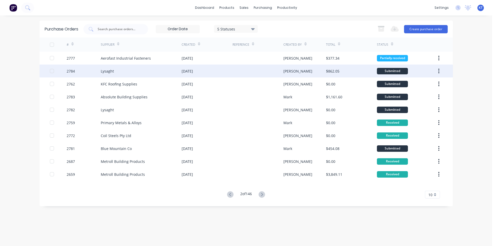
click at [137, 71] on div "Lysaght" at bounding box center [141, 71] width 81 height 13
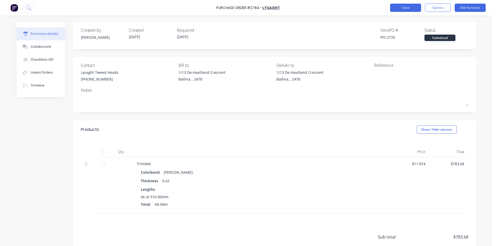
click at [399, 12] on button "Close" at bounding box center [405, 8] width 31 height 8
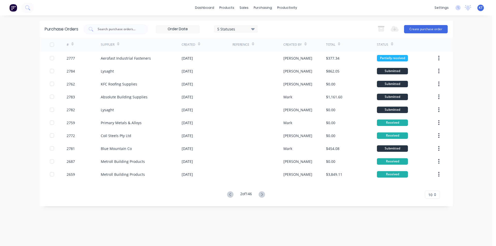
click at [227, 197] on button at bounding box center [231, 194] width 10 height 7
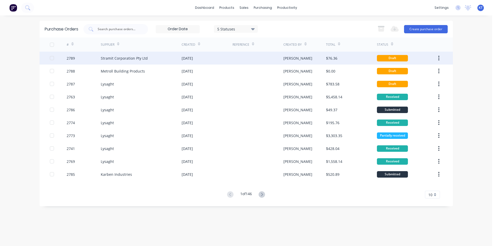
click at [118, 60] on div "Stramit Corporation Pty Ltd" at bounding box center [124, 58] width 47 height 5
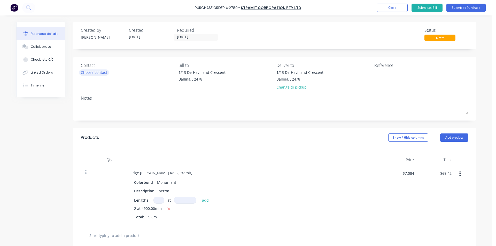
click at [87, 72] on div "Choose contact" at bounding box center [94, 72] width 26 height 5
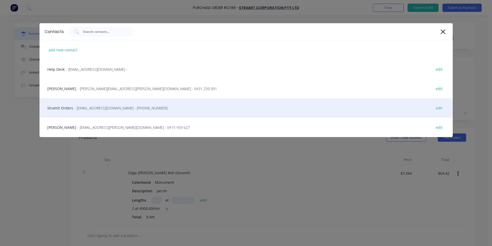
click at [107, 107] on span "- sales.crestmead@stramit.com.au - (07) 3803 9999" at bounding box center [120, 107] width 93 height 5
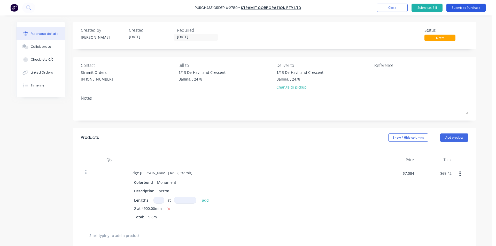
click at [464, 5] on button "Submit as Purchase" at bounding box center [466, 8] width 39 height 8
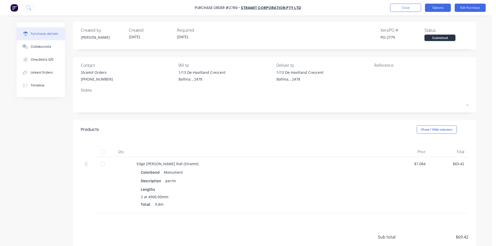
click at [444, 5] on button "Options" at bounding box center [438, 8] width 26 height 8
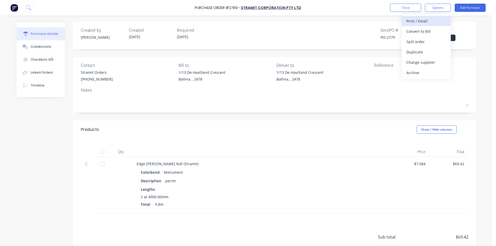
click at [419, 19] on div "Print / Email" at bounding box center [426, 20] width 40 height 7
click at [418, 46] on button "Without pricing" at bounding box center [426, 41] width 49 height 10
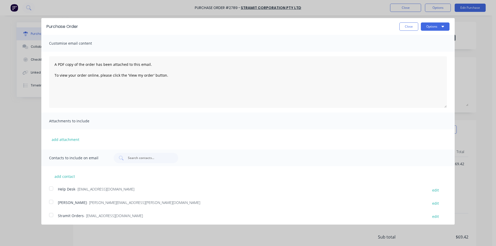
click at [50, 215] on div at bounding box center [51, 215] width 10 height 10
click at [439, 21] on div "Purchase Order Close Options" at bounding box center [247, 26] width 413 height 17
click at [438, 29] on button "Options" at bounding box center [435, 26] width 29 height 8
click at [438, 50] on div "Email" at bounding box center [425, 49] width 40 height 7
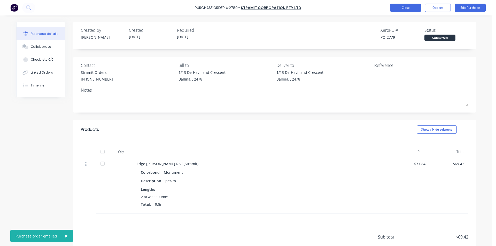
click at [404, 8] on button "Close" at bounding box center [405, 8] width 31 height 8
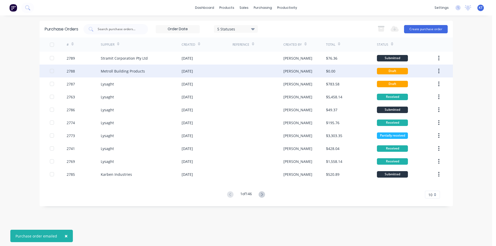
click at [180, 66] on div "Metroll Building Products" at bounding box center [141, 71] width 81 height 13
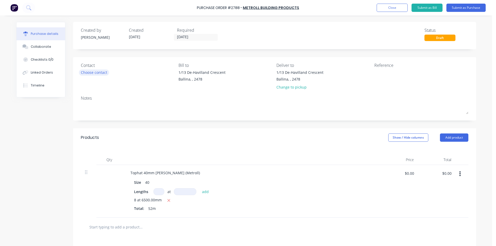
click at [92, 74] on div "Choose contact" at bounding box center [94, 72] width 26 height 5
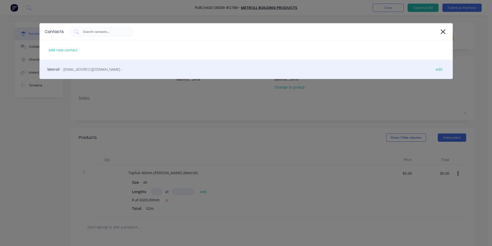
click at [112, 74] on div "Metroll - sales@lismore.metroll.com.au - edit" at bounding box center [246, 69] width 413 height 19
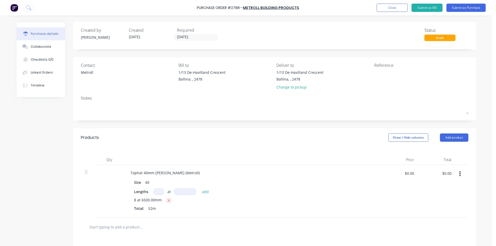
click at [167, 199] on icon "button" at bounding box center [168, 200] width 3 height 5
click at [160, 194] on input at bounding box center [158, 191] width 11 height 7
click at [467, 10] on button "Submit as Purchase" at bounding box center [466, 8] width 39 height 8
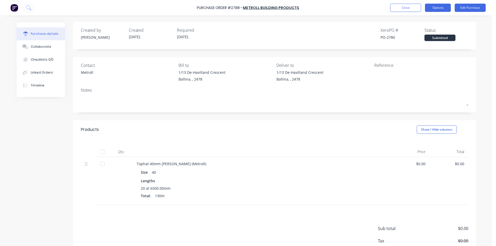
click at [432, 6] on button "Options" at bounding box center [438, 8] width 26 height 8
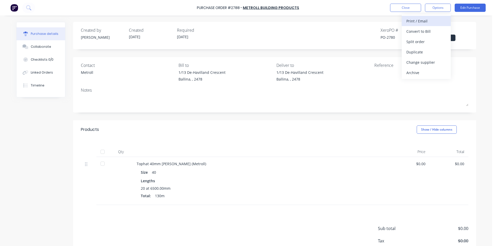
click at [430, 23] on div "Print / Email" at bounding box center [426, 20] width 40 height 7
click at [414, 44] on div "Without pricing" at bounding box center [426, 41] width 40 height 7
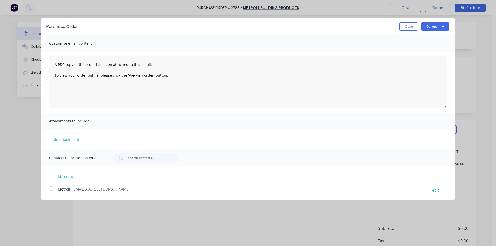
click at [51, 189] on div at bounding box center [51, 188] width 10 height 10
click at [429, 28] on button "Options" at bounding box center [435, 26] width 29 height 8
click at [436, 51] on div "Email" at bounding box center [425, 49] width 40 height 7
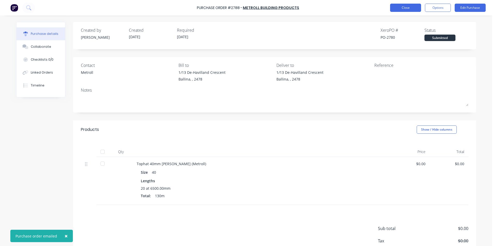
click at [403, 9] on button "Close" at bounding box center [405, 8] width 31 height 8
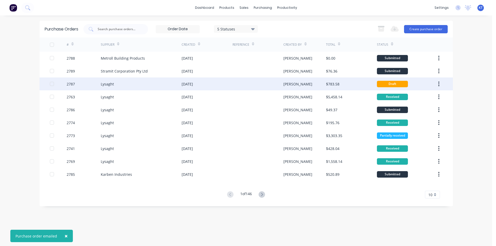
click at [309, 87] on div "[PERSON_NAME]" at bounding box center [304, 84] width 43 height 13
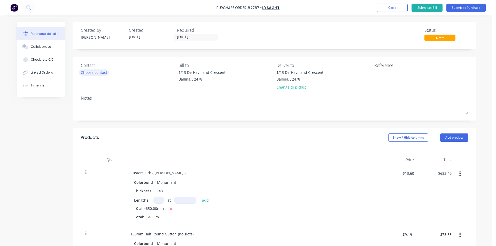
click at [88, 73] on div "Choose contact" at bounding box center [94, 72] width 26 height 5
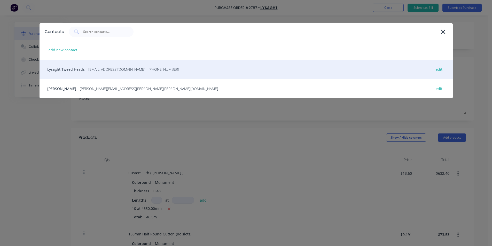
click at [103, 75] on div "Lysaght Tweed Heads - gcnsales@lysaght.com - (02) 6674 7100 edit" at bounding box center [246, 69] width 413 height 19
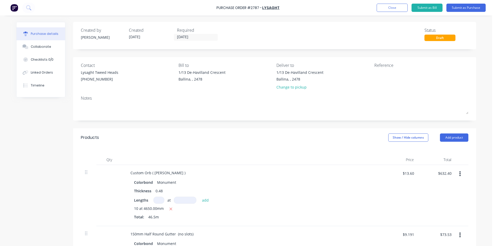
click at [451, 12] on div "Purchase Order #2787 - Lysaght Add product Close Submit as Bill Submit as Purch…" at bounding box center [248, 8] width 496 height 16
click at [453, 6] on button "Submit as Purchase" at bounding box center [466, 8] width 39 height 8
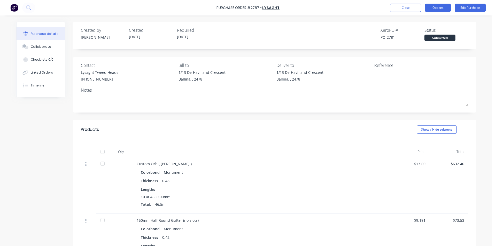
click at [440, 11] on button "Options" at bounding box center [438, 8] width 26 height 8
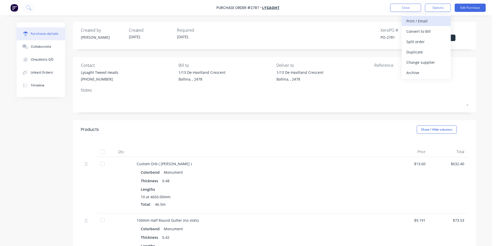
click at [434, 20] on div "Print / Email" at bounding box center [426, 20] width 40 height 7
click at [418, 40] on div "Without pricing" at bounding box center [426, 41] width 40 height 7
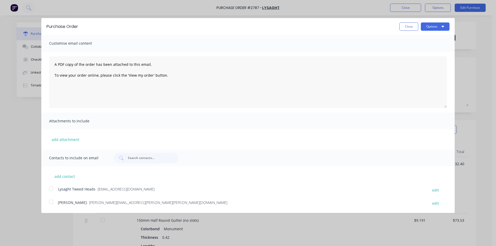
drag, startPoint x: 48, startPoint y: 188, endPoint x: 53, endPoint y: 188, distance: 4.9
click at [48, 188] on div at bounding box center [51, 188] width 10 height 10
click at [432, 26] on button "Options" at bounding box center [435, 26] width 29 height 8
click at [430, 53] on div "Email" at bounding box center [425, 49] width 40 height 7
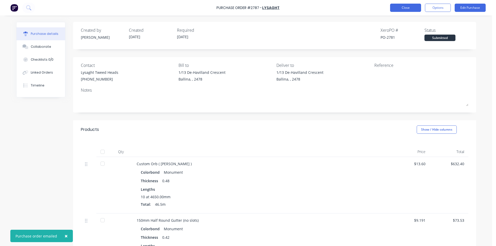
click at [408, 7] on button "Close" at bounding box center [405, 8] width 31 height 8
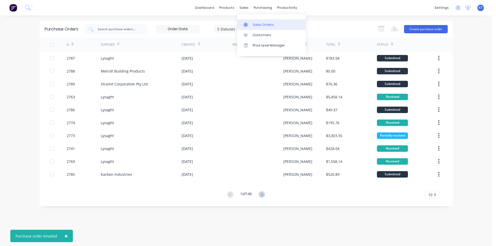
click at [247, 25] on icon at bounding box center [245, 24] width 5 height 5
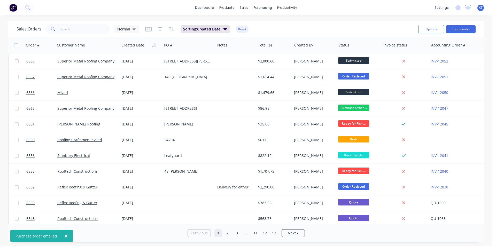
drag, startPoint x: 116, startPoint y: 34, endPoint x: 79, endPoint y: 33, distance: 36.5
click at [115, 34] on div "Sales Orders Normal" at bounding box center [78, 29] width 122 height 10
click at [67, 31] on input "text" at bounding box center [85, 29] width 50 height 10
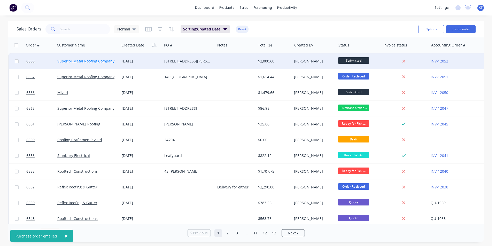
click at [101, 61] on link "Superior Metal Roofing Company Pty Ltd" at bounding box center [92, 61] width 70 height 5
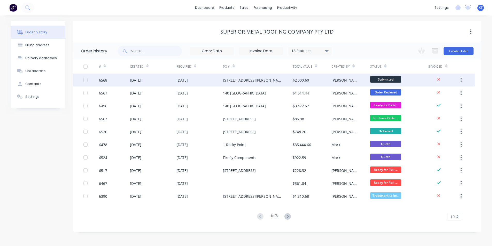
click at [311, 84] on div "$2,000.60" at bounding box center [312, 80] width 39 height 13
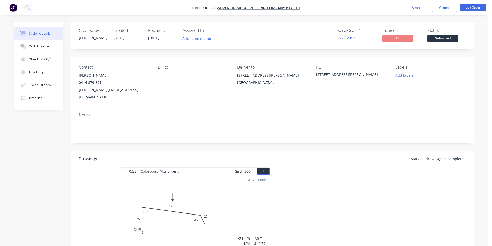
click at [442, 40] on span "Submitted" at bounding box center [443, 38] width 31 height 6
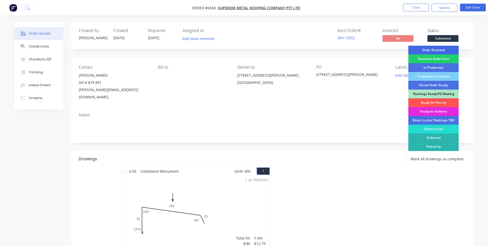
click at [440, 50] on div "Order Recieved" at bounding box center [434, 50] width 50 height 9
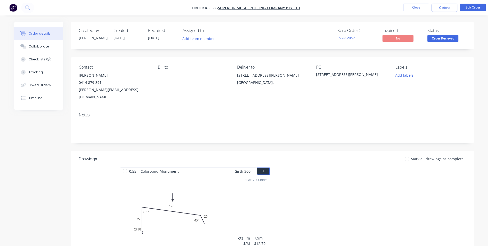
drag, startPoint x: 443, startPoint y: 14, endPoint x: 446, endPoint y: 8, distance: 6.7
click at [443, 14] on nav "Order #6568 - Superior Metal Roofing Company Pty Ltd Close Options Edit Order" at bounding box center [246, 8] width 492 height 16
click at [446, 8] on button "Options" at bounding box center [445, 8] width 26 height 8
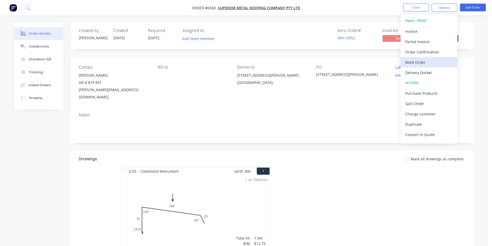
click at [427, 59] on div "Work Order" at bounding box center [429, 62] width 48 height 7
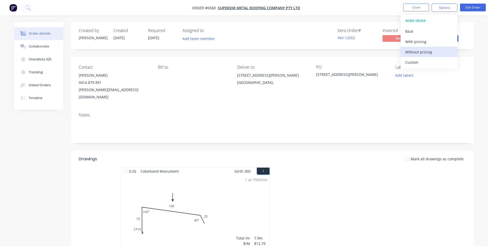
click at [426, 51] on div "Without pricing" at bounding box center [429, 51] width 48 height 7
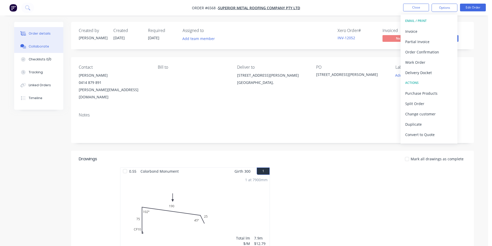
click at [33, 45] on div "Collaborate" at bounding box center [39, 46] width 20 height 5
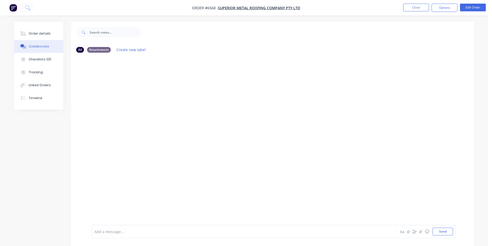
click at [488, 242] on div at bounding box center [488, 242] width 0 height 0
click at [419, 234] on button "button" at bounding box center [421, 232] width 6 height 6
click at [443, 231] on button "Send" at bounding box center [443, 232] width 20 height 8
click at [420, 6] on button "Close" at bounding box center [416, 8] width 26 height 8
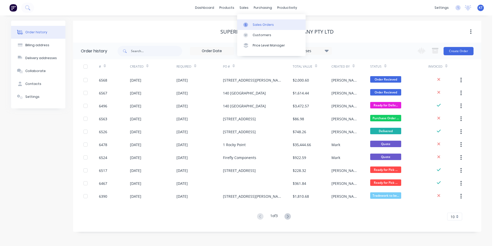
click at [246, 24] on icon at bounding box center [246, 24] width 2 height 3
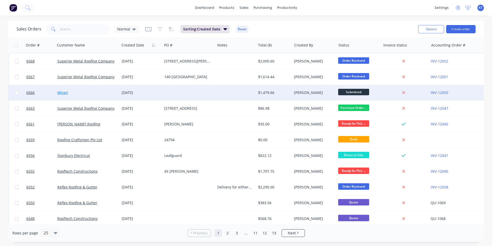
click at [67, 91] on link "Mivari" at bounding box center [62, 92] width 11 height 5
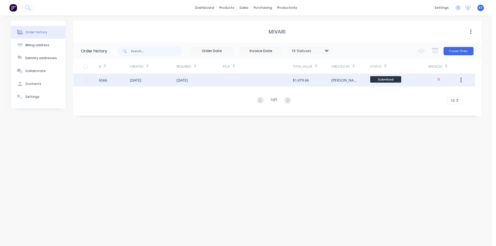
click at [182, 82] on div "[DATE]" at bounding box center [181, 80] width 11 height 5
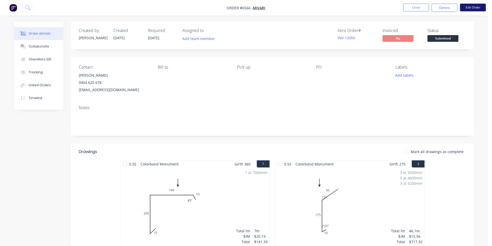
click at [475, 7] on button "Edit Order" at bounding box center [473, 8] width 26 height 8
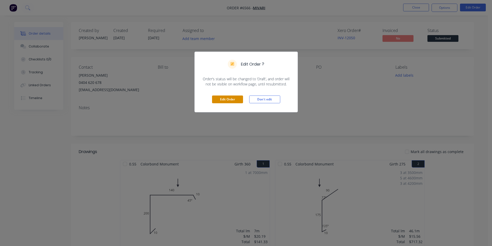
click at [234, 97] on button "Edit Order" at bounding box center [227, 100] width 31 height 8
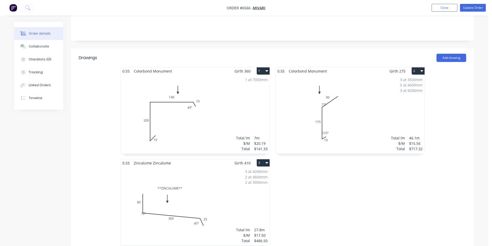
click at [252, 78] on div "1 at 7000mm Total lm $/M Total 7m $20.19 $141.33" at bounding box center [194, 114] width 149 height 79
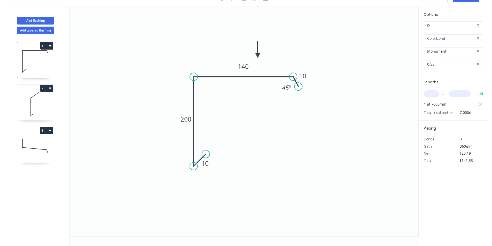
click at [481, 106] on icon "button" at bounding box center [481, 105] width 5 height 6
click at [433, 94] on input "text" at bounding box center [432, 93] width 16 height 7
click at [474, 89] on button "add" at bounding box center [480, 93] width 12 height 9
click at [229, 170] on div "Crush & Fold" at bounding box center [232, 171] width 52 height 11
click at [221, 167] on div "Delete point" at bounding box center [233, 162] width 52 height 11
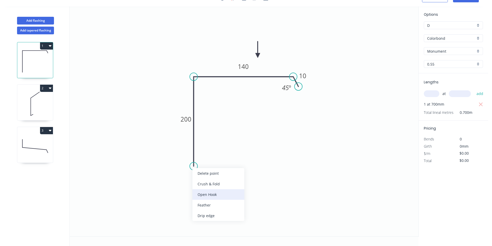
click at [234, 195] on div "Open Hook" at bounding box center [219, 194] width 52 height 11
click at [190, 158] on tspan "25" at bounding box center [187, 157] width 7 height 9
click at [24, 106] on icon at bounding box center [35, 103] width 36 height 33
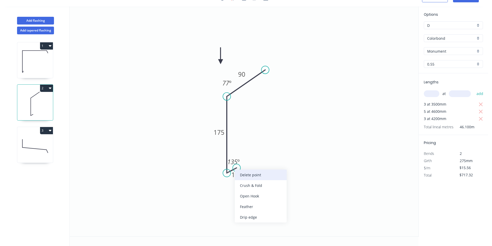
click at [248, 176] on div "Delete point" at bounding box center [261, 175] width 52 height 11
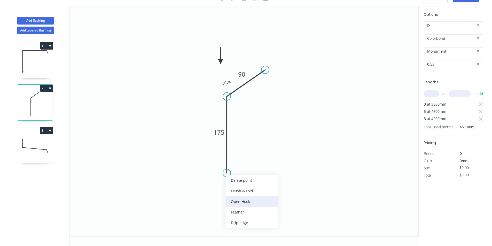
click at [245, 200] on div "Open Hook" at bounding box center [252, 201] width 52 height 11
click at [220, 163] on tspan "25" at bounding box center [220, 164] width 7 height 9
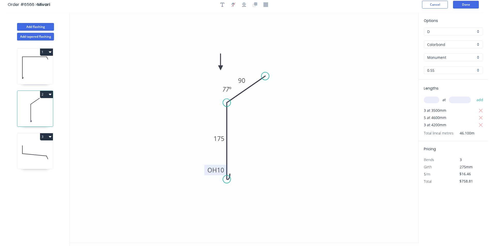
scroll to position [0, 0]
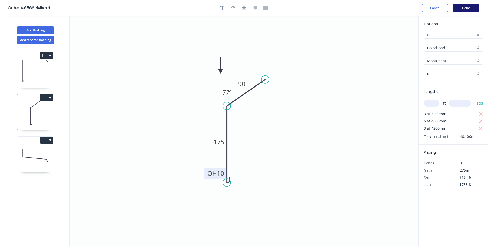
click at [465, 7] on button "Done" at bounding box center [466, 8] width 26 height 8
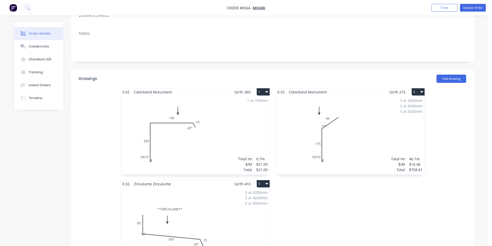
scroll to position [78, 0]
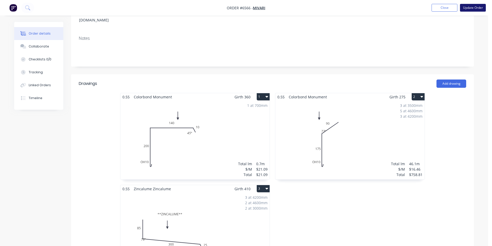
click at [484, 10] on button "Update Order" at bounding box center [473, 8] width 26 height 8
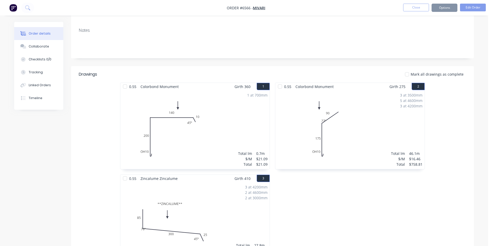
scroll to position [0, 0]
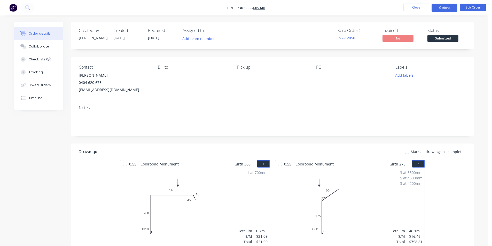
click at [454, 11] on button "Options" at bounding box center [445, 8] width 26 height 8
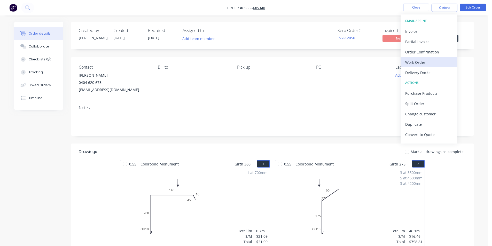
click at [425, 65] on div "Work Order" at bounding box center [429, 62] width 48 height 7
click at [425, 62] on div "Custom" at bounding box center [429, 62] width 48 height 7
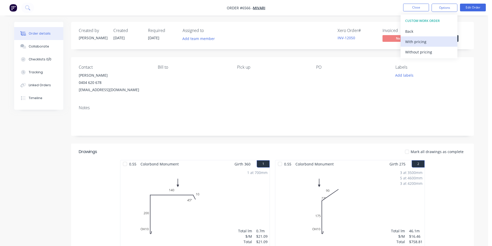
click at [418, 40] on div "With pricing" at bounding box center [429, 41] width 48 height 7
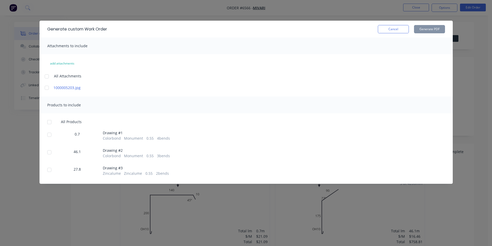
click at [394, 34] on div "Generate custom Work Order Cancel Generate PDF" at bounding box center [246, 29] width 413 height 17
click at [395, 32] on button "Cancel" at bounding box center [393, 29] width 31 height 8
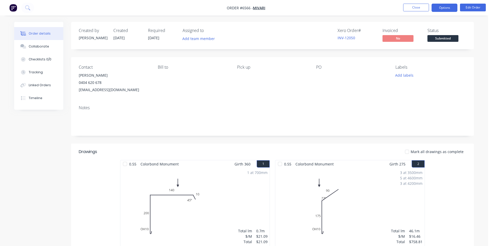
click at [453, 5] on button "Options" at bounding box center [445, 8] width 26 height 8
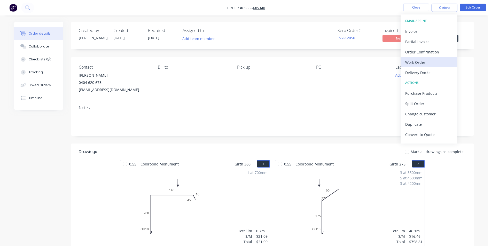
click at [426, 61] on div "Work Order" at bounding box center [429, 62] width 48 height 7
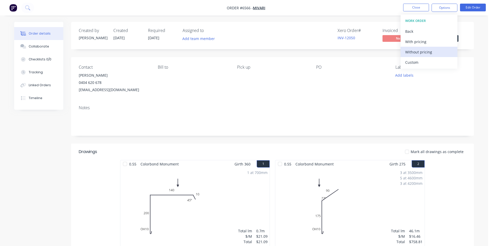
click at [425, 52] on div "Without pricing" at bounding box center [429, 51] width 48 height 7
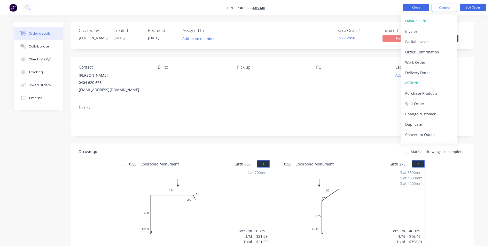
click at [416, 7] on button "Close" at bounding box center [416, 8] width 26 height 8
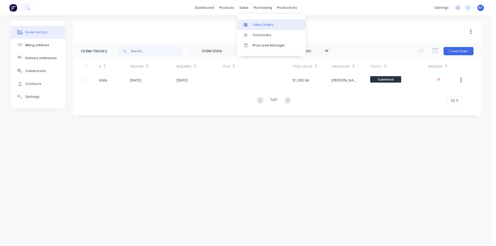
click at [247, 26] on icon at bounding box center [245, 24] width 5 height 5
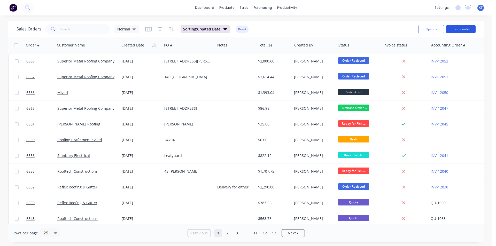
click at [456, 29] on button "Create order" at bounding box center [460, 29] width 29 height 8
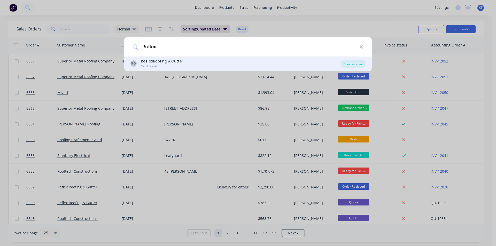
click at [346, 63] on div "Create order" at bounding box center [353, 63] width 25 height 7
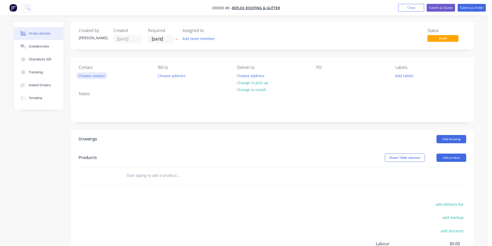
click at [93, 79] on button "Choose contact" at bounding box center [92, 75] width 32 height 7
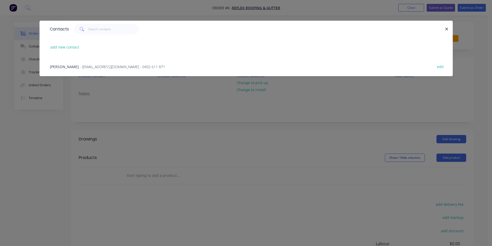
click at [92, 69] on span "- reflexroofing2@gmail.com - 0402 611 871" at bounding box center [122, 66] width 85 height 5
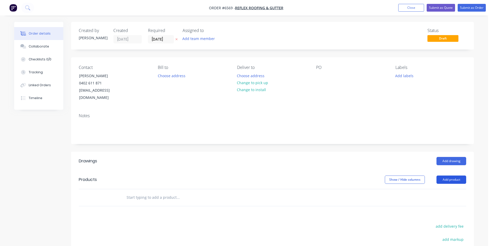
click at [449, 176] on button "Add product" at bounding box center [452, 180] width 30 height 8
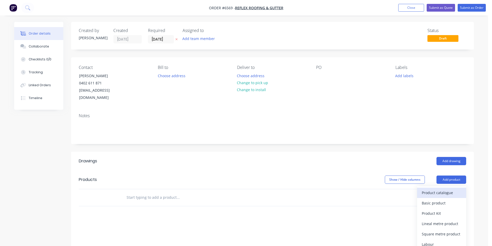
click at [449, 188] on button "Product catalogue" at bounding box center [441, 193] width 49 height 10
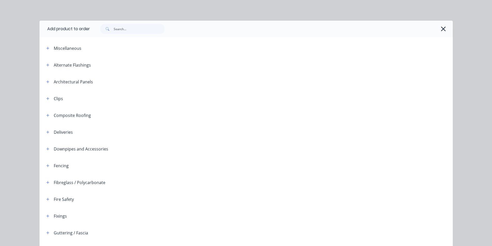
click at [132, 35] on div at bounding box center [271, 29] width 363 height 17
click at [132, 32] on input "text" at bounding box center [139, 29] width 51 height 10
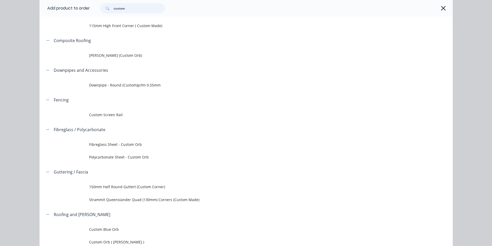
scroll to position [63, 0]
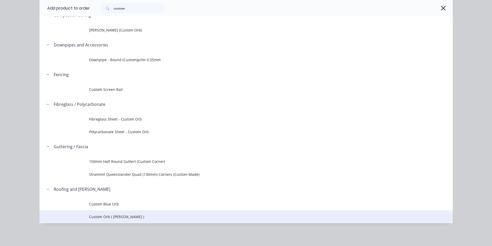
click at [124, 219] on span "Custom Orb ( [PERSON_NAME] )" at bounding box center [234, 216] width 291 height 5
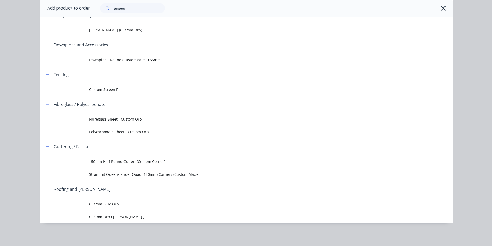
scroll to position [0, 0]
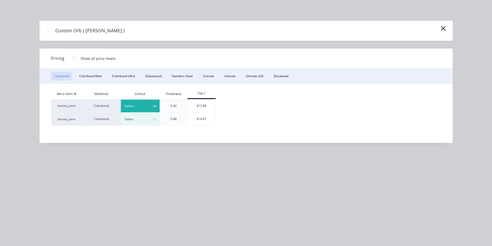
click at [146, 106] on div at bounding box center [136, 106] width 23 height 6
click at [198, 104] on div "$13.08" at bounding box center [202, 105] width 28 height 13
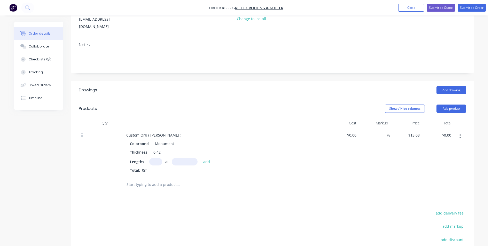
scroll to position [78, 0]
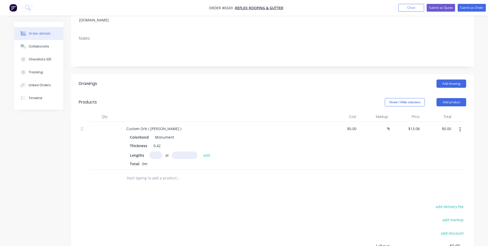
click at [160, 152] on input "text" at bounding box center [155, 155] width 13 height 7
click at [201, 152] on button "add" at bounding box center [207, 155] width 12 height 7
click at [466, 99] on header "Products Show / Hide columns Add product" at bounding box center [272, 102] width 403 height 19
drag, startPoint x: 460, startPoint y: 97, endPoint x: 460, endPoint y: 101, distance: 3.9
click at [460, 98] on button "Add product" at bounding box center [452, 102] width 30 height 8
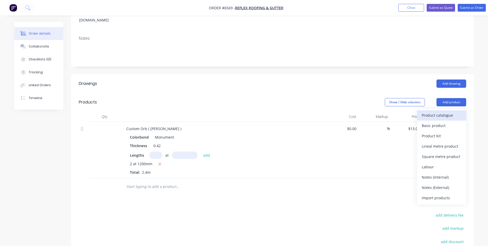
click at [457, 112] on div "Product catalogue" at bounding box center [442, 115] width 40 height 7
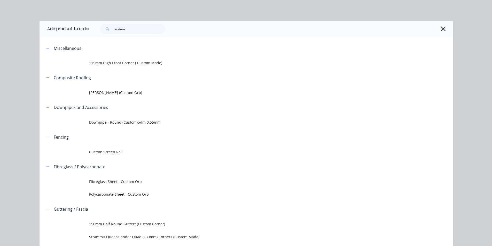
click at [136, 36] on div "custom" at bounding box center [271, 29] width 363 height 17
click at [139, 32] on input "custom" at bounding box center [139, 29] width 51 height 10
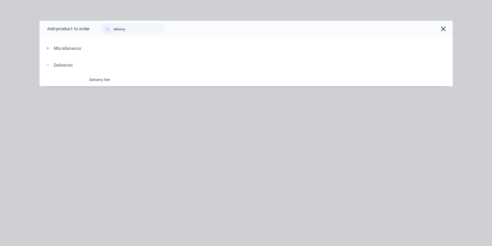
click at [98, 70] on header "Deliveries" at bounding box center [246, 65] width 413 height 17
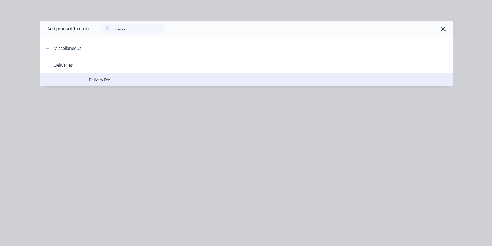
click at [99, 79] on span "Delivery Fee" at bounding box center [234, 79] width 291 height 5
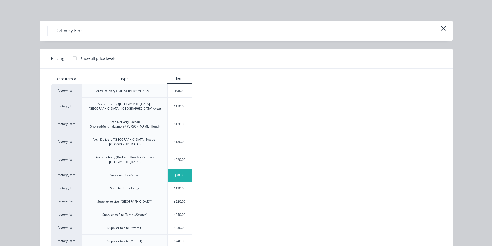
click at [181, 169] on div "$30.00" at bounding box center [180, 175] width 24 height 13
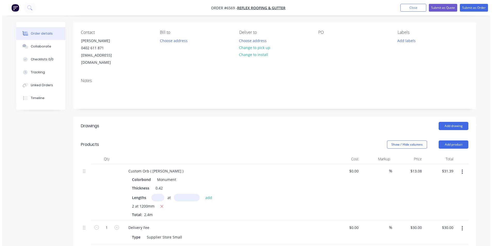
scroll to position [0, 0]
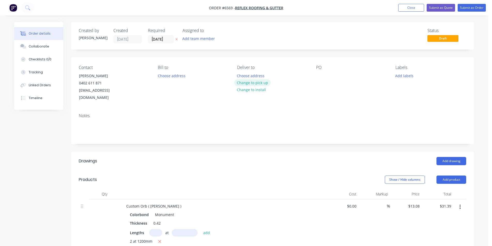
click at [260, 85] on button "Change to pick up" at bounding box center [252, 82] width 37 height 7
click at [487, 7] on ul "Add product Close Submit as Quote Submit as Order" at bounding box center [442, 8] width 100 height 8
click at [474, 8] on button "Submit as Order" at bounding box center [472, 8] width 28 height 8
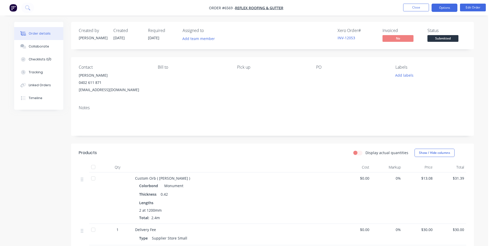
click at [442, 10] on button "Options" at bounding box center [445, 8] width 26 height 8
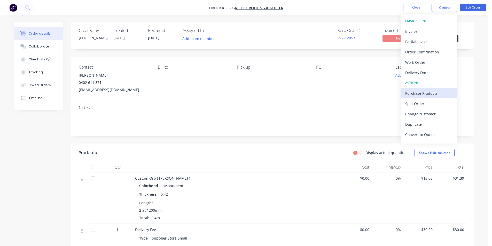
click at [416, 95] on div "Purchase Products" at bounding box center [429, 93] width 48 height 7
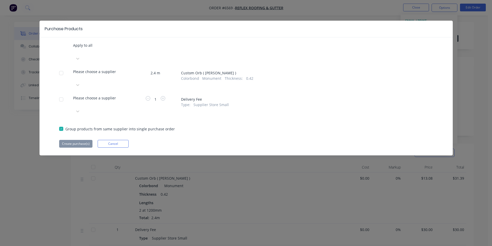
click at [125, 55] on div "Please choose a supplier" at bounding box center [101, 49] width 57 height 12
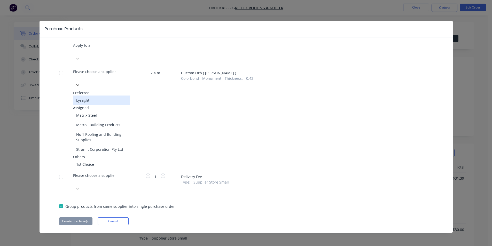
click at [109, 96] on div "Lysaght" at bounding box center [101, 101] width 57 height 10
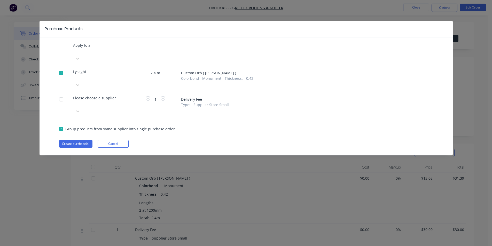
click at [70, 122] on div "Purchase Products Apply to all Lysaght 2.4 m Custom Orb ( Corro ) Colorbond Mon…" at bounding box center [246, 88] width 413 height 135
click at [75, 140] on button "Create purchase(s)" at bounding box center [75, 144] width 33 height 8
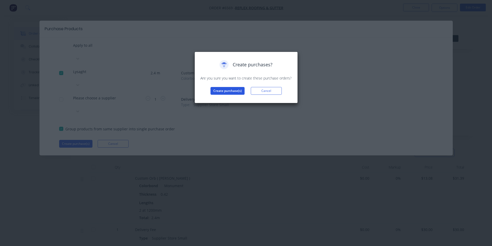
click at [224, 90] on button "Create purchase(s)" at bounding box center [228, 91] width 34 height 8
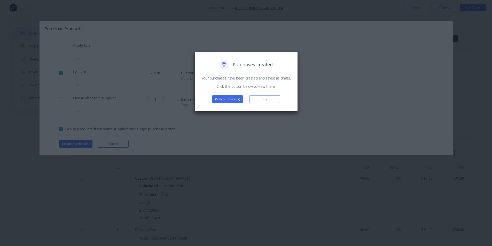
click at [229, 104] on div "Purchases created Your purchases have been created and saved as drafts. Click t…" at bounding box center [246, 82] width 103 height 60
click at [228, 98] on button "View purchase(s)" at bounding box center [227, 99] width 31 height 8
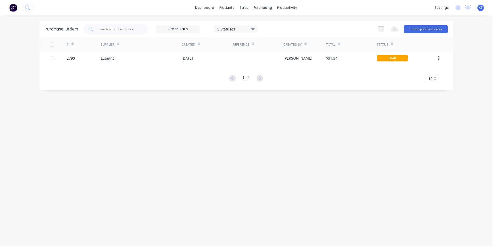
click at [105, 65] on div "# Supplier Created Reference Created By Total Status 2790 Lysaght 18 Aug 2025 K…" at bounding box center [246, 59] width 413 height 45
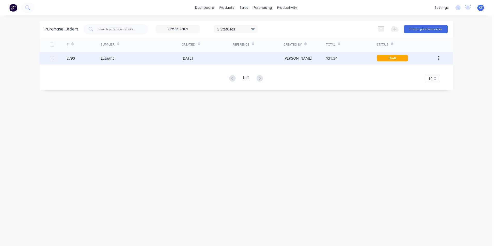
click at [111, 59] on div "Lysaght" at bounding box center [107, 58] width 13 height 5
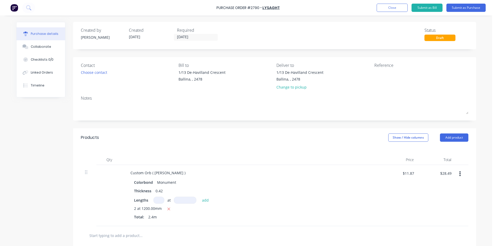
click at [91, 68] on div "Contact Choose contact" at bounding box center [128, 77] width 94 height 30
click at [88, 74] on div "Choose contact" at bounding box center [94, 72] width 26 height 5
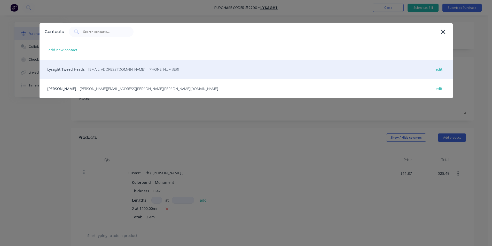
click at [88, 72] on span "- [EMAIL_ADDRESS][DOMAIN_NAME] - [PHONE_NUMBER]" at bounding box center [132, 69] width 93 height 5
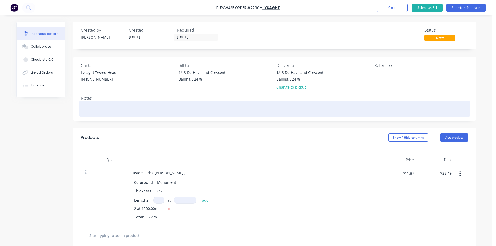
click at [94, 104] on textarea at bounding box center [275, 109] width 388 height 12
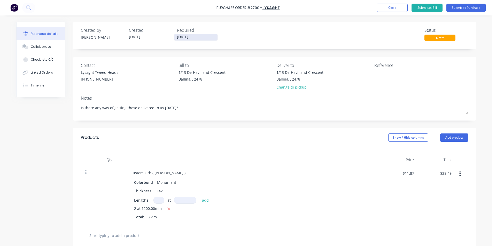
click at [185, 36] on input "[DATE]" at bounding box center [195, 37] width 43 height 6
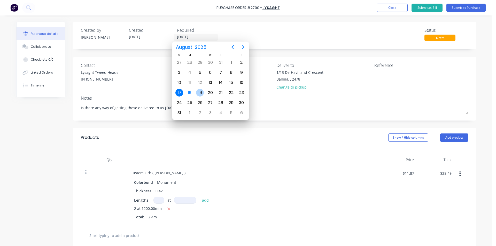
click at [201, 94] on div "19" at bounding box center [200, 93] width 8 height 8
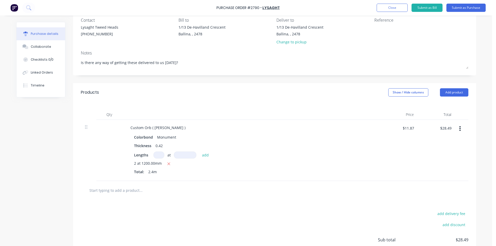
scroll to position [89, 0]
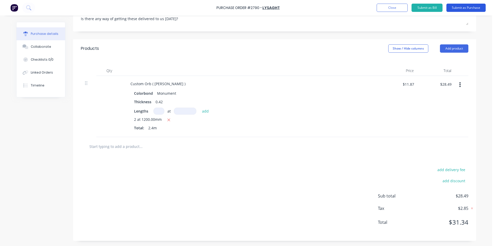
click at [470, 10] on button "Submit as Purchase" at bounding box center [466, 8] width 39 height 8
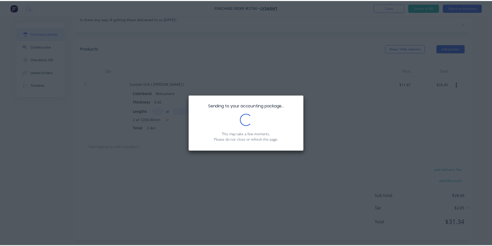
scroll to position [0, 0]
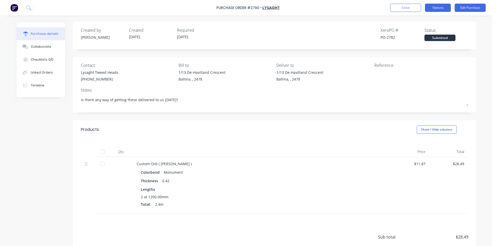
click at [429, 10] on button "Options" at bounding box center [438, 8] width 26 height 8
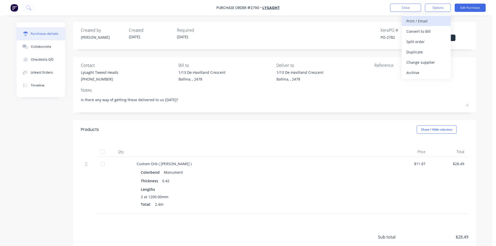
click at [422, 22] on div "Print / Email" at bounding box center [426, 20] width 40 height 7
click at [410, 41] on div "Without pricing" at bounding box center [426, 41] width 40 height 7
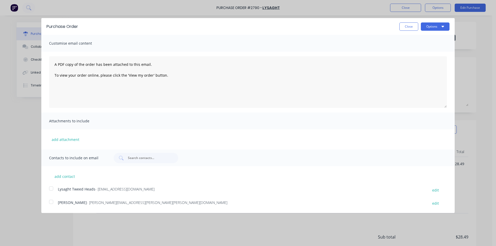
click at [50, 192] on div at bounding box center [51, 188] width 10 height 10
click at [434, 28] on button "Options" at bounding box center [435, 26] width 29 height 8
click at [433, 50] on div "Email" at bounding box center [425, 49] width 40 height 7
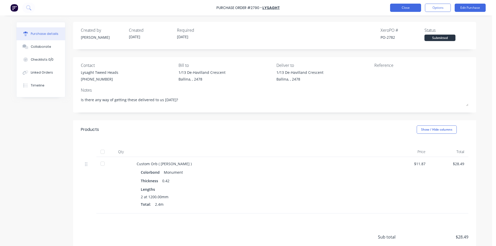
click at [411, 9] on button "Close" at bounding box center [405, 8] width 31 height 8
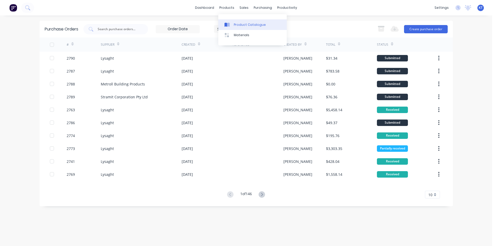
click at [241, 28] on link "Product Catalogue" at bounding box center [252, 24] width 68 height 10
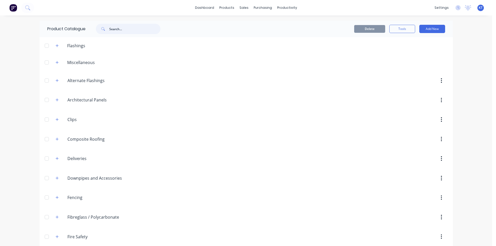
click at [126, 32] on input "text" at bounding box center [134, 29] width 51 height 10
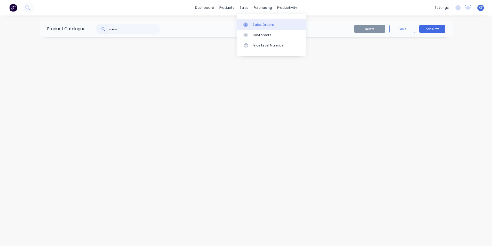
click at [259, 26] on div "Sales Orders" at bounding box center [263, 24] width 21 height 5
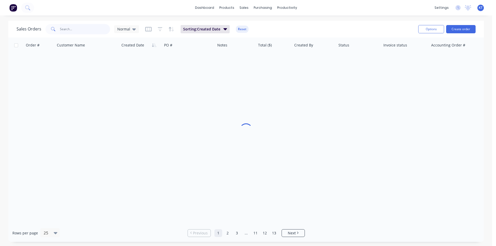
click at [83, 28] on input "text" at bounding box center [85, 29] width 50 height 10
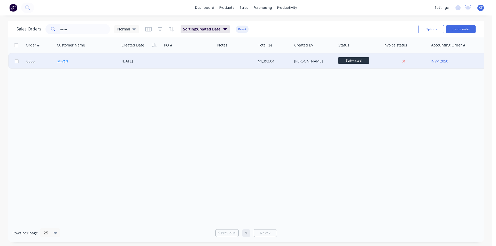
click at [63, 61] on link "Mivari" at bounding box center [62, 61] width 11 height 5
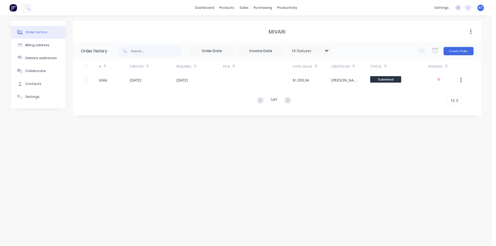
click at [332, 87] on div "# Created Required PO # Total Value Created By Status Invoiced 6566 18 Aug 2025…" at bounding box center [274, 81] width 402 height 45
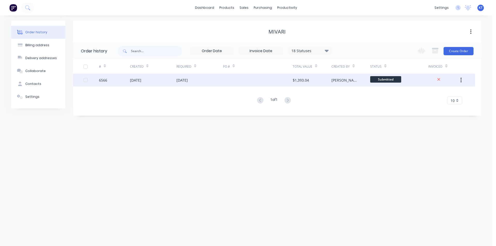
click at [334, 80] on div "[PERSON_NAME]" at bounding box center [346, 80] width 28 height 5
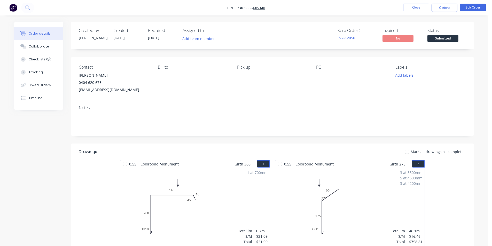
click at [445, 39] on span "Submitted" at bounding box center [443, 38] width 31 height 6
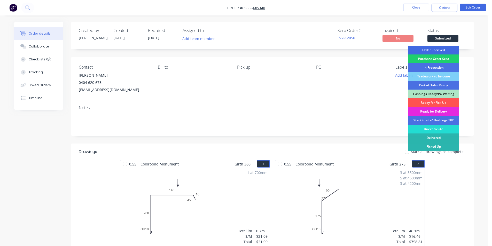
click at [447, 51] on div "Order Recieved" at bounding box center [434, 50] width 50 height 9
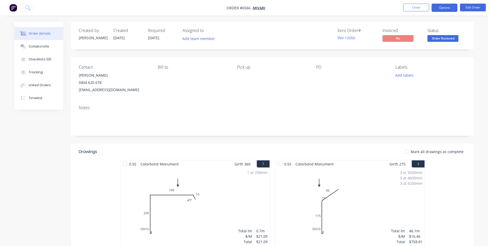
click at [449, 6] on button "Options" at bounding box center [445, 8] width 26 height 8
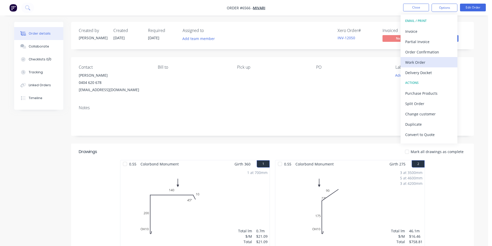
click at [445, 61] on div "Work Order" at bounding box center [429, 62] width 48 height 7
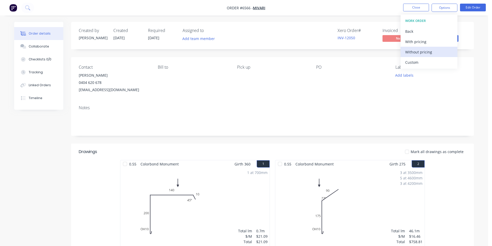
click at [442, 53] on div "Without pricing" at bounding box center [429, 51] width 48 height 7
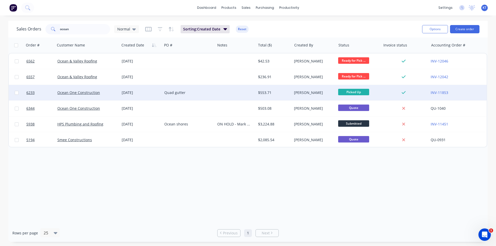
type input "ocean"
click at [100, 87] on div "Ocean One Construction" at bounding box center [87, 93] width 64 height 16
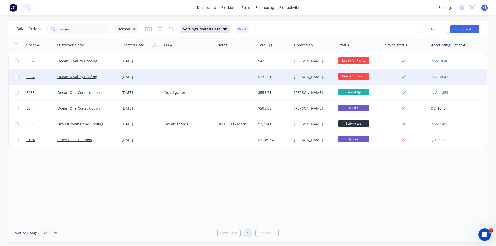
click at [94, 80] on div "Ocean & Valley Roofing" at bounding box center [87, 77] width 64 height 16
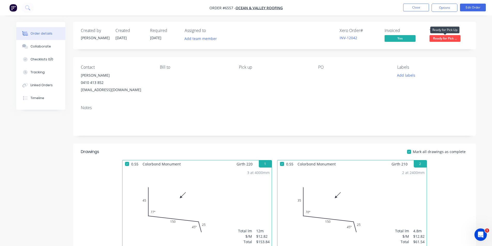
drag, startPoint x: 449, startPoint y: 39, endPoint x: 451, endPoint y: 43, distance: 4.1
click at [449, 40] on span "Ready for Pick ..." at bounding box center [445, 38] width 31 height 6
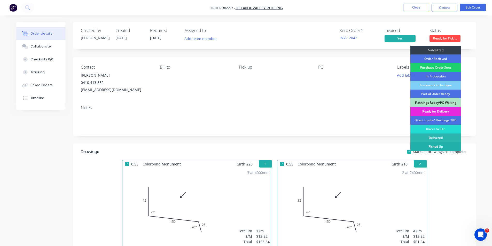
click at [455, 150] on div "Picked Up" at bounding box center [436, 146] width 50 height 9
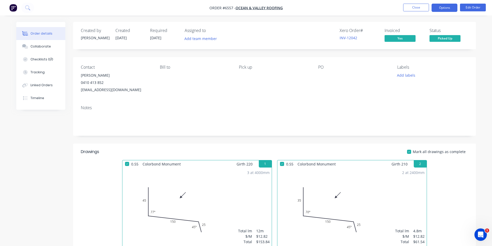
click at [447, 5] on button "Options" at bounding box center [445, 8] width 26 height 8
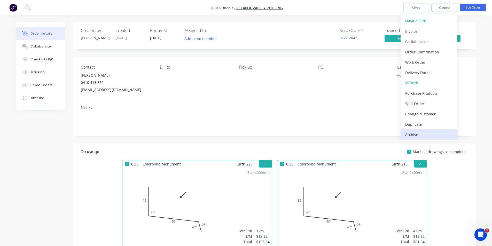
click at [439, 135] on div "Archive" at bounding box center [429, 134] width 48 height 7
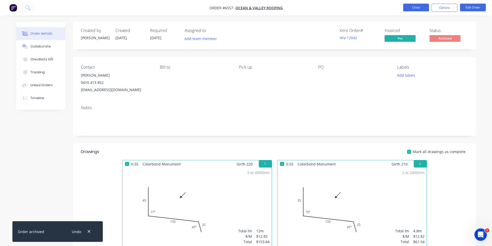
click at [414, 6] on button "Close" at bounding box center [416, 8] width 26 height 8
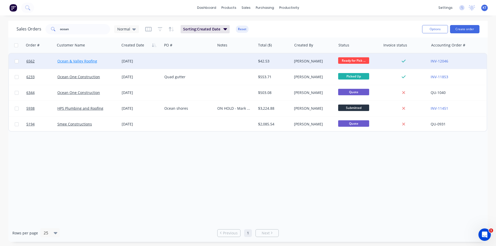
click at [88, 59] on link "Ocean & Valley Roofing" at bounding box center [77, 61] width 40 height 5
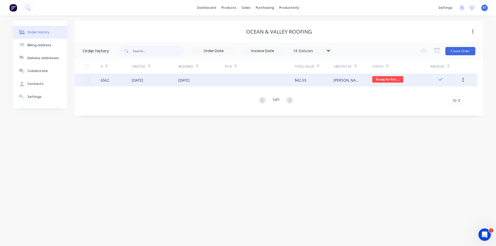
click at [342, 86] on div "[PERSON_NAME]" at bounding box center [353, 80] width 39 height 13
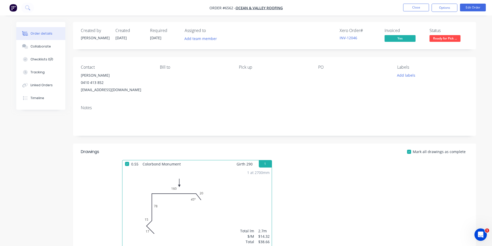
drag, startPoint x: 453, startPoint y: 39, endPoint x: 456, endPoint y: 43, distance: 5.9
click at [453, 39] on span "Ready for Pick ..." at bounding box center [445, 38] width 31 height 6
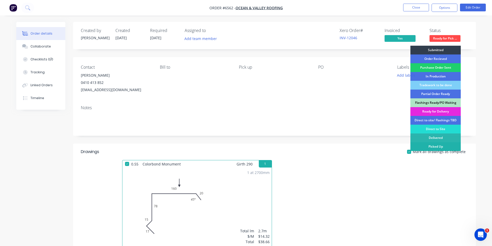
click at [445, 147] on div "Picked Up" at bounding box center [436, 146] width 50 height 9
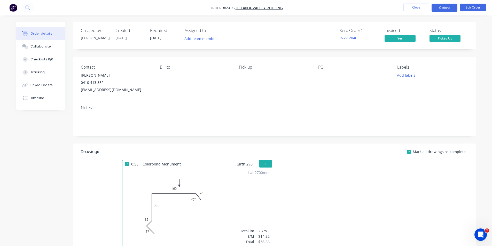
click at [441, 4] on button "Options" at bounding box center [445, 8] width 26 height 8
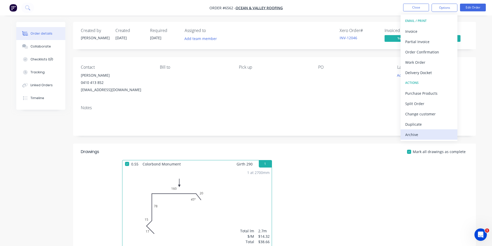
drag, startPoint x: 424, startPoint y: 133, endPoint x: 190, endPoint y: 50, distance: 248.4
click at [424, 133] on div "Archive" at bounding box center [429, 134] width 48 height 7
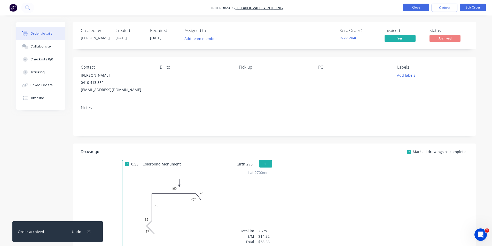
click at [424, 9] on button "Close" at bounding box center [416, 8] width 26 height 8
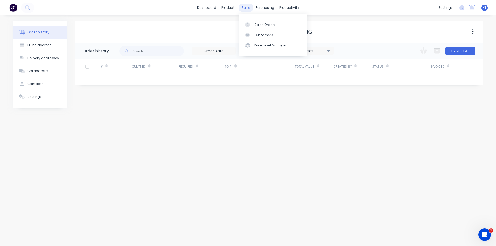
click at [244, 8] on div "sales" at bounding box center [246, 8] width 14 height 8
click at [262, 26] on div "Sales Orders" at bounding box center [265, 24] width 21 height 5
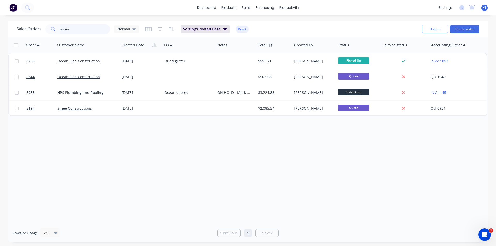
click at [81, 28] on input "ocean" at bounding box center [85, 29] width 50 height 10
type input "o"
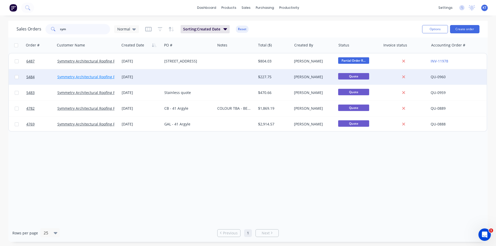
type input "sym"
click at [88, 75] on link "Symmetry Architectural Roofing Pty Ltd" at bounding box center [90, 76] width 67 height 5
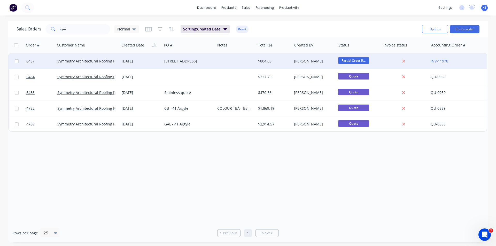
click at [97, 64] on div "Symmetry Architectural Roofing Pty Ltd" at bounding box center [87, 61] width 64 height 16
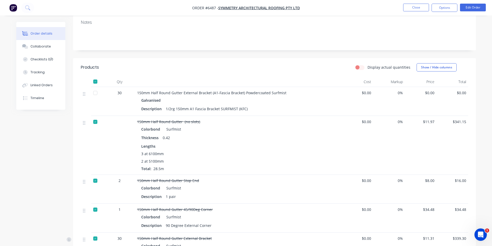
scroll to position [103, 0]
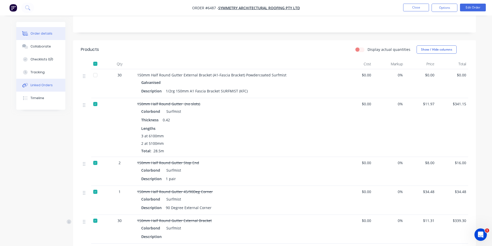
click at [42, 87] on div "Linked Orders" at bounding box center [41, 85] width 22 height 5
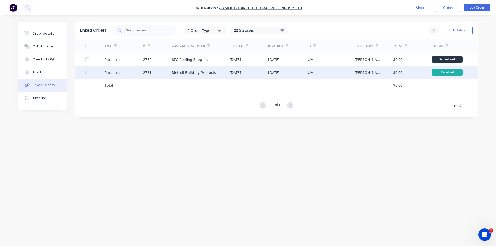
click at [190, 71] on div "Metroll Building Products" at bounding box center [194, 72] width 44 height 5
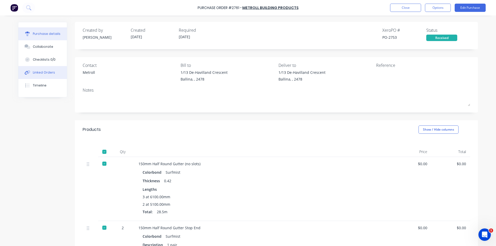
click at [43, 75] on div "Linked Orders" at bounding box center [44, 72] width 22 height 5
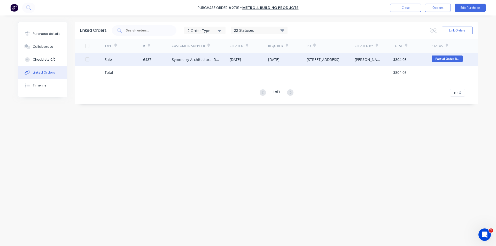
click at [153, 62] on div "6487" at bounding box center [157, 59] width 29 height 13
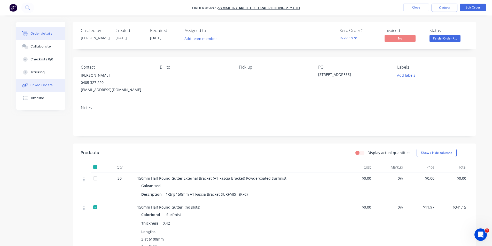
click at [48, 87] on div "Linked Orders" at bounding box center [41, 85] width 22 height 5
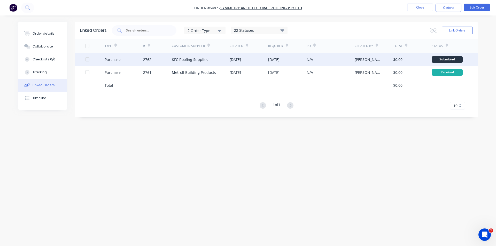
click at [204, 60] on div "KFC Roofing Supplies" at bounding box center [190, 59] width 36 height 5
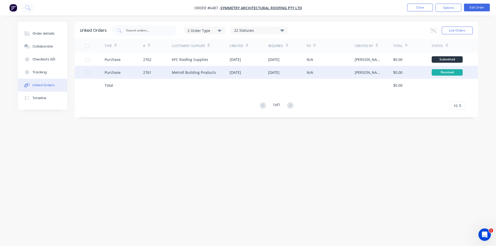
click at [188, 74] on div "Metroll Building Products" at bounding box center [194, 72] width 44 height 5
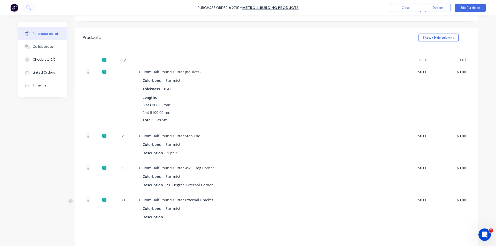
scroll to position [103, 0]
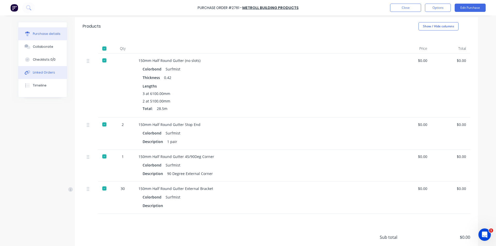
click at [47, 74] on div "Linked Orders" at bounding box center [44, 72] width 22 height 5
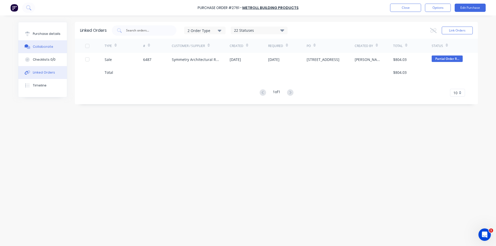
click at [38, 45] on div "Collaborate" at bounding box center [43, 46] width 20 height 5
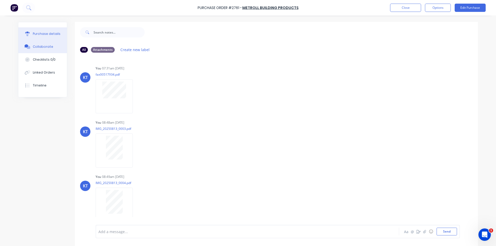
click at [48, 29] on button "Purchase details" at bounding box center [42, 33] width 49 height 13
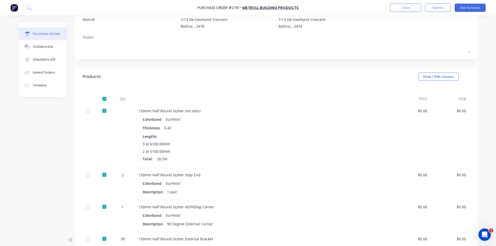
scroll to position [26, 0]
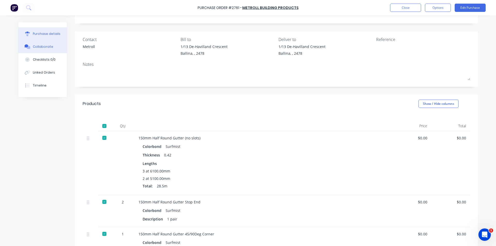
click at [44, 48] on div "Collaborate" at bounding box center [43, 46] width 20 height 5
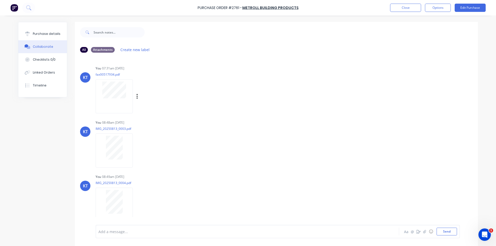
click at [115, 104] on div at bounding box center [114, 96] width 37 height 34
click at [125, 90] on div at bounding box center [114, 90] width 33 height 17
drag, startPoint x: 49, startPoint y: 27, endPoint x: 57, endPoint y: 31, distance: 8.8
click at [49, 27] on div "Purchase details Collaborate Checklists 0/0 Linked Orders Timeline" at bounding box center [42, 59] width 49 height 75
click at [51, 34] on div "Purchase details" at bounding box center [47, 34] width 28 height 5
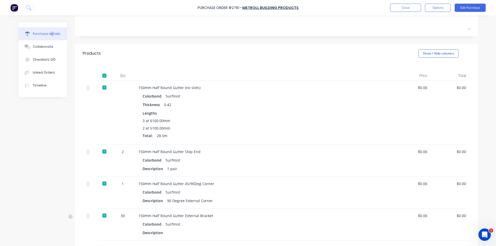
scroll to position [129, 0]
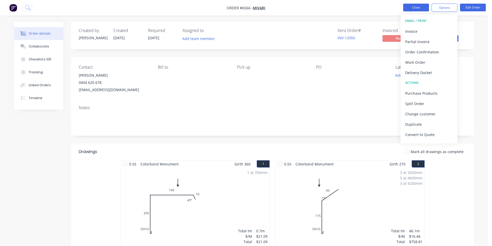
click at [412, 10] on button "Close" at bounding box center [416, 8] width 26 height 8
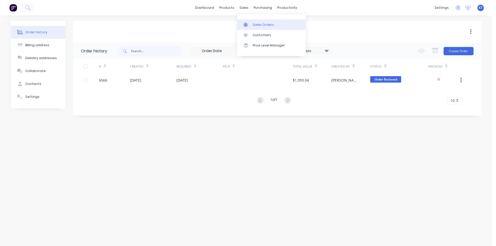
click at [257, 28] on link "Sales Orders" at bounding box center [271, 24] width 68 height 10
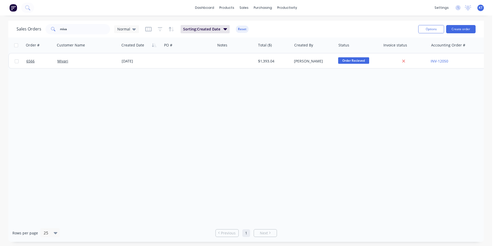
click at [81, 35] on div "Sales Orders miva Normal Sorting: Created Date Reset" at bounding box center [216, 29] width 398 height 13
click at [81, 33] on input "miva" at bounding box center [85, 29] width 50 height 10
click at [81, 30] on input "miva" at bounding box center [85, 29] width 50 height 10
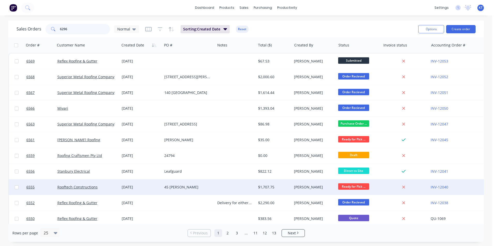
type input "6296"
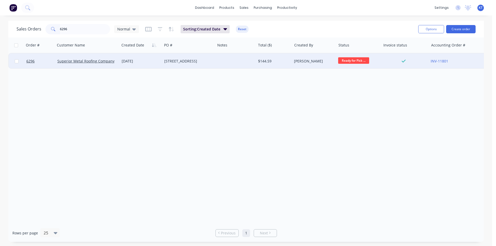
click at [106, 64] on div "Superior Metal Roofing Company Pty Ltd" at bounding box center [85, 61] width 57 height 5
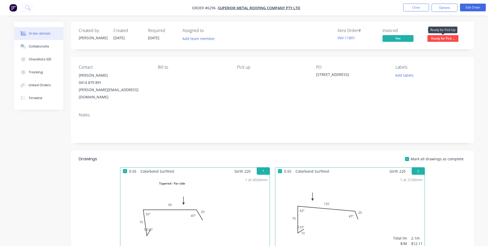
click at [446, 40] on span "Ready for Pick ..." at bounding box center [443, 38] width 31 height 6
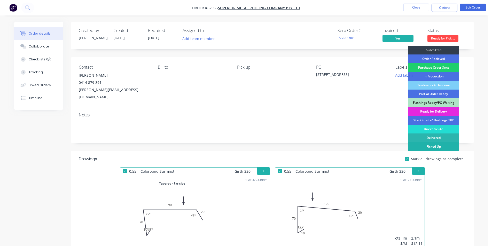
click at [442, 149] on div "Picked Up" at bounding box center [434, 146] width 50 height 9
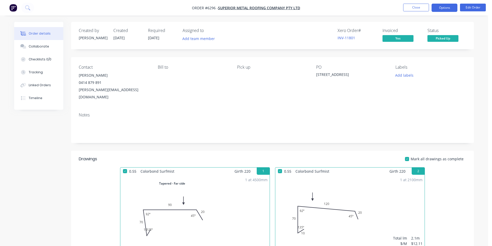
click at [444, 9] on button "Options" at bounding box center [445, 8] width 26 height 8
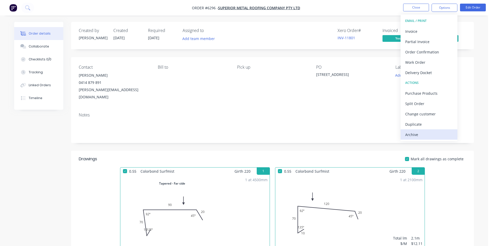
click at [426, 137] on div "Archive" at bounding box center [429, 134] width 48 height 7
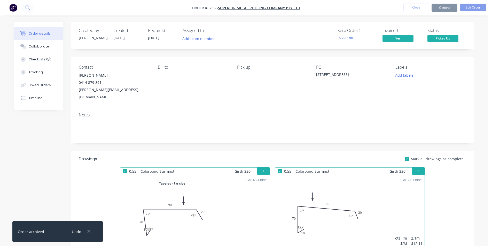
click at [423, 6] on button "Close" at bounding box center [416, 8] width 26 height 8
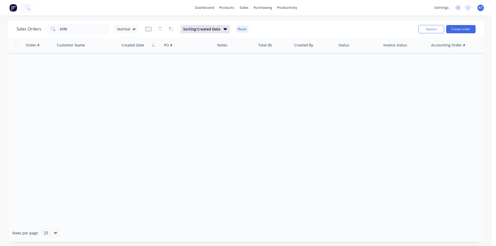
click at [83, 35] on div "Sales Orders 6296 Normal Sorting: Created Date Reset Options Create order" at bounding box center [246, 29] width 476 height 17
click at [84, 31] on input "6296" at bounding box center [85, 29] width 50 height 10
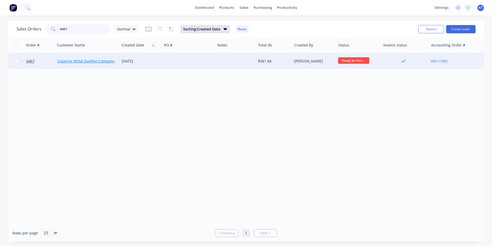
type input "6467"
click at [98, 61] on link "Superior Metal Roofing Company Pty Ltd" at bounding box center [92, 61] width 70 height 5
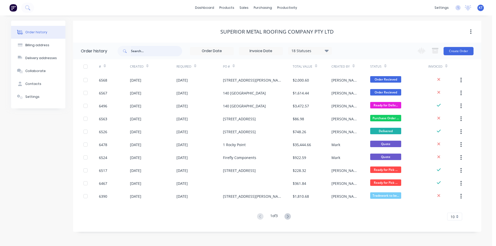
click at [172, 49] on input "text" at bounding box center [156, 51] width 51 height 10
type input "6467"
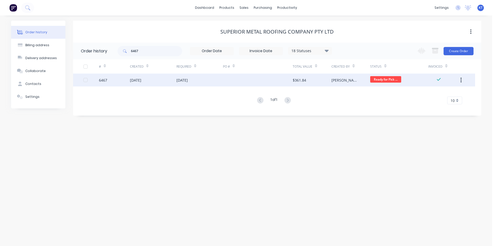
click at [129, 80] on div "6467" at bounding box center [114, 80] width 31 height 13
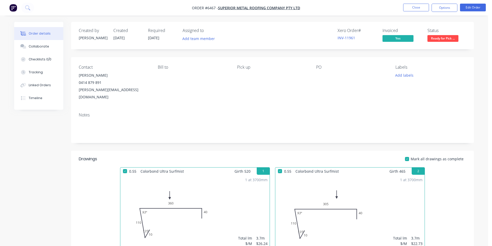
click at [455, 39] on span "Ready for Pick ..." at bounding box center [443, 38] width 31 height 6
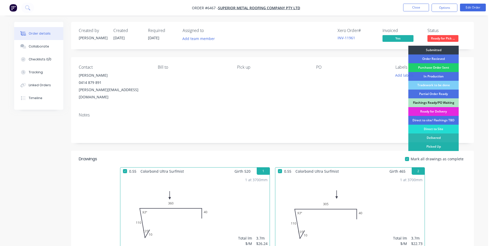
click at [434, 147] on div "Picked Up" at bounding box center [434, 146] width 50 height 9
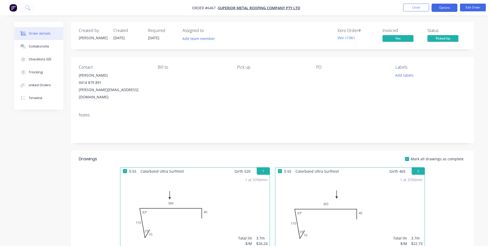
click at [439, 7] on button "Options" at bounding box center [445, 8] width 26 height 8
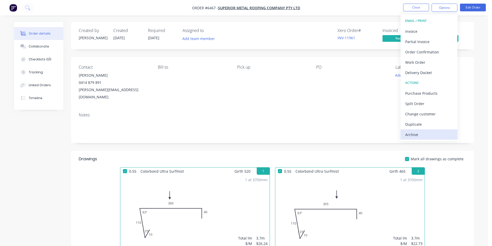
click at [410, 132] on div "Archive" at bounding box center [429, 134] width 48 height 7
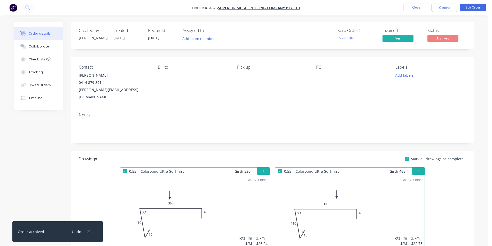
drag, startPoint x: 498, startPoint y: 232, endPoint x: 487, endPoint y: 213, distance: 21.4
click at [489, 216] on body "Order #6467 - Superior Metal Roofing Company Pty Ltd Close Options Edit Order O…" at bounding box center [246, 221] width 492 height 443
click at [416, 7] on button "Close" at bounding box center [416, 8] width 26 height 8
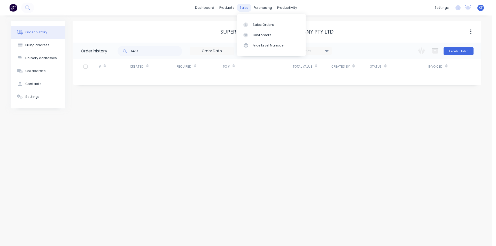
click at [249, 7] on div "sales" at bounding box center [244, 8] width 14 height 8
click at [250, 28] on link "Sales Orders" at bounding box center [271, 24] width 68 height 10
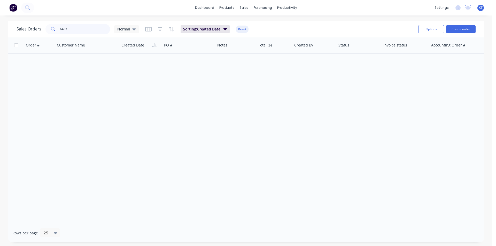
click at [101, 28] on input "6467" at bounding box center [85, 29] width 50 height 10
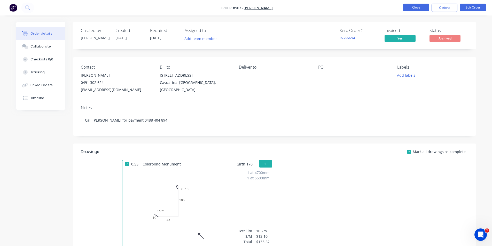
click at [421, 5] on nav "Order #907 - [PERSON_NAME] Close Options Edit Order" at bounding box center [246, 8] width 492 height 16
click at [421, 6] on button "Close" at bounding box center [416, 8] width 26 height 8
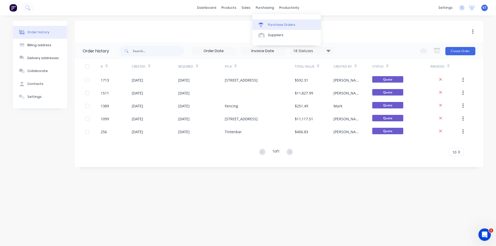
drag, startPoint x: 276, startPoint y: 24, endPoint x: 281, endPoint y: 24, distance: 5.4
click at [276, 24] on div "Purchase Orders" at bounding box center [281, 24] width 27 height 5
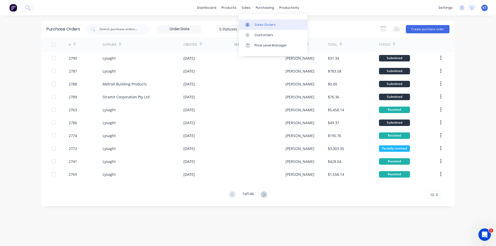
click at [256, 27] on div "Sales Orders" at bounding box center [265, 24] width 21 height 5
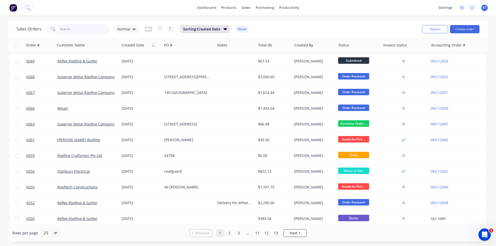
click at [91, 27] on input "text" at bounding box center [85, 29] width 50 height 10
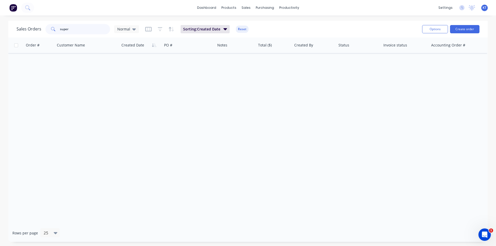
type input "super"
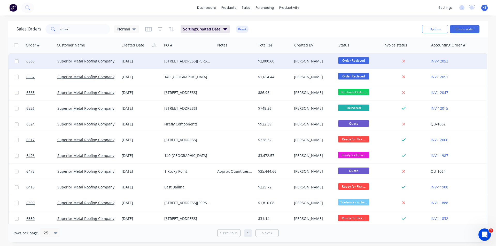
click at [101, 65] on div "Superior Metal Roofing Company Pty Ltd" at bounding box center [87, 61] width 64 height 16
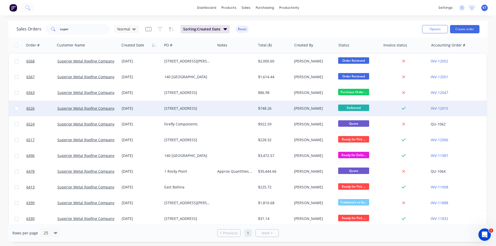
click at [166, 109] on div "[STREET_ADDRESS]" at bounding box center [187, 108] width 47 height 5
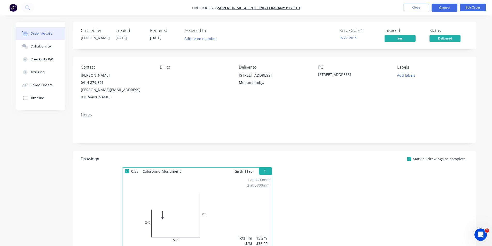
click at [448, 7] on button "Options" at bounding box center [445, 8] width 26 height 8
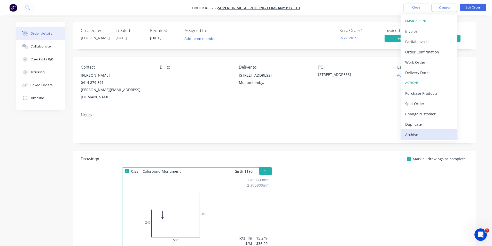
click at [413, 135] on div "Archive" at bounding box center [429, 134] width 48 height 7
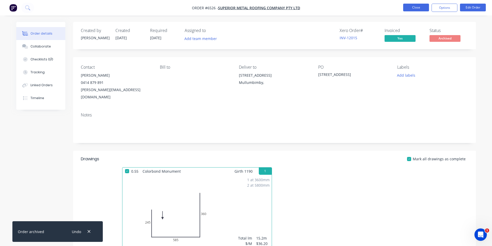
click at [418, 11] on button "Close" at bounding box center [416, 8] width 26 height 8
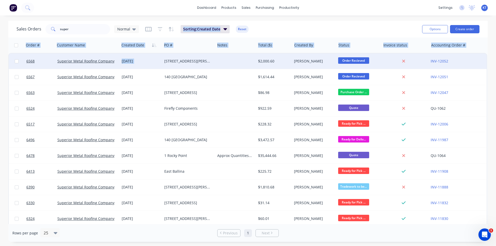
drag, startPoint x: 182, startPoint y: 21, endPoint x: 168, endPoint y: 67, distance: 47.3
click at [163, 67] on div "Sales Orders super Normal Sorting: Created Date Reset Options Create order Orde…" at bounding box center [248, 131] width 480 height 221
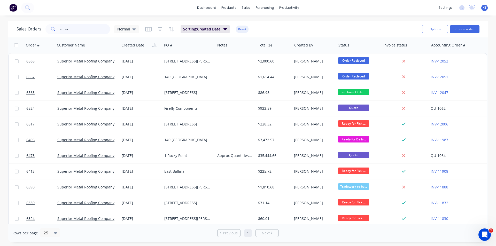
click at [93, 34] on input "super" at bounding box center [85, 29] width 50 height 10
type input "symmetry"
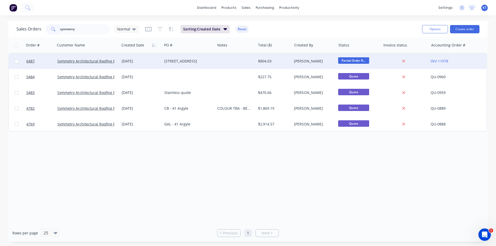
click at [212, 55] on div "[STREET_ADDRESS]" at bounding box center [188, 61] width 53 height 16
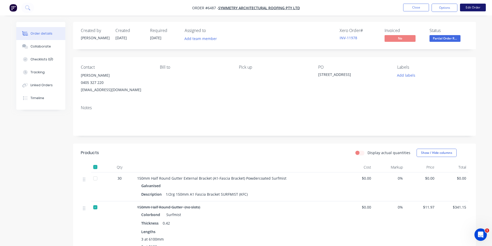
click at [465, 5] on button "Edit Order" at bounding box center [473, 8] width 26 height 8
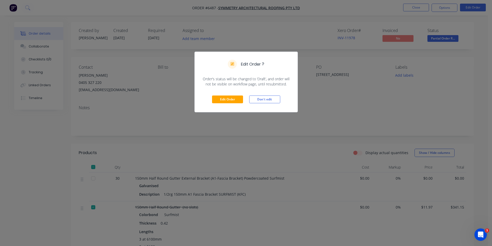
click at [215, 105] on div "Edit Order Don't edit" at bounding box center [246, 99] width 103 height 25
click at [216, 101] on button "Edit Order" at bounding box center [227, 100] width 31 height 8
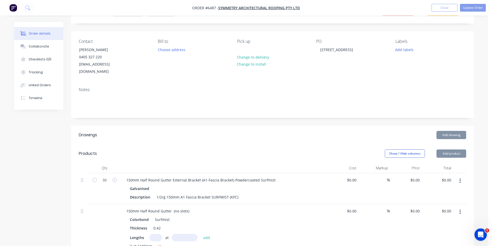
type input "$11.97"
type input "$341.15"
type input "$8.00"
type input "$16.00"
type input "$34.48"
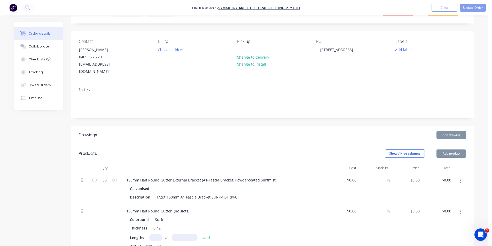
type input "$34.48"
type input "$11.31"
type input "$339.30"
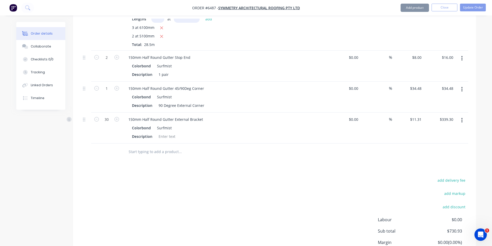
scroll to position [284, 0]
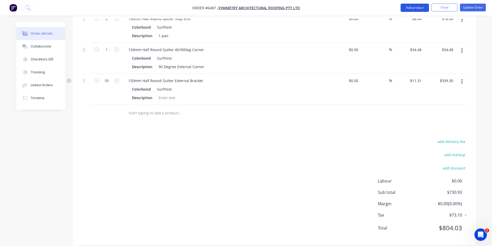
click at [414, 6] on button "Add product" at bounding box center [415, 8] width 28 height 8
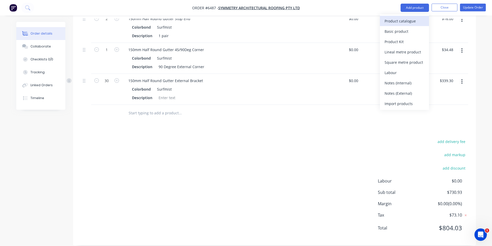
click at [399, 21] on div "Product catalogue" at bounding box center [405, 20] width 40 height 7
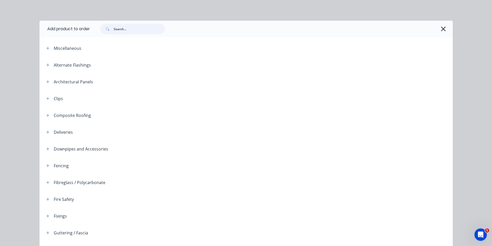
click at [140, 25] on input "text" at bounding box center [139, 29] width 51 height 10
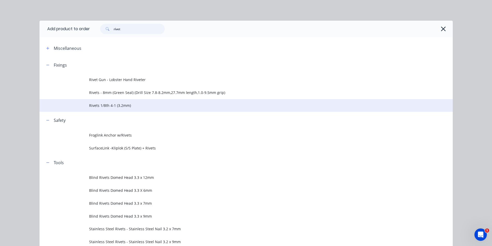
type input "rivet"
click at [119, 108] on span "Rivets 1/8th 4-1 (3.2mm)" at bounding box center [234, 105] width 291 height 5
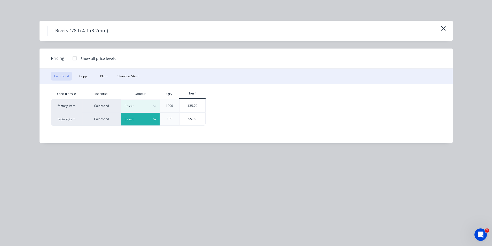
click at [150, 119] on div at bounding box center [154, 119] width 9 height 8
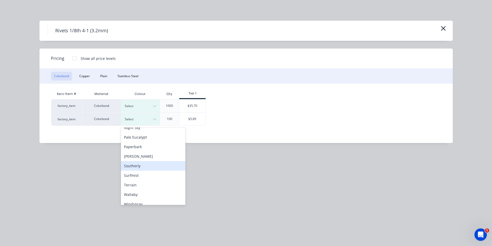
scroll to position [164, 0]
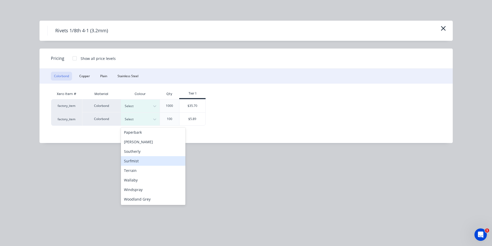
click at [148, 160] on div "Surfmist" at bounding box center [153, 161] width 65 height 10
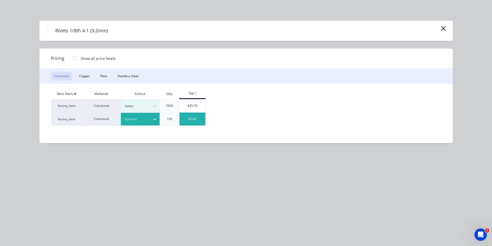
click at [196, 113] on div "$5.89" at bounding box center [193, 119] width 26 height 13
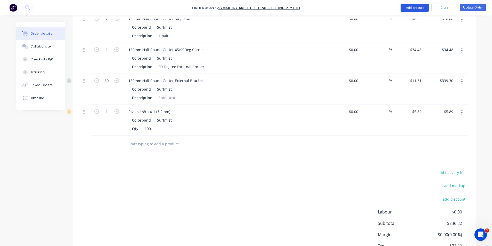
click at [425, 4] on button "Add product" at bounding box center [415, 8] width 28 height 8
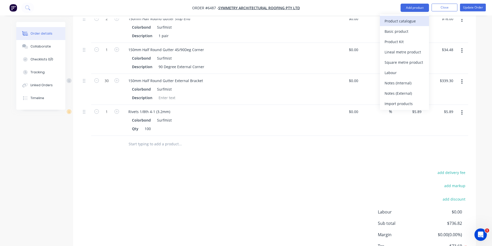
click at [400, 22] on div "Product catalogue" at bounding box center [405, 20] width 40 height 7
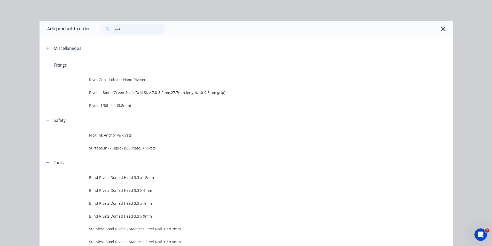
click at [142, 30] on input "rivet" at bounding box center [139, 29] width 51 height 10
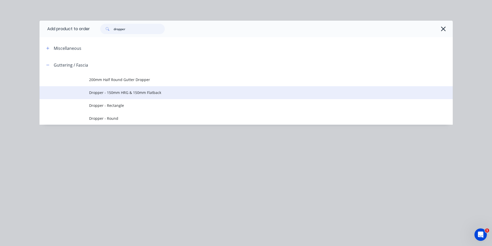
type input "dropper"
click at [138, 93] on span "Dropper - 150mm HRG & 150mm Flatback" at bounding box center [234, 92] width 291 height 5
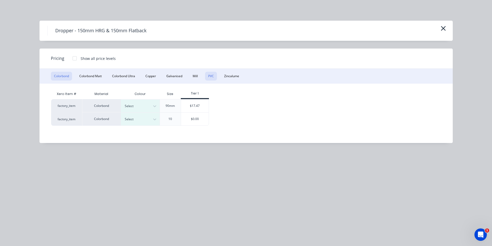
click at [216, 73] on button "PVC" at bounding box center [211, 76] width 12 height 9
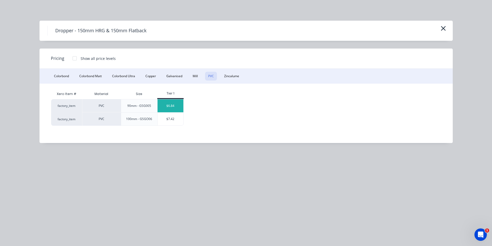
click at [179, 107] on div "$6.84" at bounding box center [171, 105] width 26 height 13
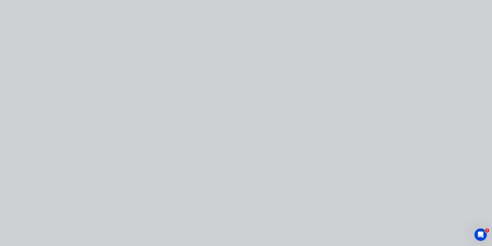
type input "$6.84"
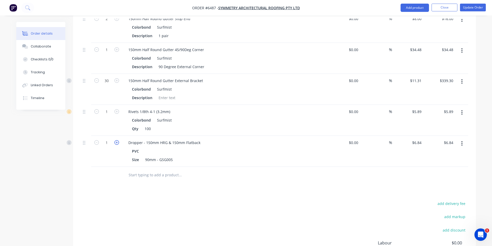
click at [116, 140] on icon "button" at bounding box center [116, 142] width 5 height 5
type input "2"
type input "$13.68"
click at [116, 140] on icon "button" at bounding box center [116, 142] width 5 height 5
type input "3"
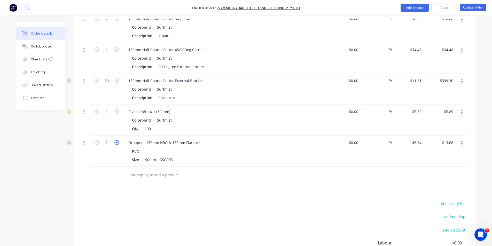
type input "$20.52"
click at [116, 140] on icon "button" at bounding box center [116, 142] width 5 height 5
type input "4"
type input "$27.36"
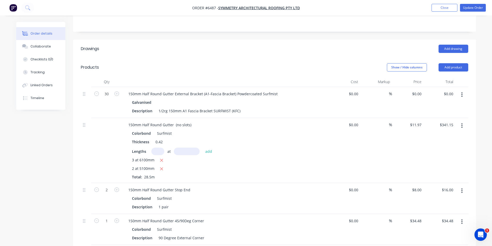
scroll to position [103, 0]
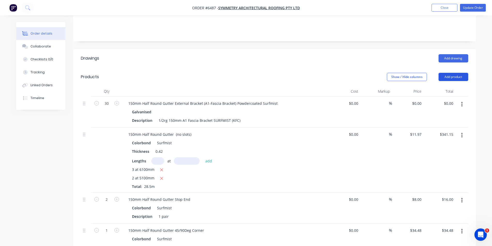
click at [454, 73] on button "Add product" at bounding box center [454, 77] width 30 height 8
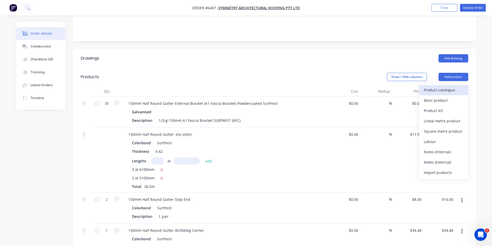
click at [435, 86] on div "Product catalogue" at bounding box center [444, 89] width 40 height 7
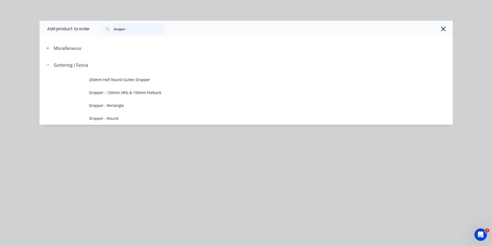
click at [146, 26] on input "dropper" at bounding box center [139, 29] width 51 height 10
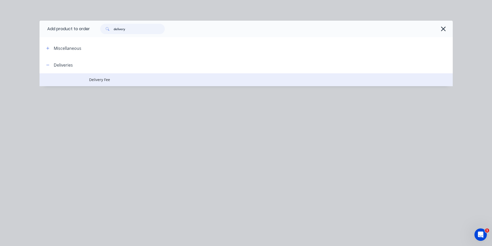
type input "delivery"
click at [142, 80] on span "Delivery Fee" at bounding box center [234, 79] width 291 height 5
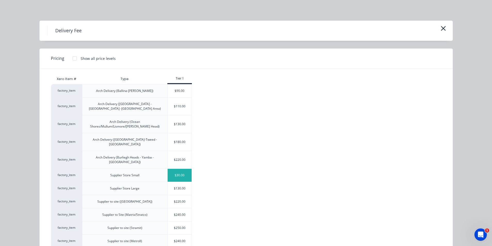
click at [183, 169] on div "$30.00" at bounding box center [180, 175] width 24 height 13
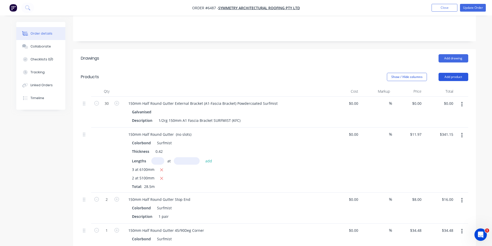
click at [455, 73] on button "Add product" at bounding box center [454, 77] width 30 height 8
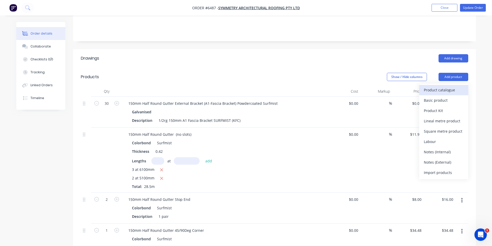
click at [447, 86] on div "Product catalogue" at bounding box center [444, 89] width 40 height 7
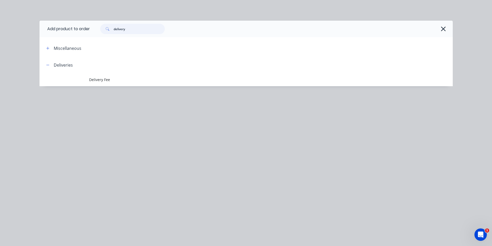
click at [142, 27] on input "delivery" at bounding box center [139, 29] width 51 height 10
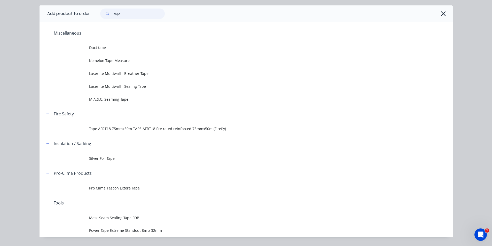
scroll to position [29, 0]
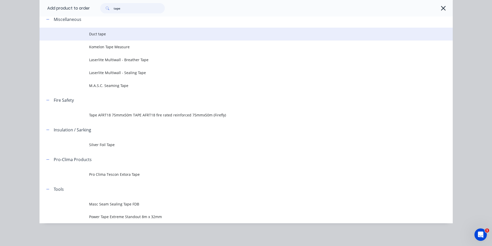
type input "tape"
click at [127, 34] on span "Duct tape" at bounding box center [234, 33] width 291 height 5
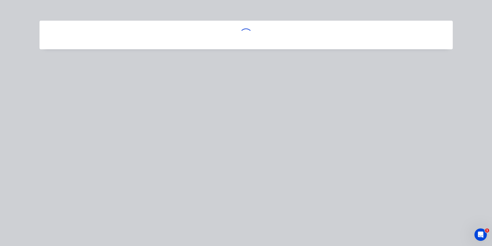
scroll to position [0, 0]
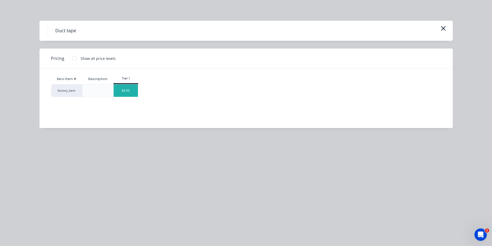
click at [134, 98] on div "Xero Item # Description Tier 1 factory_item $4.50" at bounding box center [243, 95] width 406 height 52
drag, startPoint x: 129, startPoint y: 93, endPoint x: 221, endPoint y: 118, distance: 95.0
click at [130, 93] on div "$4.50" at bounding box center [126, 90] width 24 height 12
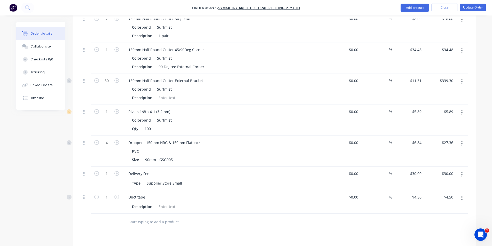
scroll to position [258, 0]
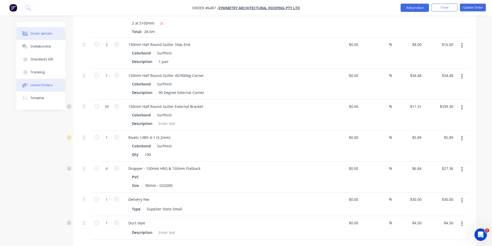
click at [48, 90] on button "Linked Orders" at bounding box center [40, 85] width 49 height 13
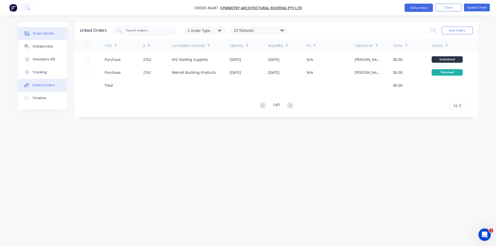
click at [54, 34] on button "Order details" at bounding box center [42, 33] width 49 height 13
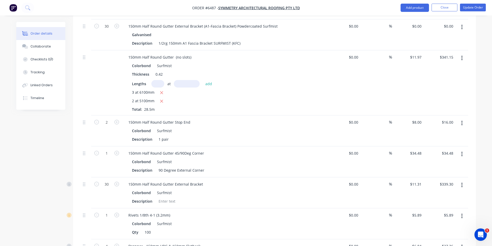
scroll to position [181, 0]
click at [479, 10] on button "Update Order" at bounding box center [473, 8] width 26 height 8
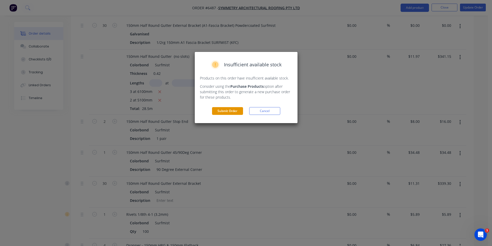
click at [223, 112] on button "Submit Order" at bounding box center [227, 111] width 31 height 8
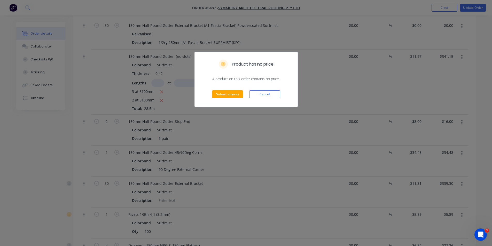
click at [224, 99] on div "Submit anyway Cancel" at bounding box center [246, 94] width 103 height 25
click at [225, 95] on button "Submit anyway" at bounding box center [227, 94] width 31 height 8
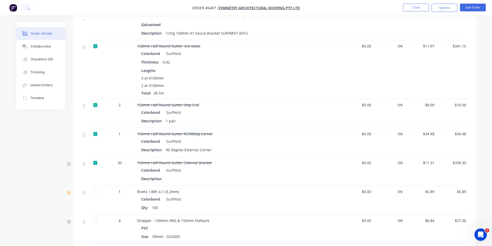
click at [447, 12] on button "Options" at bounding box center [445, 8] width 26 height 8
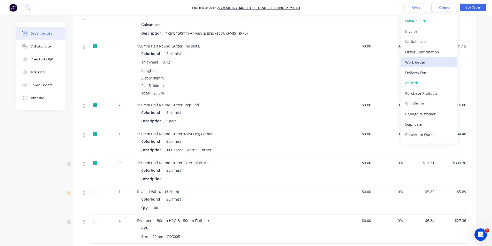
click at [423, 63] on div "Work Order" at bounding box center [429, 62] width 48 height 7
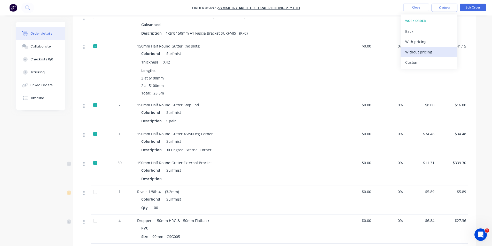
click at [421, 54] on div "Without pricing" at bounding box center [429, 51] width 48 height 7
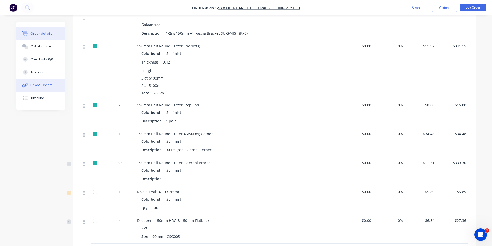
click at [53, 82] on button "Linked Orders" at bounding box center [40, 85] width 49 height 13
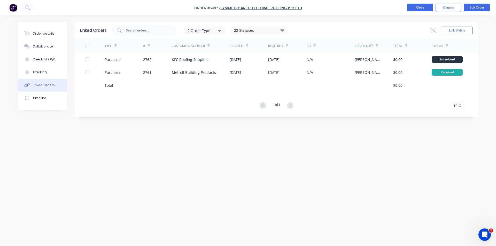
click at [432, 8] on button "Close" at bounding box center [420, 8] width 26 height 8
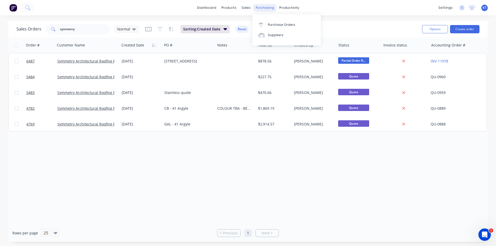
click at [267, 8] on div "purchasing" at bounding box center [265, 8] width 24 height 8
click at [284, 25] on div "Purchase Orders" at bounding box center [281, 24] width 27 height 5
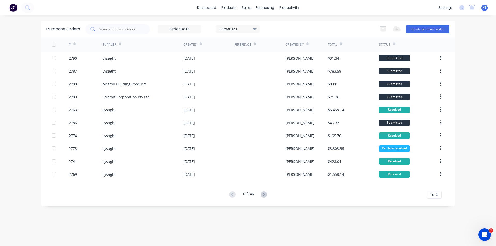
click at [147, 28] on div at bounding box center [117, 29] width 65 height 10
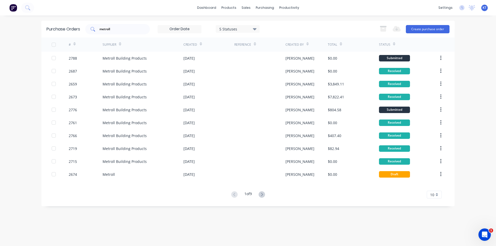
click at [119, 26] on div "metroll" at bounding box center [117, 29] width 65 height 10
click at [133, 28] on input "metroll" at bounding box center [120, 29] width 43 height 5
type input "2753"
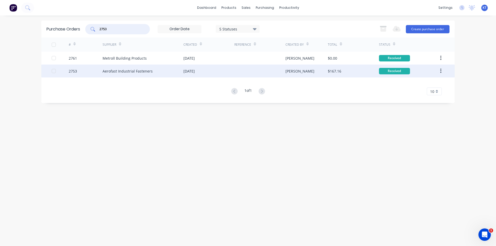
click at [144, 73] on div "Aerofast Industrial Fasteners" at bounding box center [128, 70] width 50 height 5
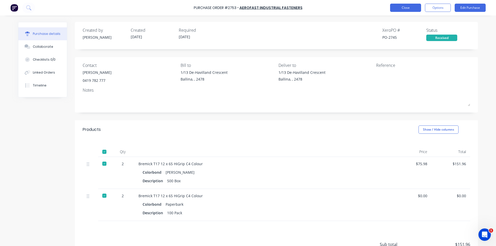
click at [404, 8] on button "Close" at bounding box center [405, 8] width 31 height 8
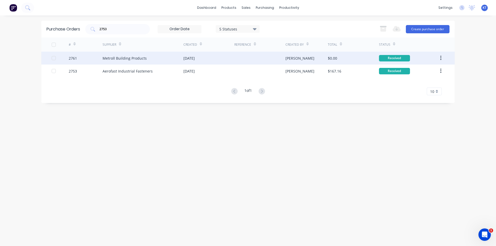
click at [162, 59] on div "Metroll Building Products" at bounding box center [143, 58] width 81 height 13
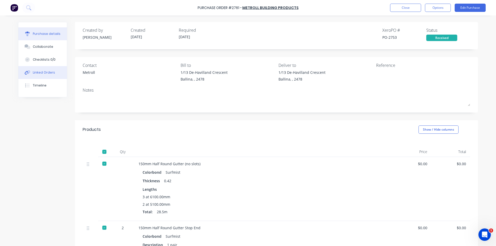
drag, startPoint x: 42, startPoint y: 70, endPoint x: 45, endPoint y: 71, distance: 2.6
click at [42, 71] on div "Linked Orders" at bounding box center [44, 72] width 22 height 5
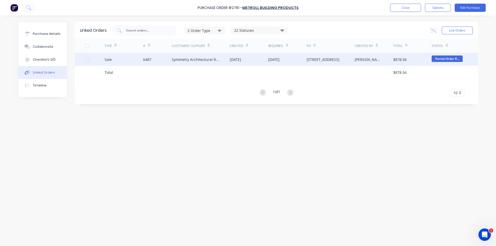
click at [165, 64] on div "6487" at bounding box center [157, 59] width 29 height 13
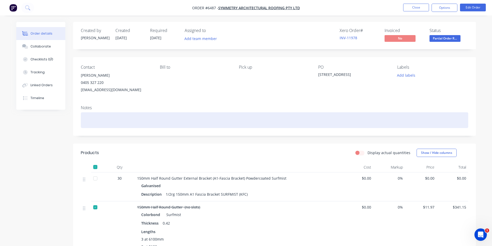
click at [88, 116] on div at bounding box center [275, 120] width 388 height 16
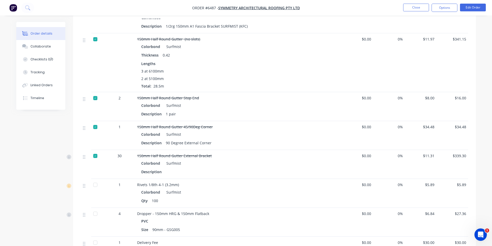
scroll to position [181, 0]
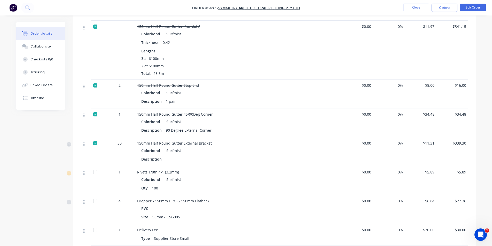
click at [96, 171] on div at bounding box center [95, 172] width 10 height 10
click at [93, 202] on div at bounding box center [95, 201] width 10 height 10
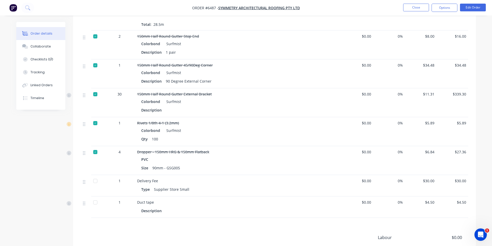
scroll to position [233, 0]
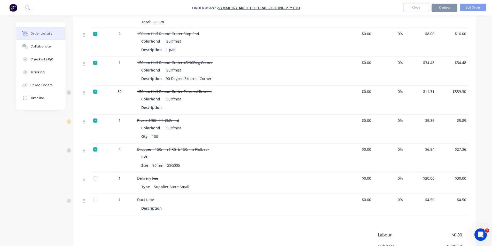
click at [96, 184] on div at bounding box center [97, 183] width 13 height 21
click at [98, 177] on div at bounding box center [95, 178] width 10 height 10
click at [98, 200] on div at bounding box center [95, 200] width 10 height 10
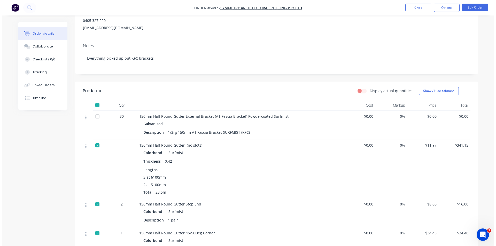
scroll to position [0, 0]
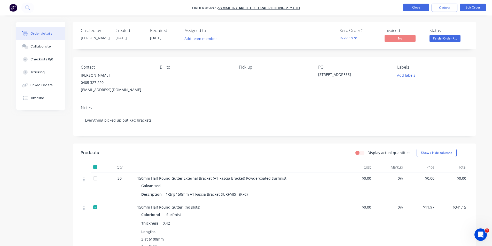
click at [426, 6] on button "Close" at bounding box center [416, 8] width 26 height 8
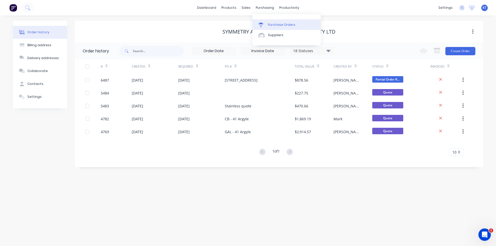
click at [280, 28] on link "Purchase Orders" at bounding box center [286, 24] width 68 height 10
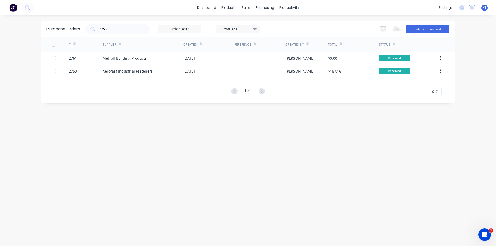
click at [320, 123] on div "Purchase Orders 2753 5 Statuses 5 Statuses Export to Excel (XLSX) Create purcha…" at bounding box center [247, 131] width 413 height 220
click at [121, 25] on div "2753" at bounding box center [117, 29] width 65 height 10
type input "2776"
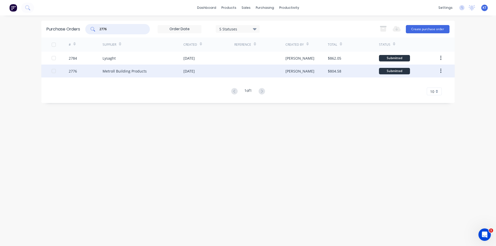
click at [135, 74] on div "Metroll Building Products" at bounding box center [143, 71] width 81 height 13
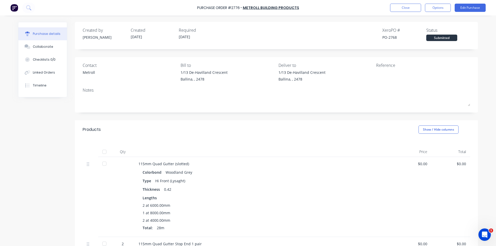
click at [103, 153] on div at bounding box center [104, 152] width 10 height 10
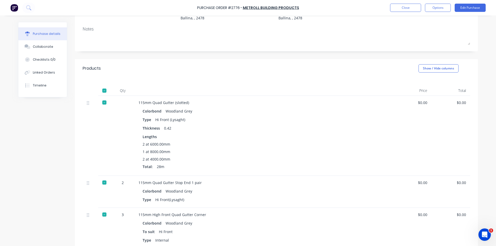
scroll to position [103, 0]
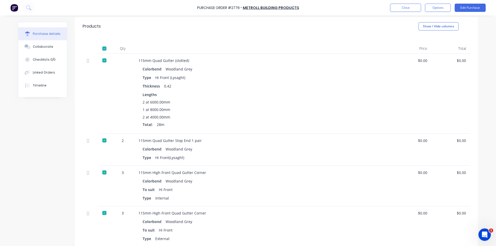
drag, startPoint x: 332, startPoint y: 76, endPoint x: 199, endPoint y: 75, distance: 133.1
click at [332, 76] on div "Type Hi Front (Lysaght)" at bounding box center [264, 77] width 242 height 7
click at [38, 52] on button "Collaborate" at bounding box center [42, 46] width 49 height 13
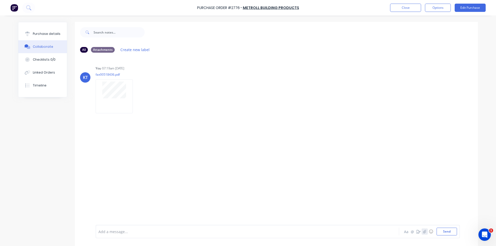
click at [422, 230] on button "button" at bounding box center [425, 232] width 6 height 6
click at [437, 230] on button "Send" at bounding box center [447, 232] width 20 height 8
click at [40, 35] on div "Purchase details" at bounding box center [47, 34] width 28 height 5
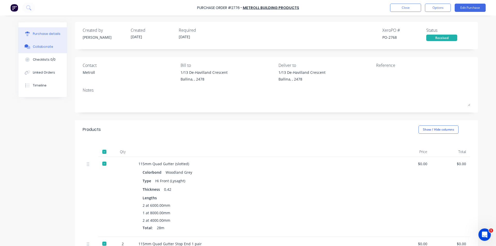
click at [45, 49] on button "Collaborate" at bounding box center [42, 46] width 49 height 13
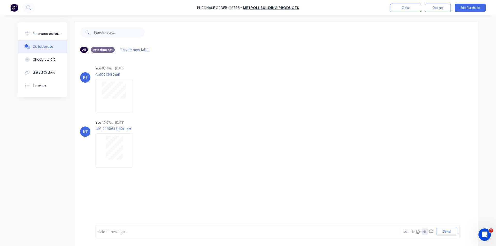
click at [424, 234] on button "button" at bounding box center [425, 232] width 6 height 6
click at [445, 233] on button "Send" at bounding box center [447, 232] width 20 height 8
click at [50, 31] on button "Purchase details" at bounding box center [42, 33] width 49 height 13
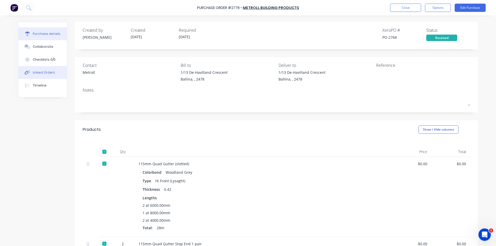
click at [41, 74] on div "Linked Orders" at bounding box center [44, 72] width 22 height 5
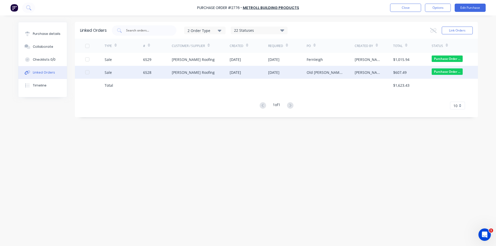
click at [131, 72] on div "Sale" at bounding box center [124, 72] width 39 height 13
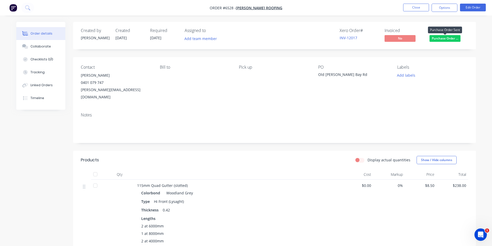
click at [450, 36] on span "Purchase Order ..." at bounding box center [445, 38] width 31 height 6
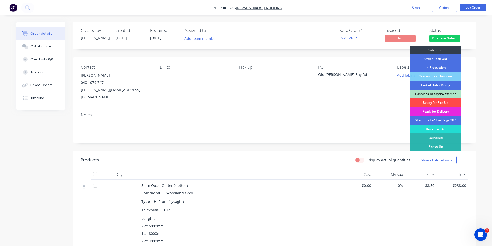
click at [445, 100] on div "Ready for Pick Up" at bounding box center [436, 102] width 50 height 9
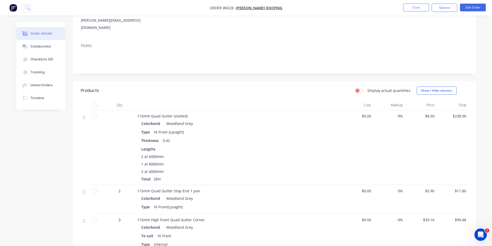
scroll to position [59, 0]
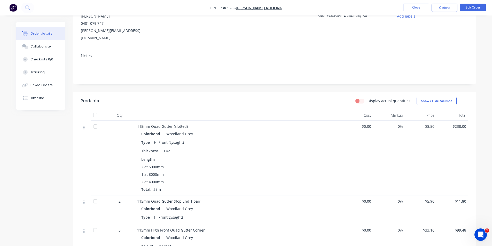
click at [99, 110] on div at bounding box center [95, 115] width 10 height 10
click at [422, 7] on button "Close" at bounding box center [416, 8] width 26 height 8
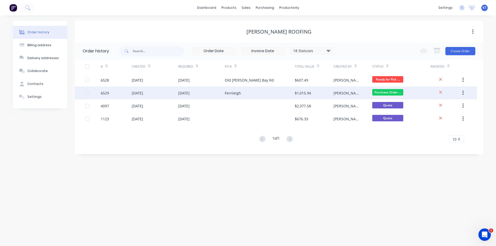
click at [257, 94] on div "Fernleigh" at bounding box center [260, 93] width 70 height 13
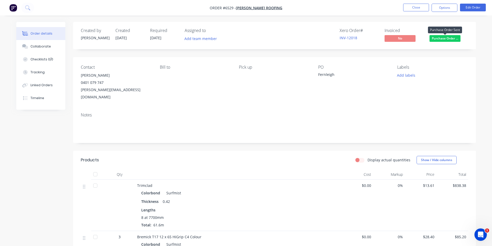
click at [455, 40] on span "Purchase Order ..." at bounding box center [445, 38] width 31 height 6
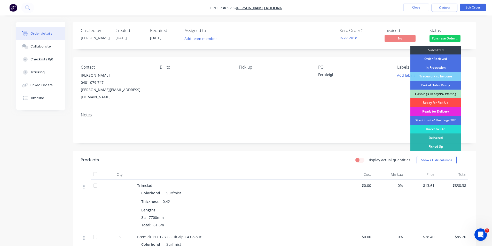
click at [448, 101] on div "Ready for Pick Up" at bounding box center [436, 102] width 50 height 9
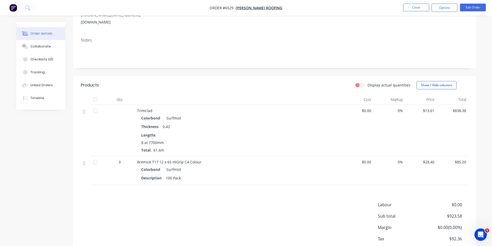
scroll to position [99, 0]
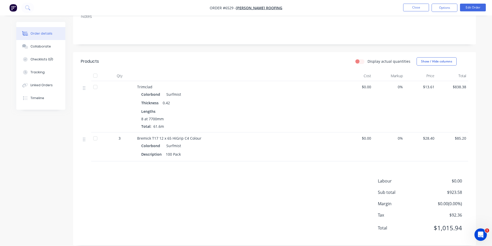
click at [97, 71] on div at bounding box center [95, 76] width 10 height 10
click at [420, 8] on button "Close" at bounding box center [416, 8] width 26 height 8
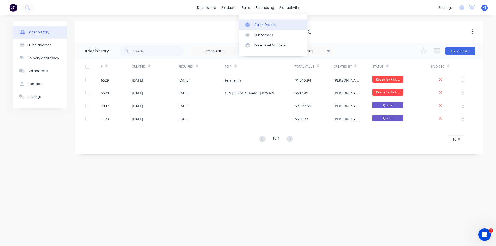
click at [267, 25] on div "Sales Orders" at bounding box center [265, 24] width 21 height 5
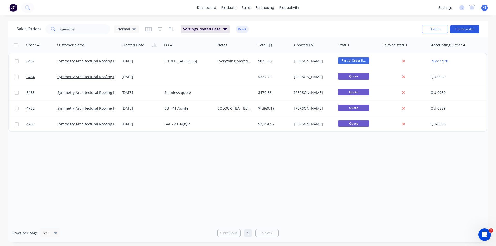
click at [462, 26] on button "Create order" at bounding box center [464, 29] width 29 height 8
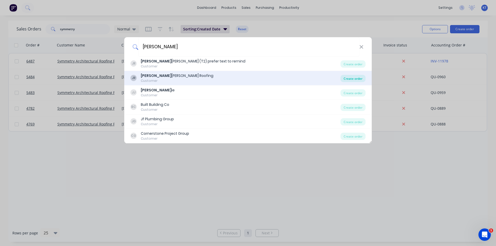
type input "[PERSON_NAME]"
click at [342, 79] on div "Create order" at bounding box center [353, 78] width 25 height 7
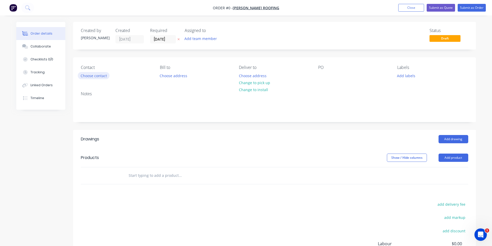
click at [93, 76] on button "Choose contact" at bounding box center [94, 75] width 32 height 7
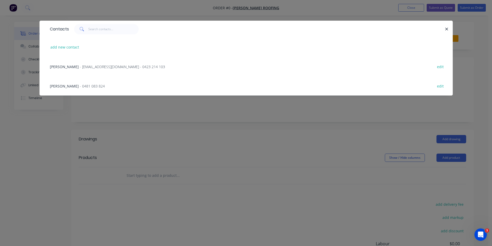
click at [97, 68] on span "- [EMAIL_ADDRESS][DOMAIN_NAME] - 0423 214 103" at bounding box center [122, 66] width 85 height 5
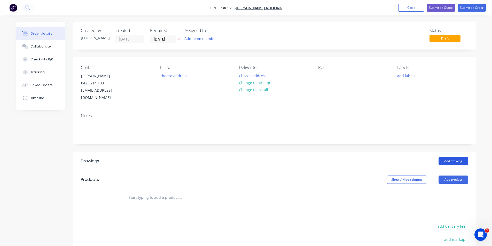
click at [458, 157] on button "Add drawing" at bounding box center [454, 161] width 30 height 8
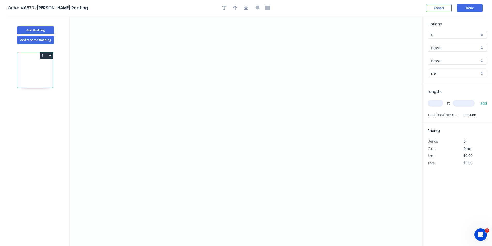
click at [436, 48] on input "Brass" at bounding box center [455, 47] width 48 height 5
click at [435, 65] on div "Colorbond" at bounding box center [457, 66] width 59 height 9
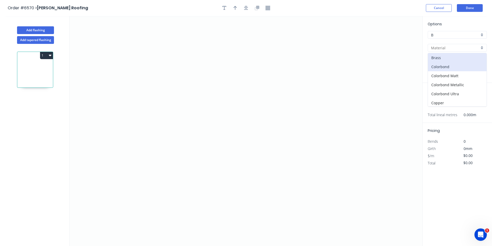
type input "Colorbond"
type input "Basalt"
type input "0.55"
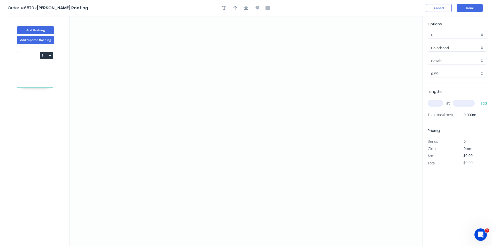
click at [454, 58] on input "Basalt" at bounding box center [455, 60] width 48 height 5
click at [446, 93] on div "Night Sky" at bounding box center [457, 94] width 59 height 9
type input "Night Sky"
drag, startPoint x: 193, startPoint y: 144, endPoint x: 194, endPoint y: 112, distance: 31.5
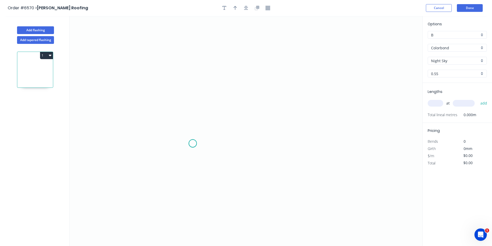
click at [193, 142] on icon "0" at bounding box center [246, 131] width 353 height 230
click at [194, 106] on icon "0" at bounding box center [246, 131] width 353 height 230
click at [304, 107] on icon "0 ?" at bounding box center [246, 131] width 353 height 230
click at [304, 143] on icon "0 ? ?" at bounding box center [246, 131] width 353 height 230
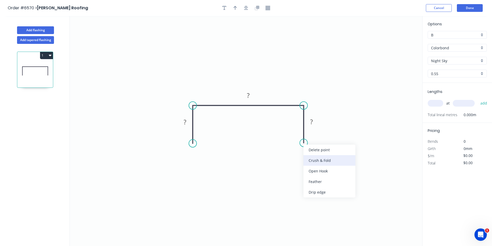
click at [330, 161] on div "Crush & Fold" at bounding box center [330, 160] width 52 height 11
click at [332, 161] on div "Flip bend" at bounding box center [328, 161] width 52 height 11
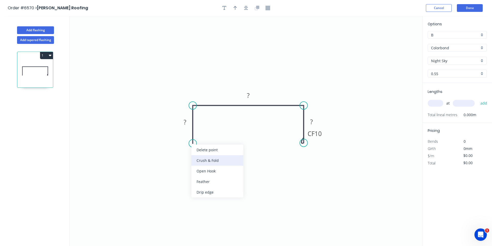
click at [209, 158] on div "Crush & Fold" at bounding box center [217, 160] width 52 height 11
click at [190, 120] on rect at bounding box center [185, 122] width 10 height 7
type input "$15.81"
click at [245, 9] on icon "button" at bounding box center [246, 8] width 4 height 5
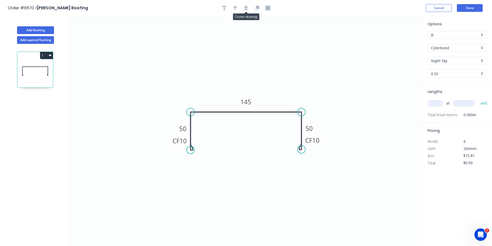
click at [240, 8] on div at bounding box center [246, 8] width 54 height 8
click at [235, 9] on icon "button" at bounding box center [236, 8] width 4 height 4
drag, startPoint x: 379, startPoint y: 48, endPoint x: 251, endPoint y: 96, distance: 136.7
click at [251, 96] on icon at bounding box center [251, 90] width 5 height 17
click at [442, 102] on input "text" at bounding box center [436, 103] width 16 height 7
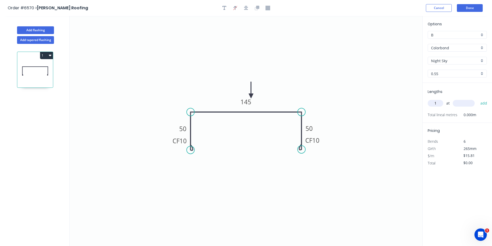
type input "1"
type input "4000"
click at [478, 99] on button "add" at bounding box center [484, 103] width 12 height 9
click at [47, 57] on button "1" at bounding box center [46, 55] width 13 height 7
click at [49, 71] on button "Duplicate" at bounding box center [28, 68] width 49 height 10
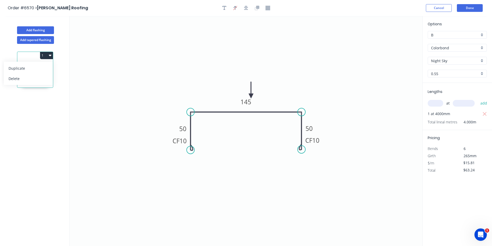
type input "$0.00"
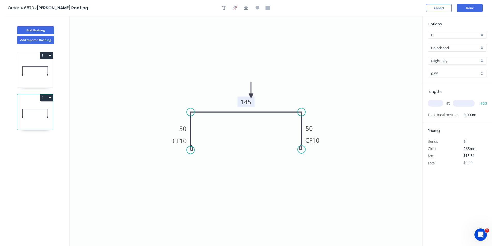
click at [249, 102] on tspan "145" at bounding box center [246, 102] width 11 height 9
click at [437, 104] on input "text" at bounding box center [436, 103] width 16 height 7
type input "2"
type input "1400"
click at [478, 99] on button "add" at bounding box center [484, 103] width 12 height 9
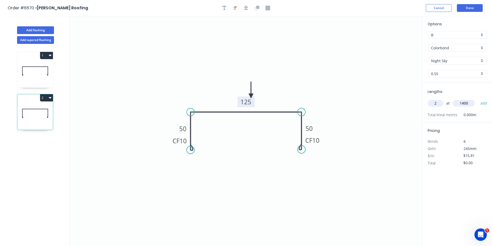
type input "$44.27"
click at [466, 5] on button "Done" at bounding box center [470, 8] width 26 height 8
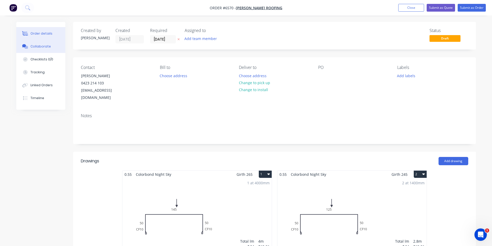
click at [57, 45] on button "Collaborate" at bounding box center [40, 46] width 49 height 13
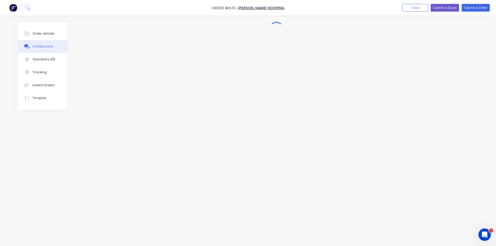
click at [492, 242] on div at bounding box center [492, 242] width 0 height 0
click at [423, 233] on icon "button" at bounding box center [422, 232] width 3 height 4
click at [450, 236] on div "Add a message... Aa @ ☺ Send" at bounding box center [276, 231] width 364 height 13
click at [451, 234] on button "Send" at bounding box center [445, 232] width 20 height 8
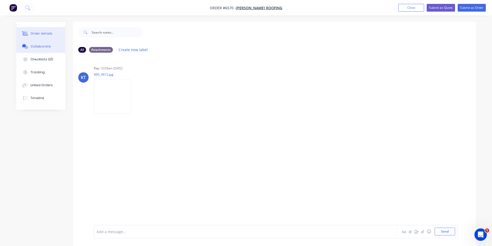
click at [55, 39] on button "Order details" at bounding box center [40, 33] width 49 height 13
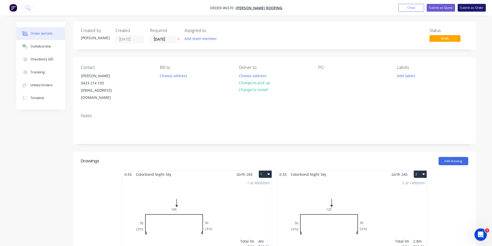
click at [478, 10] on button "Submit as Order" at bounding box center [472, 8] width 28 height 8
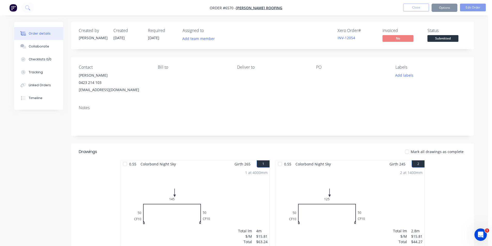
click at [479, 10] on button "Edit Order" at bounding box center [473, 8] width 26 height 8
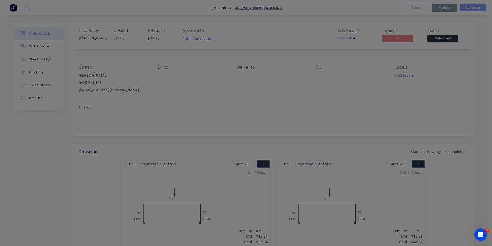
click at [476, 6] on div "Edit Order ? Order’s status will be changed to ‘Draft’, and order will not be v…" at bounding box center [246, 123] width 492 height 246
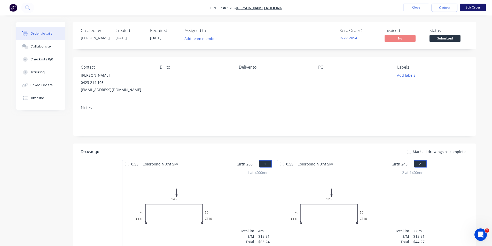
click at [464, 7] on button "Edit Order" at bounding box center [473, 8] width 26 height 8
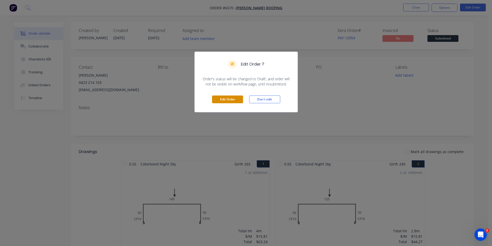
click at [236, 96] on div "Edit Order Don't edit" at bounding box center [246, 99] width 103 height 25
click at [236, 96] on button "Edit Order" at bounding box center [227, 100] width 31 height 8
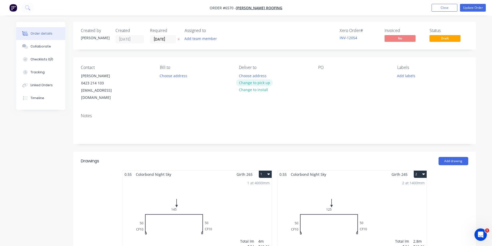
drag, startPoint x: 256, startPoint y: 84, endPoint x: 281, endPoint y: 82, distance: 25.9
click at [256, 84] on button "Change to pick up" at bounding box center [254, 82] width 37 height 7
click at [472, 10] on button "Update Order" at bounding box center [473, 8] width 26 height 8
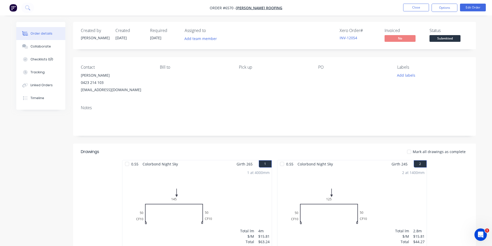
click at [448, 14] on nav "Order #6570 - [PERSON_NAME] Roofing Close Options Edit Order" at bounding box center [246, 8] width 492 height 16
click at [449, 7] on button "Options" at bounding box center [445, 8] width 26 height 8
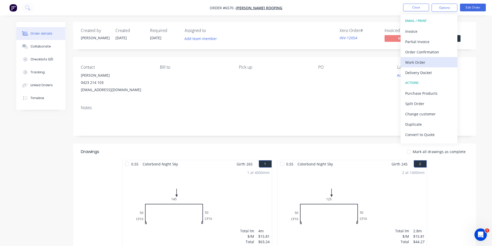
click at [421, 62] on div "Work Order" at bounding box center [429, 62] width 48 height 7
click at [424, 59] on div "Custom" at bounding box center [429, 62] width 48 height 7
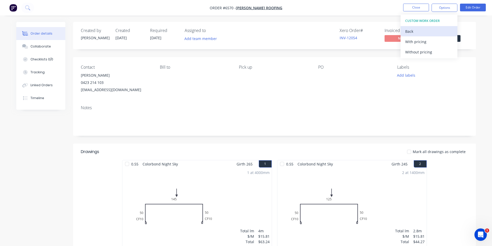
click at [420, 30] on div "Back" at bounding box center [429, 31] width 48 height 7
click at [420, 50] on div "Without pricing" at bounding box center [429, 51] width 48 height 7
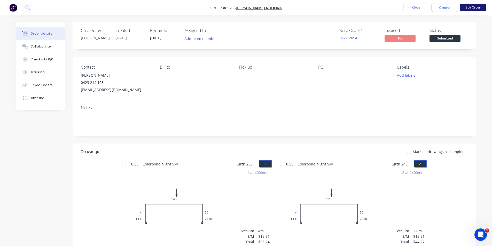
click at [467, 6] on button "Edit Order" at bounding box center [473, 8] width 26 height 8
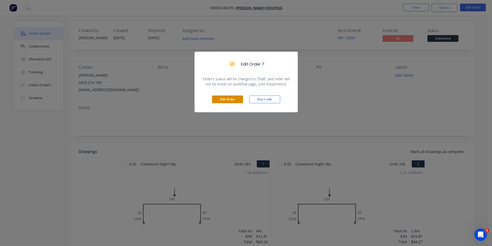
click at [224, 99] on button "Edit Order" at bounding box center [227, 100] width 31 height 8
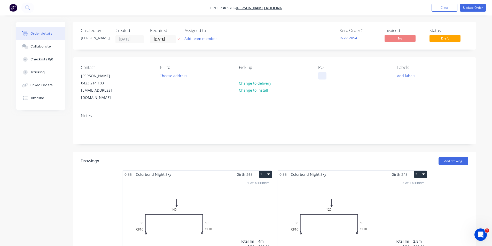
click at [319, 79] on div at bounding box center [322, 75] width 8 height 7
click at [470, 11] on nav "Order #6570 - [PERSON_NAME] Roofing Add product Close Update Order" at bounding box center [246, 8] width 492 height 16
click at [475, 7] on button "Update Order" at bounding box center [473, 8] width 26 height 8
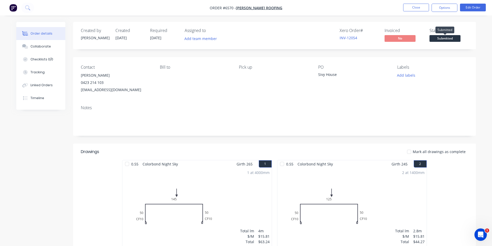
click at [442, 38] on span "Submitted" at bounding box center [445, 38] width 31 height 6
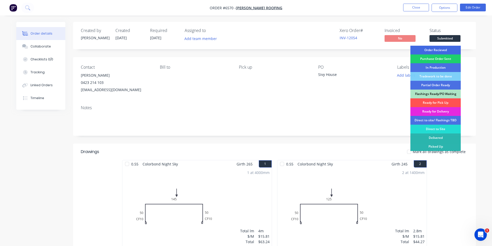
click at [442, 48] on div "Order Recieved" at bounding box center [436, 50] width 50 height 9
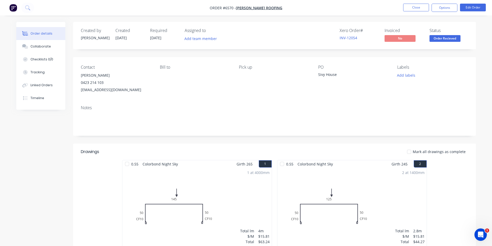
click at [416, 13] on nav "Order #6570 - [PERSON_NAME] Roofing Close Options Edit Order" at bounding box center [246, 8] width 492 height 16
click at [419, 10] on button "Close" at bounding box center [416, 8] width 26 height 8
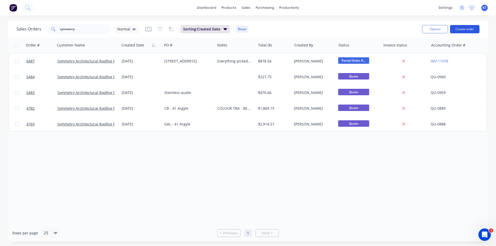
click at [464, 28] on button "Create order" at bounding box center [464, 29] width 29 height 8
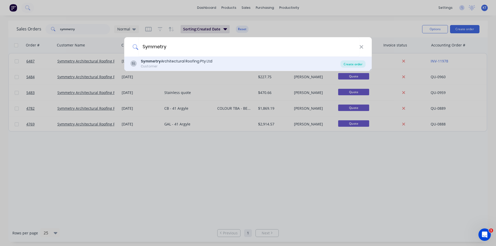
type input "Symmetry"
click at [362, 64] on div "Create order" at bounding box center [353, 63] width 25 height 7
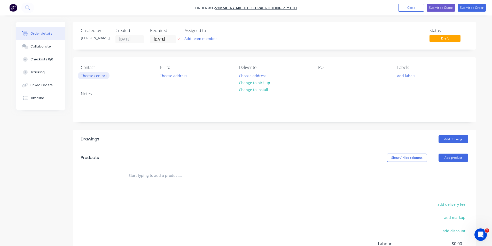
click at [97, 74] on button "Choose contact" at bounding box center [94, 75] width 32 height 7
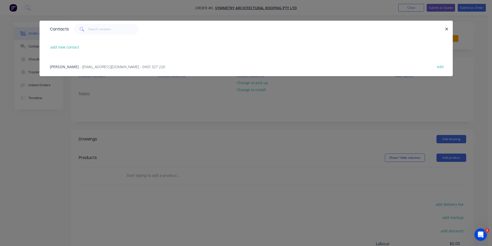
click at [93, 68] on span "- [EMAIL_ADDRESS][DOMAIN_NAME] - 0405 327 220" at bounding box center [122, 66] width 85 height 5
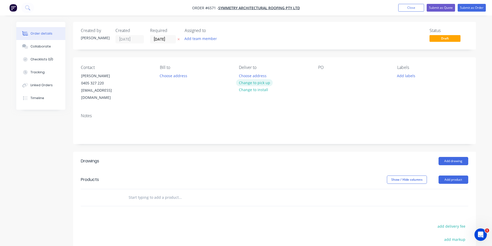
click at [266, 83] on button "Change to pick up" at bounding box center [254, 82] width 37 height 7
click at [322, 71] on div "PO" at bounding box center [353, 83] width 71 height 36
click at [321, 75] on div at bounding box center [322, 75] width 8 height 7
click at [458, 158] on header "Drawings Add drawing" at bounding box center [274, 161] width 403 height 19
click at [456, 157] on button "Add drawing" at bounding box center [454, 161] width 30 height 8
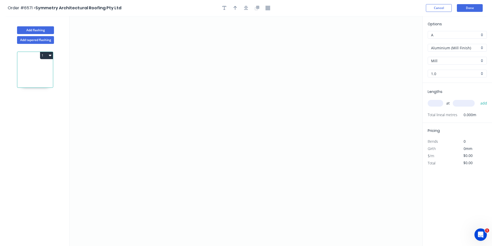
click at [464, 48] on input "Aluminium (Mill Finish)" at bounding box center [455, 47] width 48 height 5
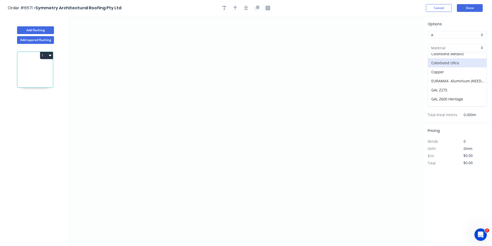
scroll to position [40, 0]
click at [459, 96] on div "GAL Z600 Heritage" at bounding box center [457, 99] width 59 height 9
type input "GAL Z600 Heritage"
type input "GAL Z600"
type input "0.55"
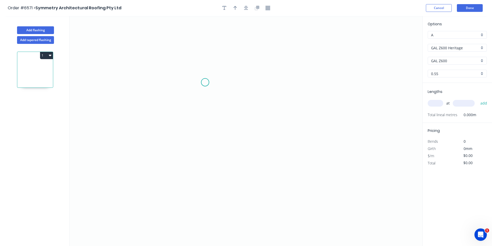
click at [205, 82] on icon "0" at bounding box center [246, 131] width 353 height 230
click at [268, 106] on icon "0" at bounding box center [246, 131] width 353 height 230
click at [265, 155] on icon "0 ?" at bounding box center [246, 131] width 353 height 230
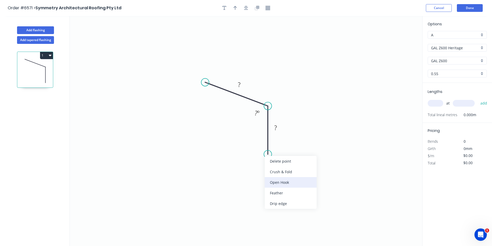
click at [279, 178] on div "Open Hook" at bounding box center [291, 182] width 52 height 11
click at [284, 181] on div "Delete bend" at bounding box center [294, 183] width 52 height 11
drag, startPoint x: 267, startPoint y: 150, endPoint x: 267, endPoint y: 156, distance: 5.9
click at [280, 172] on div "Crush & Fold" at bounding box center [293, 173] width 52 height 11
click at [289, 172] on div "Flip bend" at bounding box center [294, 170] width 52 height 11
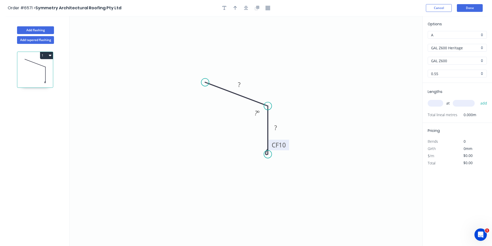
click at [282, 145] on tspan "10" at bounding box center [282, 145] width 7 height 9
type input "$16.08"
click at [246, 6] on icon "button" at bounding box center [246, 8] width 4 height 4
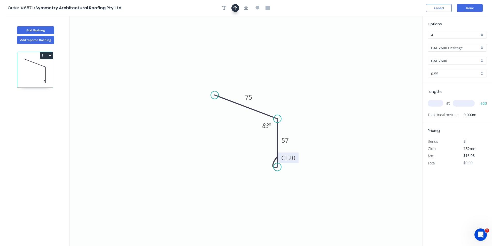
drag, startPoint x: 236, startPoint y: 8, endPoint x: 329, endPoint y: 28, distance: 95.7
click at [237, 8] on icon "button" at bounding box center [236, 8] width 4 height 5
drag, startPoint x: 396, startPoint y: 42, endPoint x: 298, endPoint y: 98, distance: 112.5
click at [297, 99] on icon "0 75 CF 20 57 83 º" at bounding box center [246, 131] width 353 height 230
drag, startPoint x: 397, startPoint y: 39, endPoint x: 389, endPoint y: 51, distance: 14.3
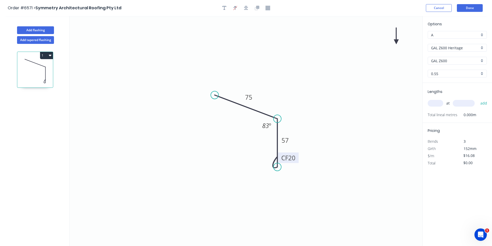
click at [329, 73] on icon "0 75 CF 20 57 83 º" at bounding box center [246, 131] width 353 height 230
click at [396, 41] on icon at bounding box center [396, 36] width 5 height 17
drag, startPoint x: 396, startPoint y: 41, endPoint x: 271, endPoint y: 110, distance: 142.6
click at [271, 110] on icon at bounding box center [275, 105] width 15 height 15
click at [439, 106] on input "text" at bounding box center [436, 103] width 16 height 7
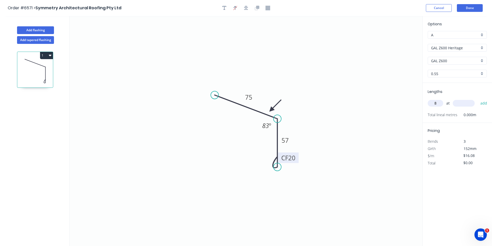
type input "8"
type input "3200"
click at [478, 99] on button "add" at bounding box center [484, 103] width 12 height 9
type input "$411.65"
click at [468, 9] on button "Done" at bounding box center [470, 8] width 26 height 8
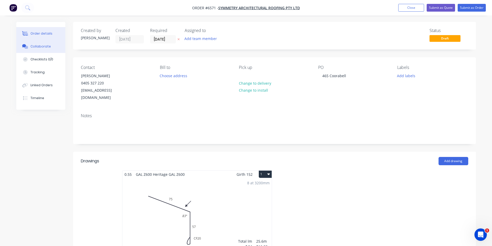
click at [43, 51] on button "Collaborate" at bounding box center [40, 46] width 49 height 13
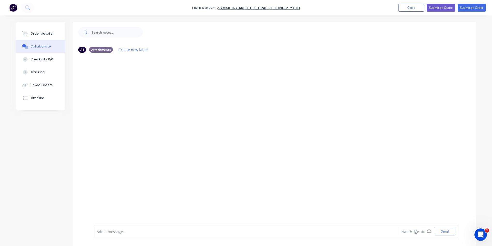
click at [488, 242] on div at bounding box center [488, 242] width 0 height 0
click at [421, 232] on icon "button" at bounding box center [422, 232] width 3 height 4
click at [448, 233] on button "Send" at bounding box center [445, 232] width 20 height 8
click at [44, 32] on div "Order details" at bounding box center [41, 33] width 22 height 5
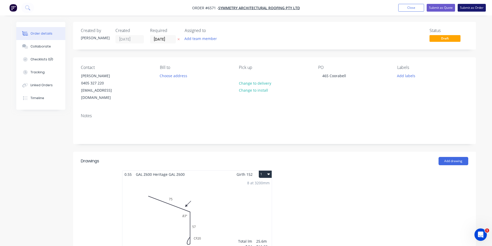
click at [480, 8] on button "Submit as Order" at bounding box center [472, 8] width 28 height 8
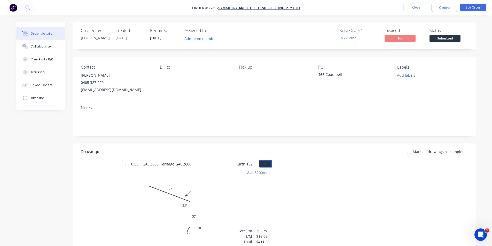
click at [456, 38] on span "Submitted" at bounding box center [445, 38] width 31 height 6
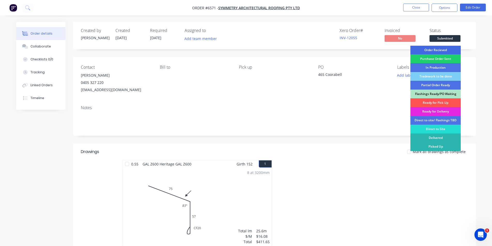
click at [449, 50] on div "Order Recieved" at bounding box center [436, 50] width 50 height 9
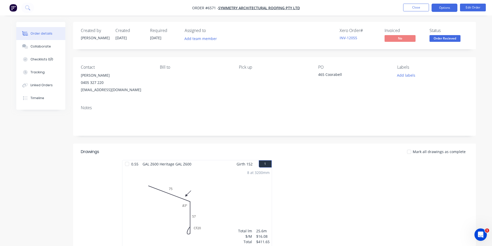
click at [447, 7] on button "Options" at bounding box center [445, 8] width 26 height 8
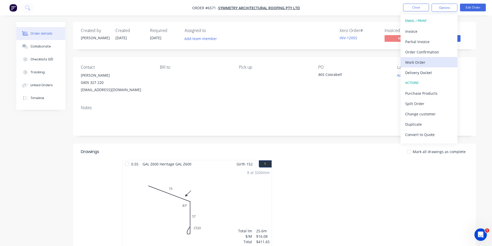
click at [442, 64] on div "Work Order" at bounding box center [429, 62] width 48 height 7
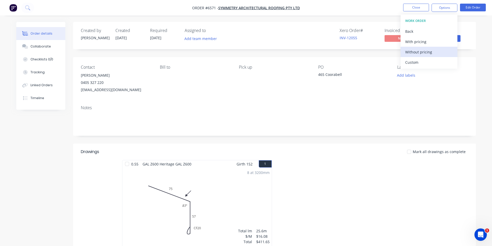
click at [441, 57] on button "Without pricing" at bounding box center [429, 52] width 57 height 10
click at [342, 90] on div "PO 465 Coorabell" at bounding box center [353, 79] width 71 height 29
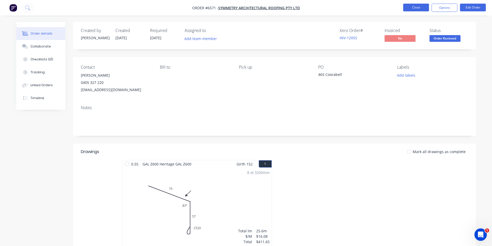
click at [416, 11] on button "Close" at bounding box center [416, 8] width 26 height 8
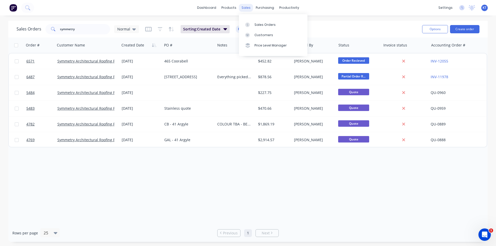
click at [248, 5] on div "sales" at bounding box center [246, 8] width 14 height 8
click at [256, 29] on link "Sales Orders" at bounding box center [273, 24] width 68 height 10
drag, startPoint x: 90, startPoint y: 26, endPoint x: 0, endPoint y: 34, distance: 90.0
click at [0, 34] on div "Sales Orders symmetry Normal Sorting: Created Date Reset Options Create order O…" at bounding box center [248, 131] width 496 height 221
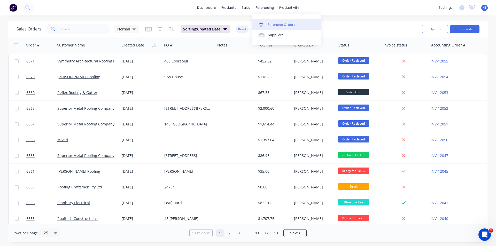
click at [273, 24] on div "Purchase Orders" at bounding box center [281, 24] width 27 height 5
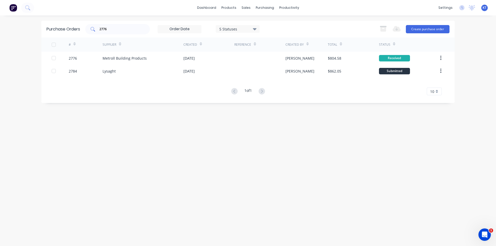
drag, startPoint x: 135, startPoint y: 27, endPoint x: 92, endPoint y: 30, distance: 43.0
click at [92, 30] on div "2776" at bounding box center [117, 29] width 65 height 10
click at [116, 31] on input "2776" at bounding box center [120, 29] width 43 height 5
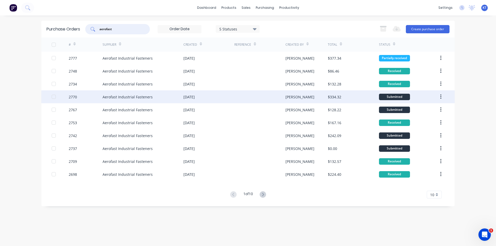
type input "aerofast"
click at [167, 96] on div "Aerofast Industrial Fasteners" at bounding box center [143, 96] width 81 height 13
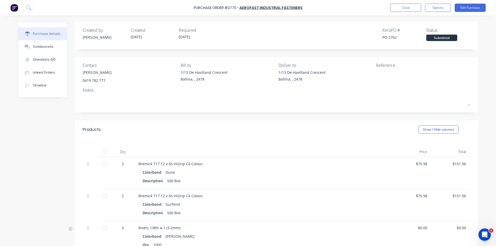
click at [102, 151] on div at bounding box center [104, 152] width 10 height 10
click at [405, 8] on button "Close" at bounding box center [405, 8] width 31 height 8
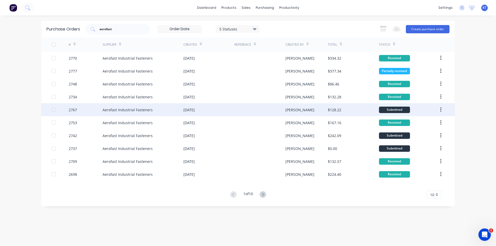
click at [121, 111] on div "Aerofast Industrial Fasteners" at bounding box center [128, 109] width 50 height 5
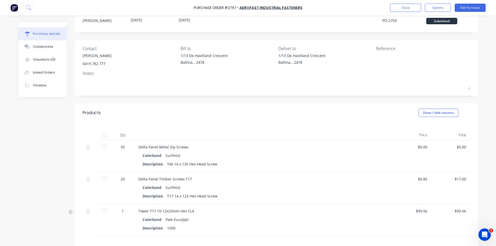
scroll to position [26, 0]
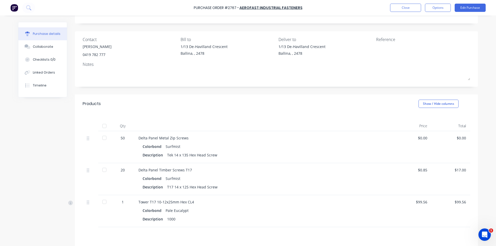
click at [103, 127] on div at bounding box center [104, 126] width 10 height 10
click at [406, 9] on button "Close" at bounding box center [405, 8] width 31 height 8
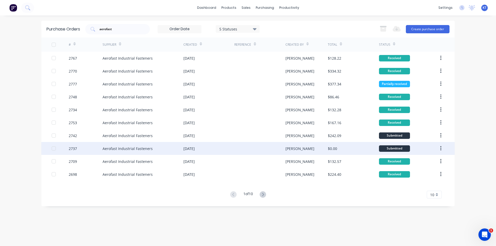
click at [299, 149] on div "[PERSON_NAME]" at bounding box center [307, 148] width 43 height 13
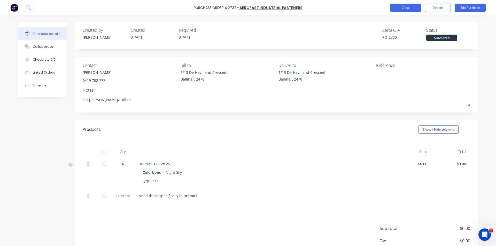
click at [400, 5] on button "Close" at bounding box center [405, 8] width 31 height 8
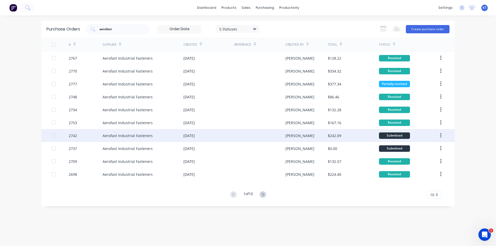
click at [282, 134] on div at bounding box center [259, 135] width 51 height 13
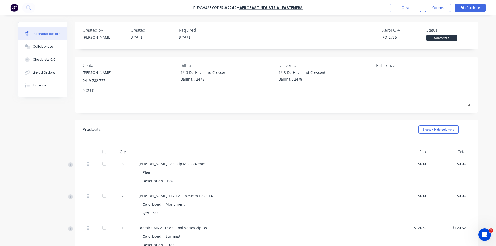
click at [102, 152] on div at bounding box center [104, 152] width 10 height 10
click at [405, 6] on button "Close" at bounding box center [405, 8] width 31 height 8
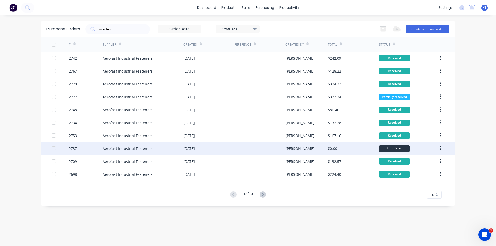
click at [265, 147] on div at bounding box center [259, 148] width 51 height 13
type textarea "x"
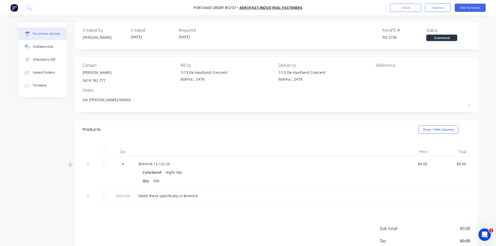
click at [172, 139] on div "Qty Price Total 4 Bremick 12-12x 25 Colorbond Night Sky Qty 500 $0.00 $0.00 Ext…" at bounding box center [276, 172] width 403 height 66
drag, startPoint x: 407, startPoint y: 1, endPoint x: 406, endPoint y: 8, distance: 7.0
click at [407, 2] on div "Purchase Order #2737 - Aerofast Industrial Fasteners Close Options Edit Purchase" at bounding box center [248, 8] width 496 height 16
click at [406, 9] on button "Close" at bounding box center [405, 8] width 31 height 8
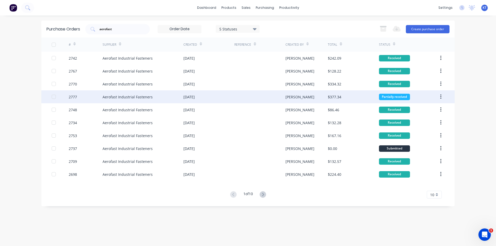
click at [217, 101] on div "[DATE]" at bounding box center [208, 96] width 51 height 13
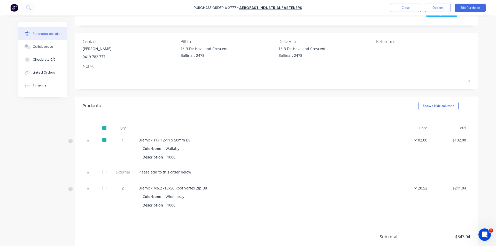
scroll to position [65, 0]
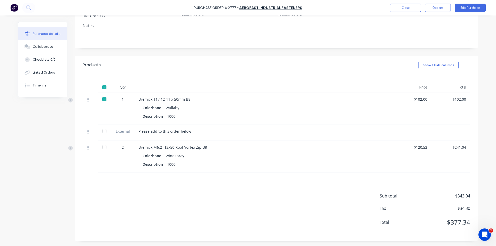
click at [105, 145] on div at bounding box center [104, 147] width 10 height 10
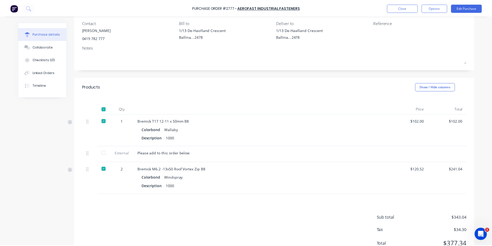
scroll to position [0, 0]
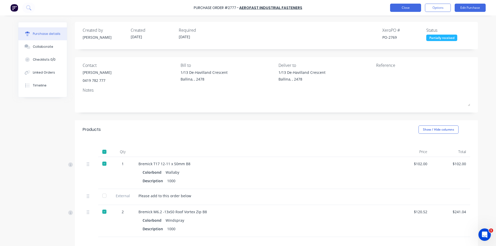
click at [412, 7] on button "Close" at bounding box center [405, 8] width 31 height 8
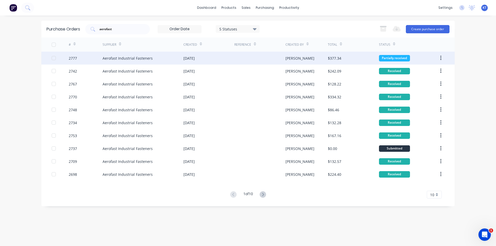
click at [233, 59] on div "[DATE]" at bounding box center [208, 58] width 51 height 13
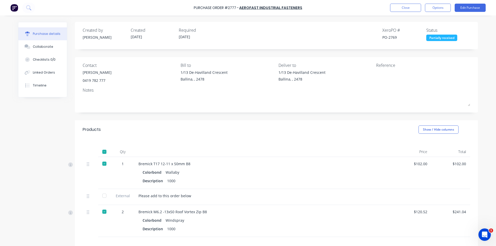
drag, startPoint x: 104, startPoint y: 195, endPoint x: 282, endPoint y: 143, distance: 185.9
click at [106, 194] on div at bounding box center [104, 196] width 10 height 10
click at [398, 9] on button "Close" at bounding box center [405, 8] width 31 height 8
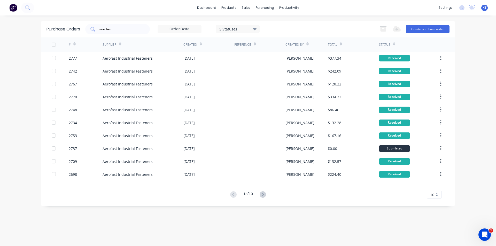
click at [141, 30] on div "aerofast" at bounding box center [117, 29] width 65 height 10
click at [141, 30] on input "aerofast" at bounding box center [120, 29] width 43 height 5
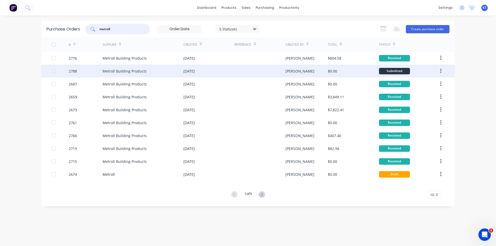
type input "metroll"
click at [139, 68] on div "Metroll Building Products" at bounding box center [143, 71] width 81 height 13
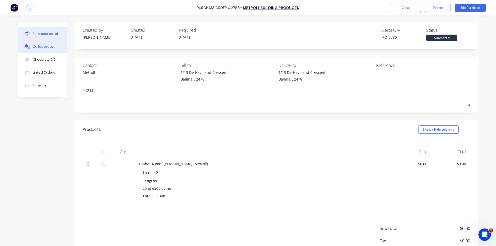
click at [35, 46] on div "Collaborate" at bounding box center [43, 46] width 20 height 5
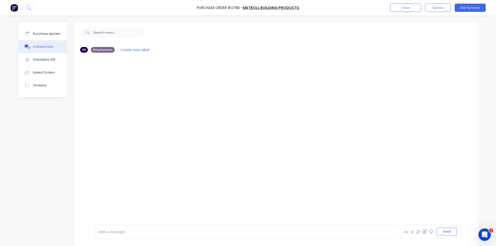
click at [423, 230] on icon "button" at bounding box center [424, 232] width 3 height 4
drag, startPoint x: 442, startPoint y: 233, endPoint x: 388, endPoint y: 214, distance: 57.0
click at [442, 233] on button "Send" at bounding box center [447, 232] width 20 height 8
click at [331, 161] on div "KT You 10:14am [DATE] fax00518952.pdf Labels Download Delete" at bounding box center [276, 141] width 403 height 168
click at [395, 10] on button "Close" at bounding box center [405, 8] width 31 height 8
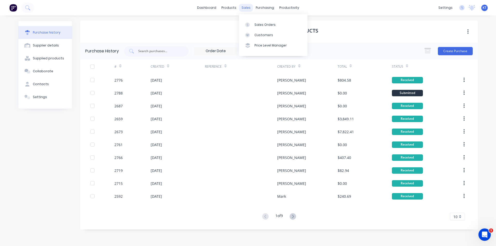
click at [248, 6] on div "sales" at bounding box center [246, 8] width 14 height 8
click at [262, 23] on div "Sales Orders" at bounding box center [265, 24] width 21 height 5
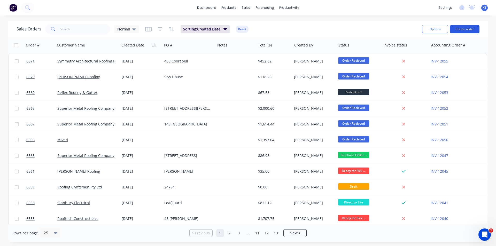
click at [473, 32] on button "Create order" at bounding box center [464, 29] width 29 height 8
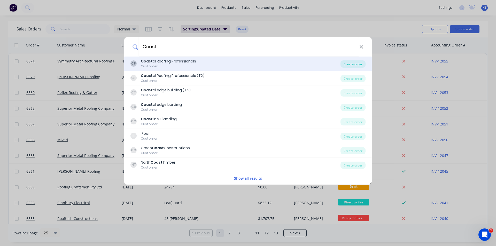
type input "Coast"
click at [347, 63] on div "Create order" at bounding box center [353, 63] width 25 height 7
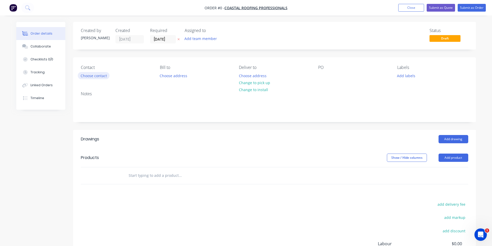
click at [97, 74] on button "Choose contact" at bounding box center [94, 75] width 32 height 7
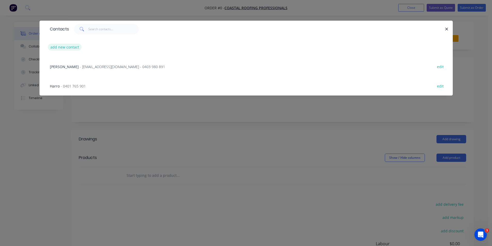
click at [61, 45] on button "add new contact" at bounding box center [65, 47] width 34 height 7
select select "AU"
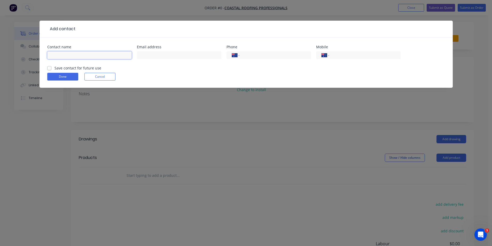
click at [79, 52] on input "text" at bounding box center [89, 55] width 84 height 8
type input "Ash"
click at [158, 57] on input "text" at bounding box center [179, 55] width 84 height 8
type input "[EMAIL_ADDRESS][DOMAIN_NAME]"
click at [341, 57] on input "tel" at bounding box center [364, 55] width 62 height 6
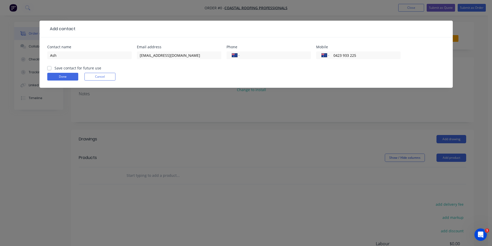
type input "0423 933 225"
click at [55, 68] on label "Save contact for future use" at bounding box center [78, 67] width 47 height 5
click at [51, 68] on input "Save contact for future use" at bounding box center [49, 67] width 4 height 5
checkbox input "true"
click at [54, 75] on button "Done" at bounding box center [62, 77] width 31 height 8
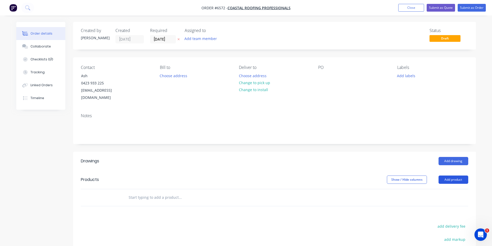
click at [460, 176] on button "Add product" at bounding box center [454, 180] width 30 height 8
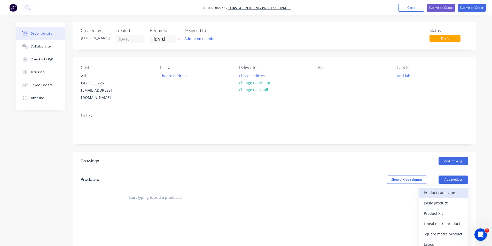
click at [451, 189] on div "Product catalogue" at bounding box center [444, 192] width 40 height 7
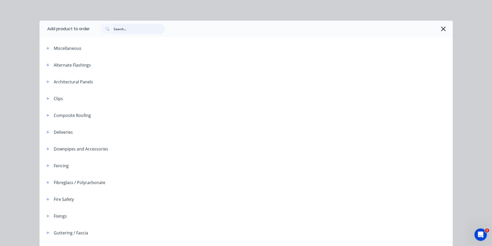
click at [140, 30] on input "text" at bounding box center [139, 29] width 51 height 10
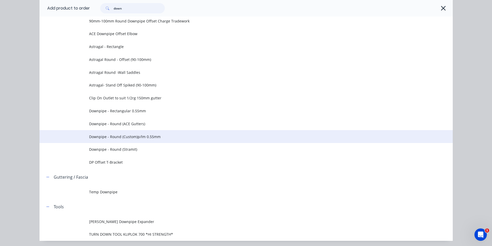
scroll to position [128, 0]
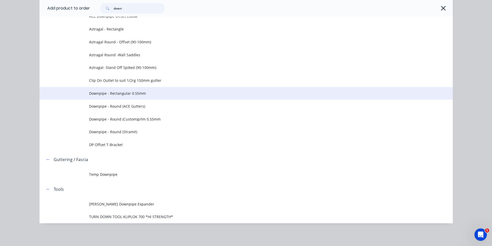
type input "down"
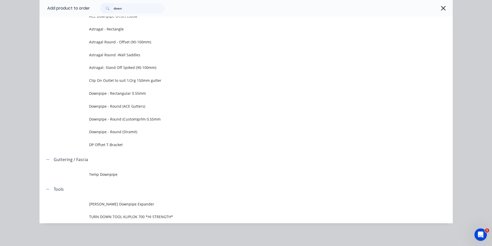
click at [120, 93] on span "Downpipe - Rectangular 0.55mm" at bounding box center [234, 93] width 291 height 5
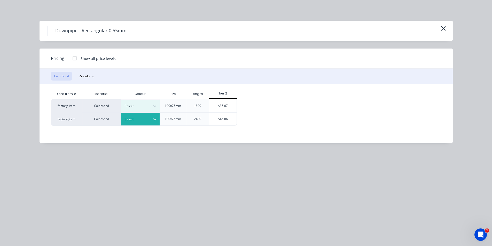
click at [149, 116] on div "Select" at bounding box center [140, 119] width 39 height 13
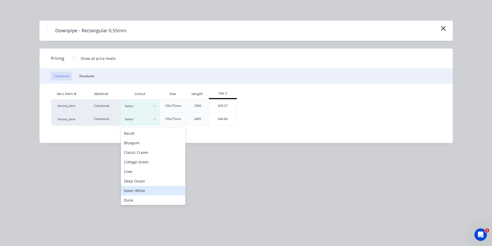
click at [141, 188] on div "Dover White" at bounding box center [153, 191] width 65 height 10
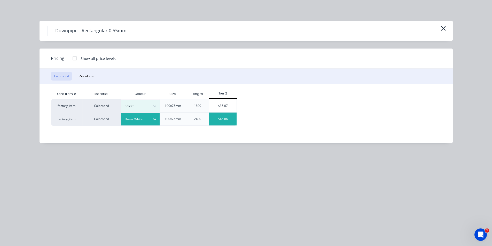
click at [224, 120] on div "$46.86" at bounding box center [223, 119] width 28 height 13
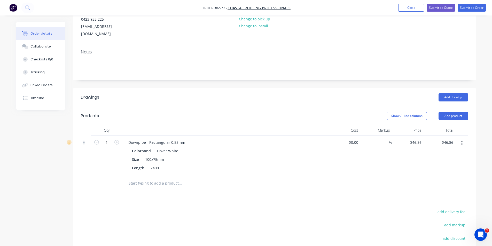
scroll to position [78, 0]
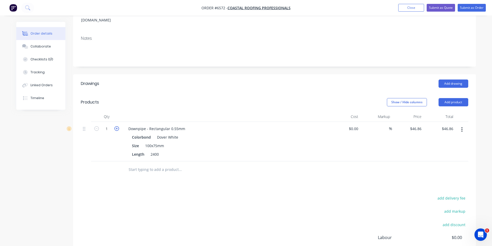
click at [117, 126] on icon "button" at bounding box center [116, 128] width 5 height 5
type input "2"
type input "$93.72"
click at [457, 98] on button "Add product" at bounding box center [454, 102] width 30 height 8
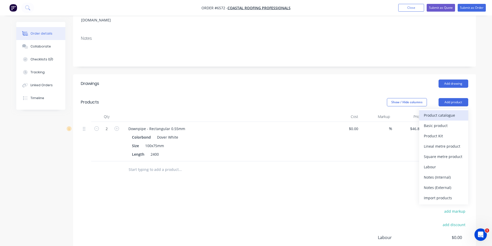
click at [457, 112] on div "Product catalogue" at bounding box center [444, 115] width 40 height 7
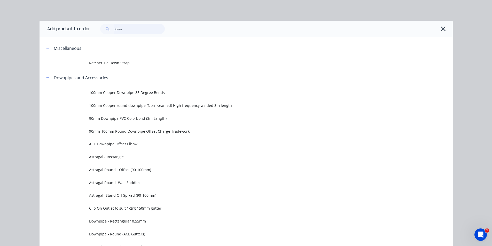
click at [139, 27] on input "down" at bounding box center [139, 29] width 51 height 10
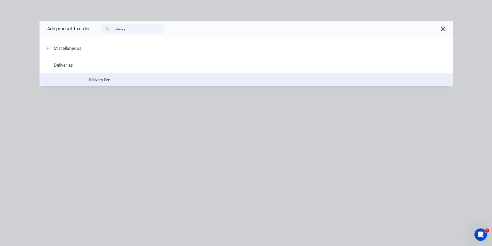
type input "delivery"
click at [95, 77] on span "Delivery Fee" at bounding box center [234, 79] width 291 height 5
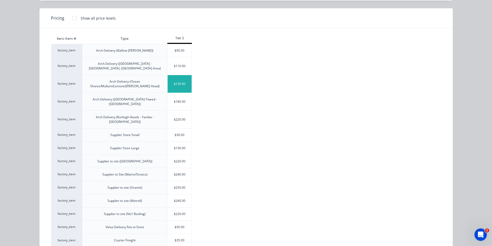
scroll to position [42, 0]
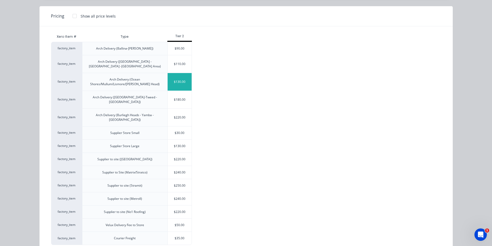
click at [185, 127] on div "$30.00" at bounding box center [180, 133] width 24 height 13
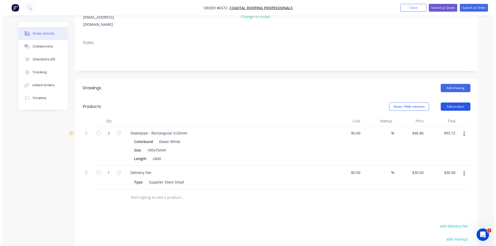
scroll to position [0, 0]
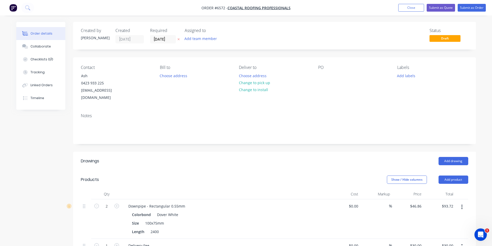
click at [259, 92] on div "Choose address Change to pick up Change to install" at bounding box center [254, 82] width 37 height 21
click at [254, 83] on button "Change to pick up" at bounding box center [254, 82] width 37 height 7
click at [475, 6] on button "Submit as Order" at bounding box center [472, 8] width 28 height 8
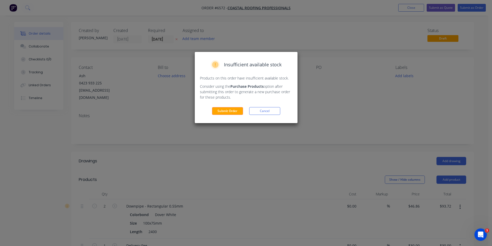
click at [218, 105] on div "Insufficient available stock Products on this order have insufficient available…" at bounding box center [246, 87] width 103 height 71
click at [220, 110] on button "Submit Order" at bounding box center [227, 111] width 31 height 8
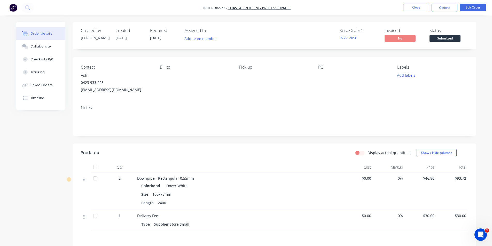
click at [448, 36] on span "Submitted" at bounding box center [445, 38] width 31 height 6
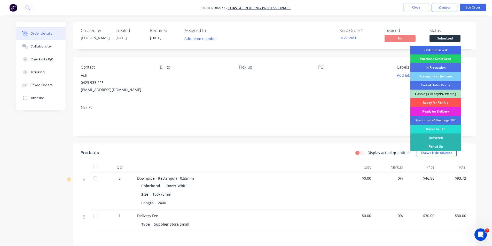
click at [447, 48] on div "Order Recieved" at bounding box center [436, 50] width 50 height 9
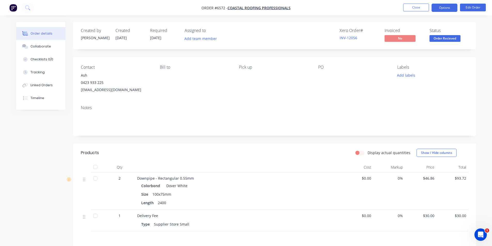
click at [440, 11] on button "Options" at bounding box center [445, 8] width 26 height 8
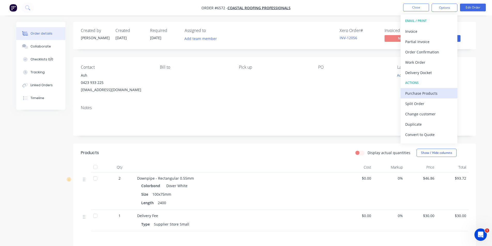
click at [425, 93] on div "Purchase Products" at bounding box center [429, 93] width 48 height 7
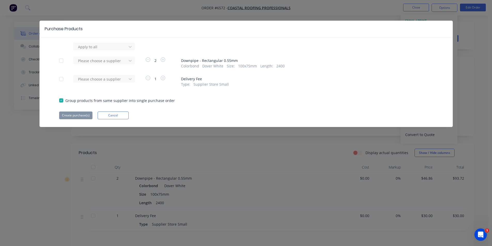
click at [78, 120] on div "Purchase Products Apply to all Please choose a supplier 2 Downpipe - Rectangula…" at bounding box center [246, 74] width 413 height 106
click at [130, 68] on div "Please choose a supplier" at bounding box center [101, 63] width 57 height 12
click at [127, 51] on div at bounding box center [130, 47] width 9 height 8
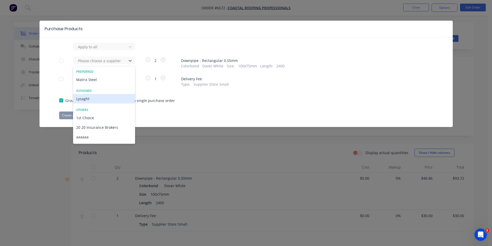
click at [103, 97] on div "Lysaght" at bounding box center [104, 99] width 62 height 10
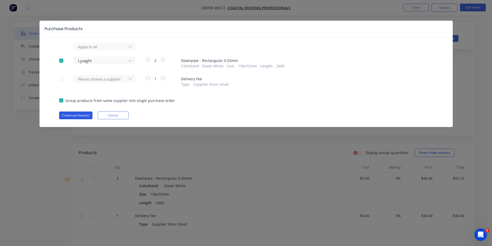
click at [85, 114] on button "Create purchase(s)" at bounding box center [75, 116] width 33 height 8
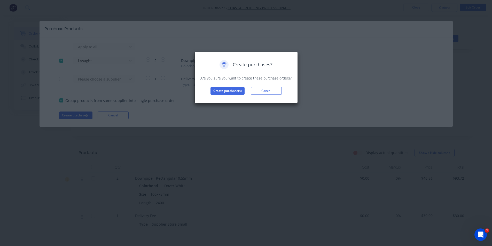
click at [226, 95] on div "Create purchases? Are you sure you want to create these purchase orders? Create…" at bounding box center [246, 78] width 103 height 52
click at [226, 91] on button "Create purchase(s)" at bounding box center [228, 91] width 34 height 8
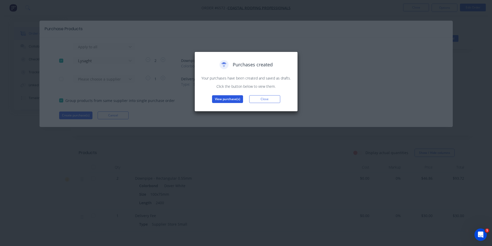
click at [240, 98] on button "View purchase(s)" at bounding box center [227, 99] width 31 height 8
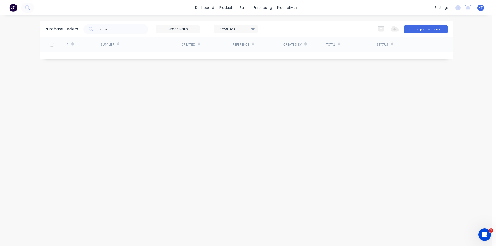
click at [123, 23] on div "Purchase Orders metroll 5 Statuses 5 Statuses Export to Excel (XLSX) Create pur…" at bounding box center [246, 29] width 413 height 17
click at [120, 29] on input "metroll" at bounding box center [118, 29] width 43 height 5
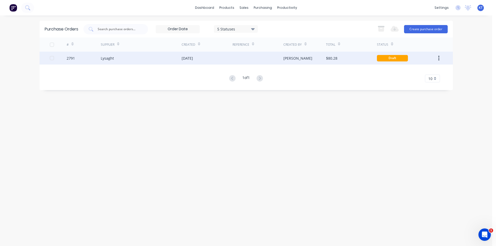
click at [94, 59] on div "2791" at bounding box center [84, 58] width 34 height 13
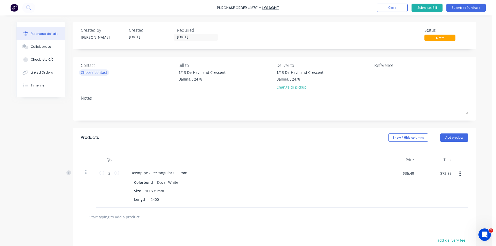
click at [101, 70] on div "Choose contact" at bounding box center [94, 72] width 26 height 5
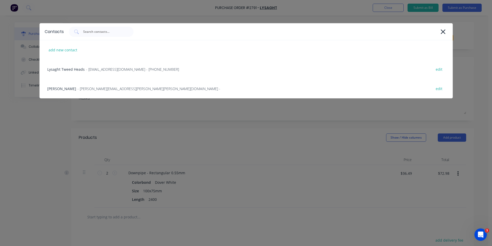
click at [101, 70] on span "- [EMAIL_ADDRESS][DOMAIN_NAME] - [PHONE_NUMBER]" at bounding box center [132, 69] width 93 height 5
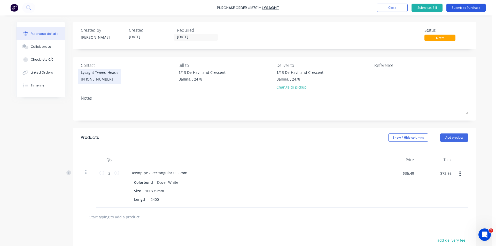
click at [460, 6] on button "Submit as Purchase" at bounding box center [466, 8] width 39 height 8
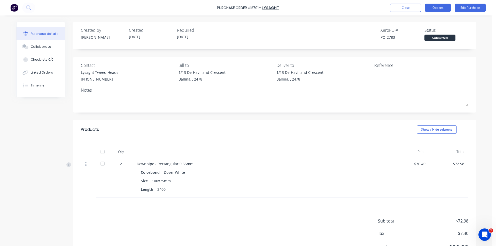
click at [436, 11] on button "Options" at bounding box center [438, 8] width 26 height 8
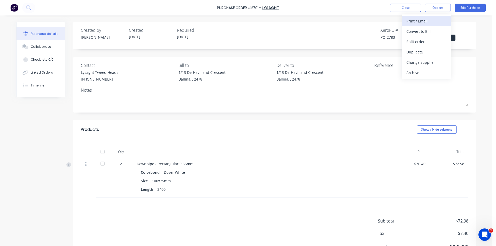
click at [430, 18] on button "Print / Email" at bounding box center [426, 21] width 49 height 10
click at [430, 45] on div "Without pricing" at bounding box center [426, 41] width 40 height 7
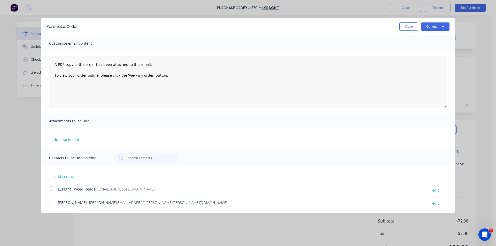
click at [51, 189] on div at bounding box center [51, 188] width 10 height 10
click at [435, 27] on button "Options" at bounding box center [435, 26] width 29 height 8
click at [435, 50] on div "Email" at bounding box center [425, 49] width 40 height 7
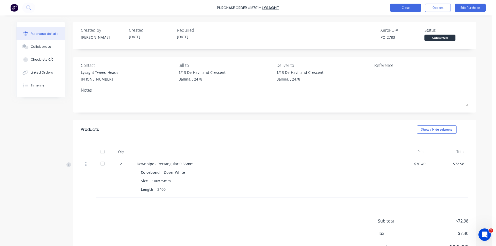
click at [404, 6] on button "Close" at bounding box center [405, 8] width 31 height 8
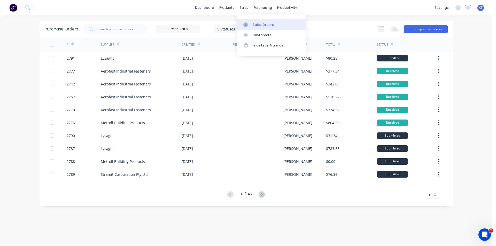
click at [284, 27] on link "Sales Orders" at bounding box center [271, 24] width 68 height 10
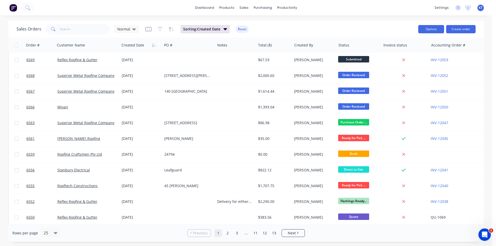
scroll to position [52, 0]
